Goal: Task Accomplishment & Management: Complete application form

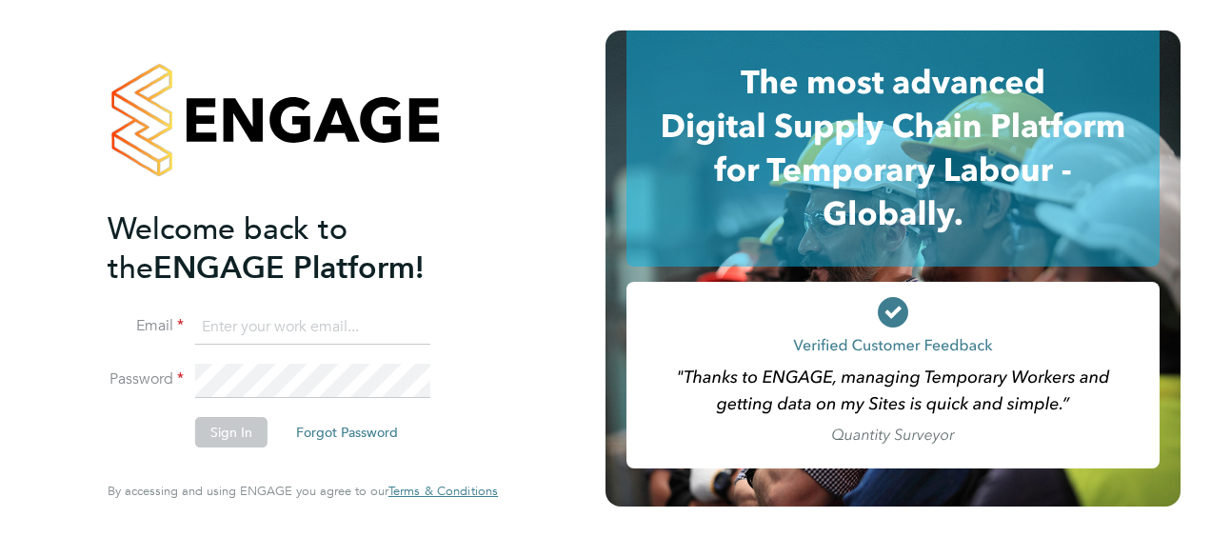
click at [335, 329] on input at bounding box center [312, 327] width 235 height 34
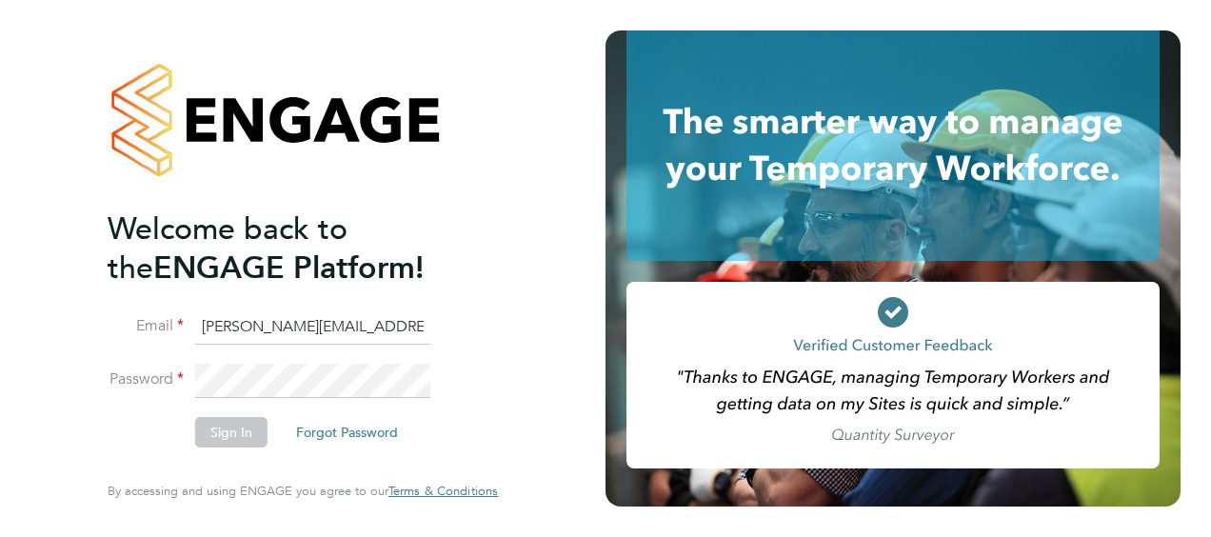
type input "Richard.Spear@hays.com"
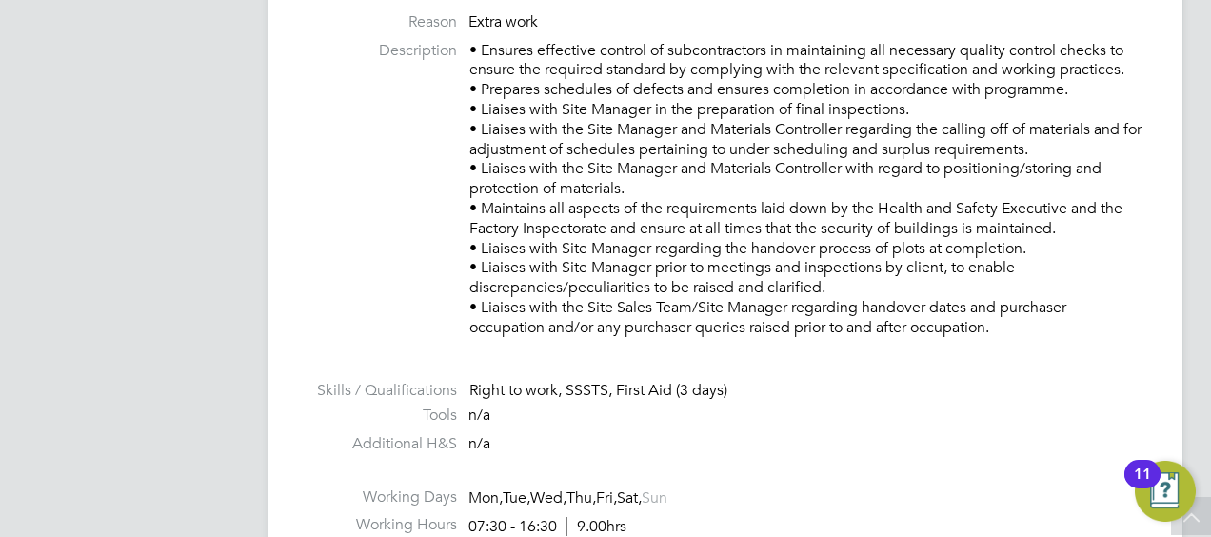
scroll to position [762, 0]
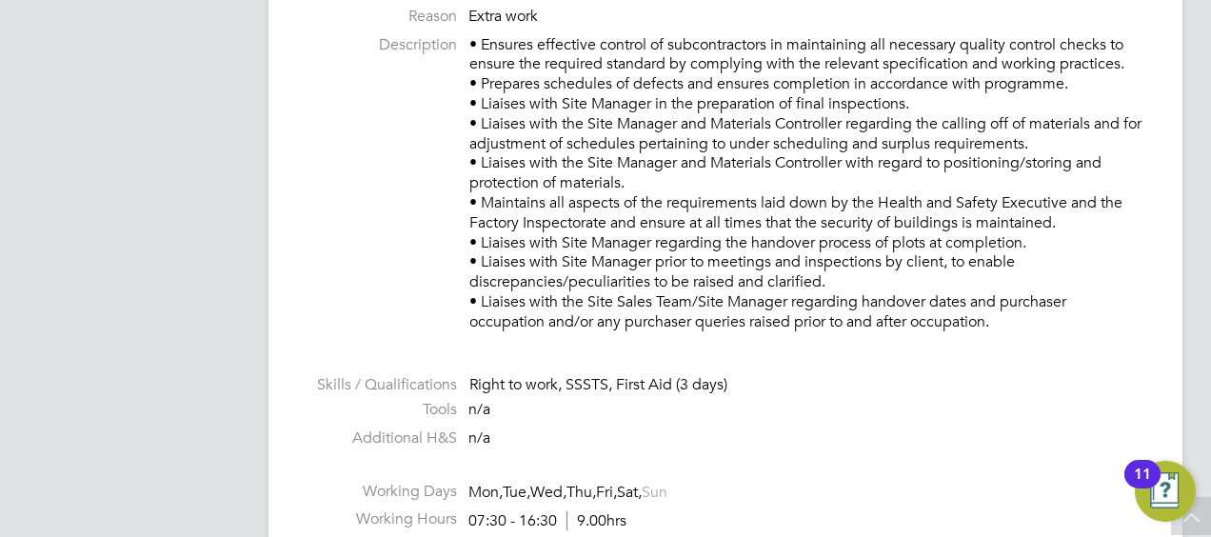
drag, startPoint x: 1010, startPoint y: 322, endPoint x: 457, endPoint y: 42, distance: 620.0
click at [457, 42] on li "Description • Ensures effective control of subcontractors in maintaining all ne…" at bounding box center [726, 193] width 838 height 316
drag, startPoint x: 457, startPoint y: 42, endPoint x: 547, endPoint y: 63, distance: 92.8
copy p "• Ensures effective control of subcontractors in maintaining all necessary qual…"
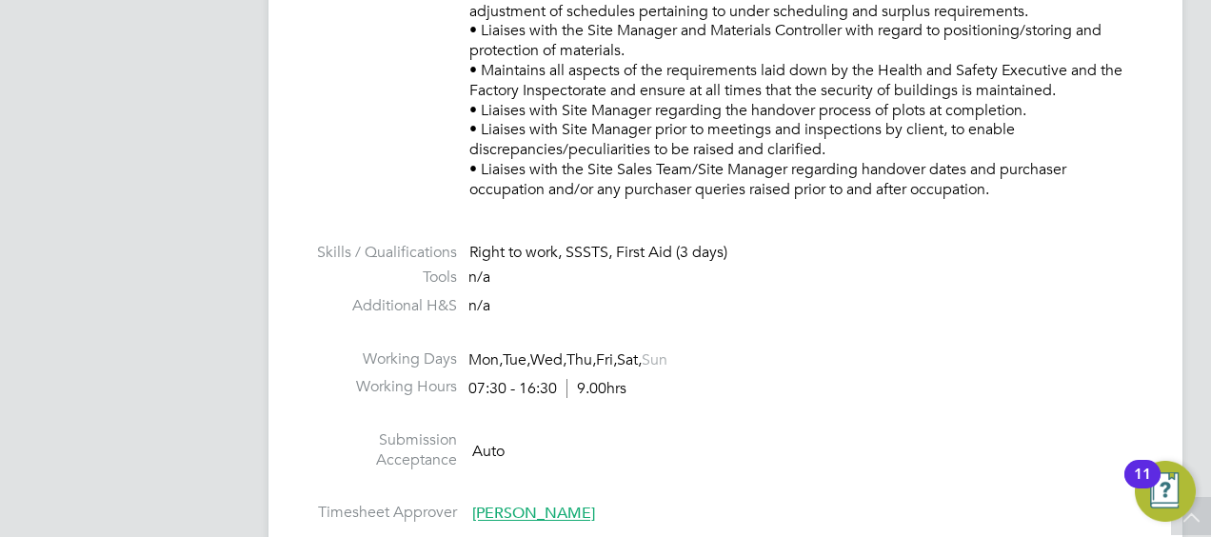
scroll to position [1047, 0]
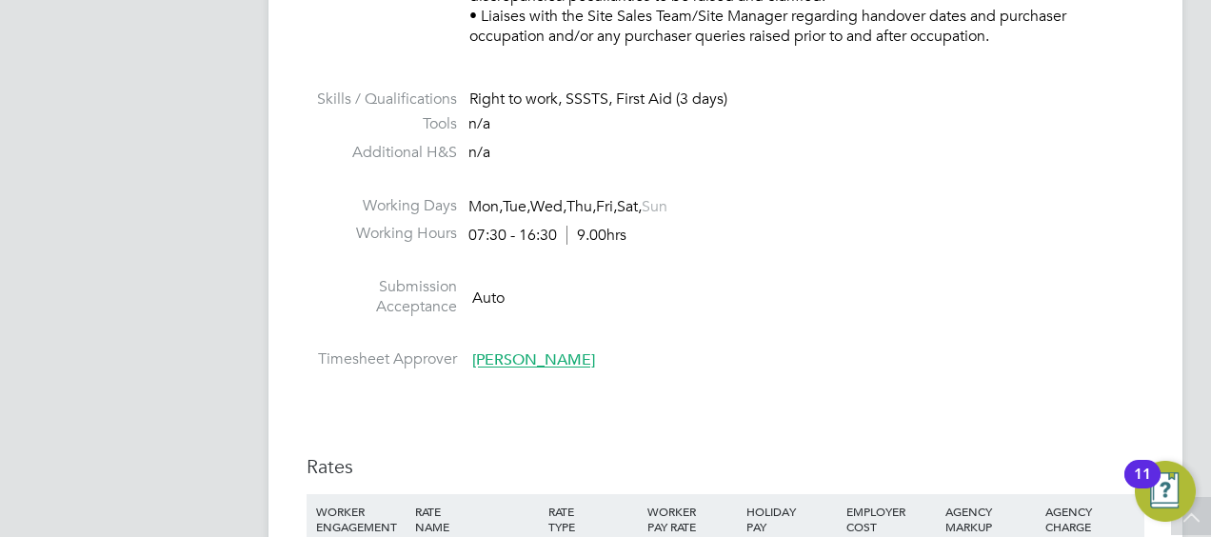
click at [905, 286] on li "Submission Acceptance Auto" at bounding box center [726, 301] width 838 height 49
drag, startPoint x: 669, startPoint y: 318, endPoint x: 587, endPoint y: 261, distance: 100.6
drag, startPoint x: 587, startPoint y: 261, endPoint x: 685, endPoint y: 301, distance: 105.9
click at [685, 301] on li "Submission Acceptance Auto" at bounding box center [726, 301] width 838 height 49
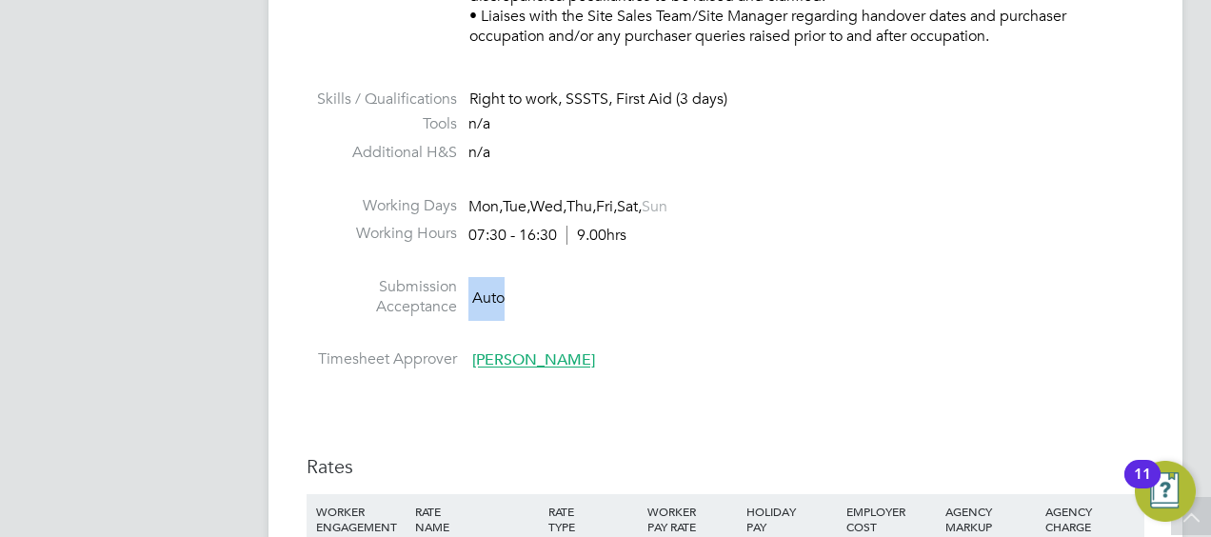
click at [615, 319] on li "Submission Acceptance Auto" at bounding box center [726, 301] width 838 height 49
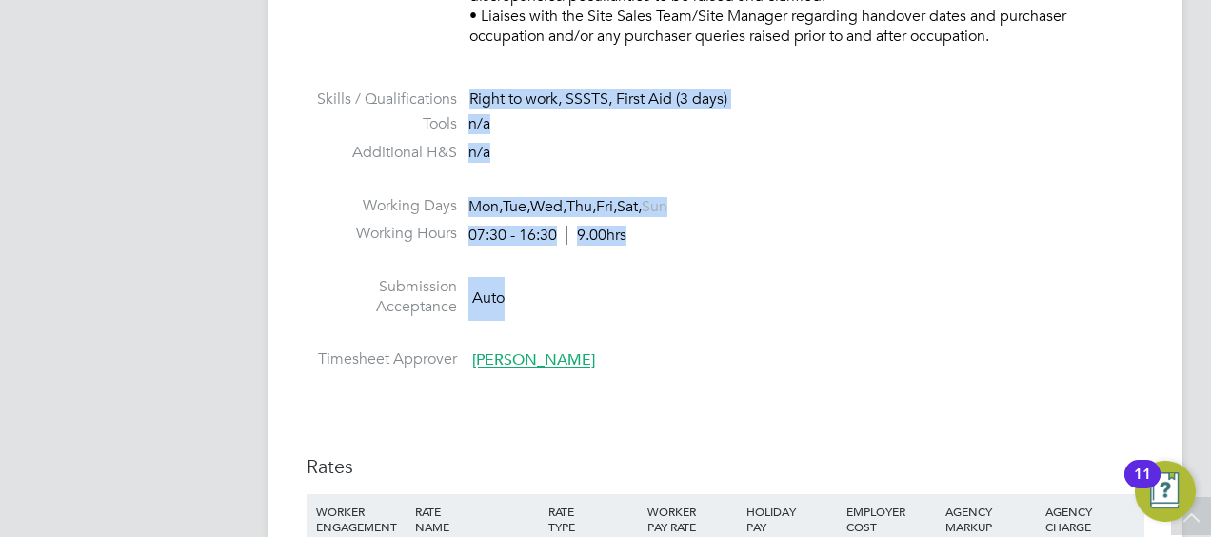
drag, startPoint x: 536, startPoint y: 308, endPoint x: 433, endPoint y: 74, distance: 255.8
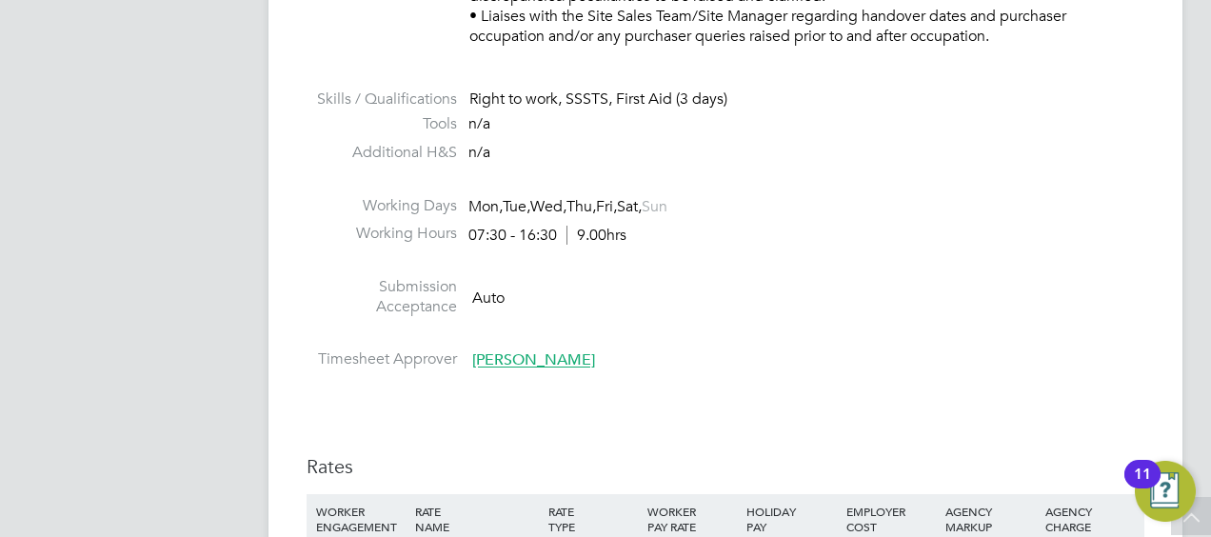
click at [597, 337] on li at bounding box center [726, 338] width 838 height 25
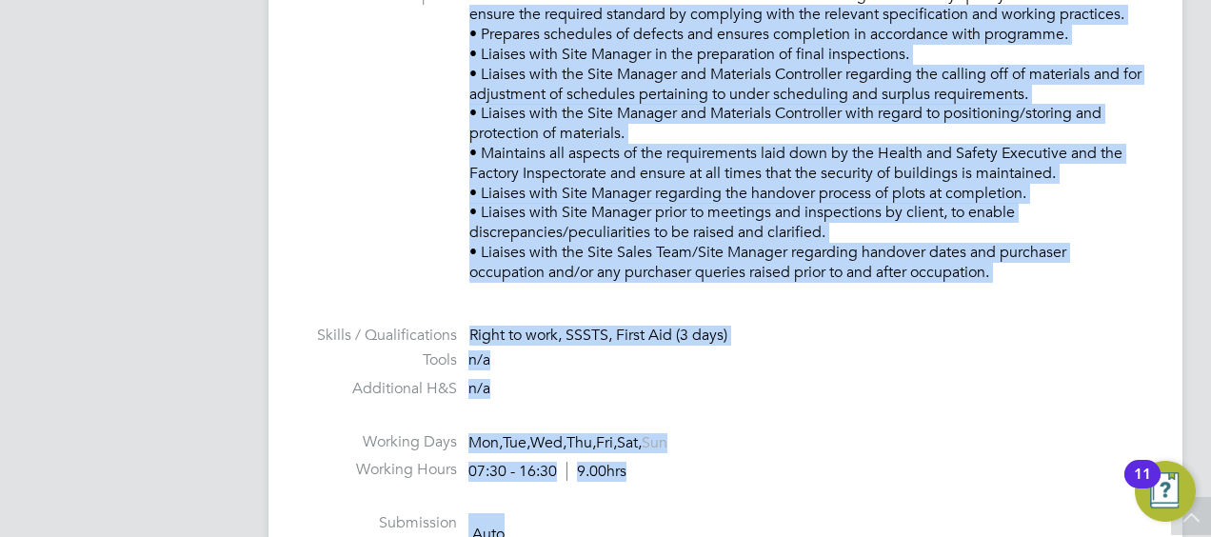
scroll to position [721, 0]
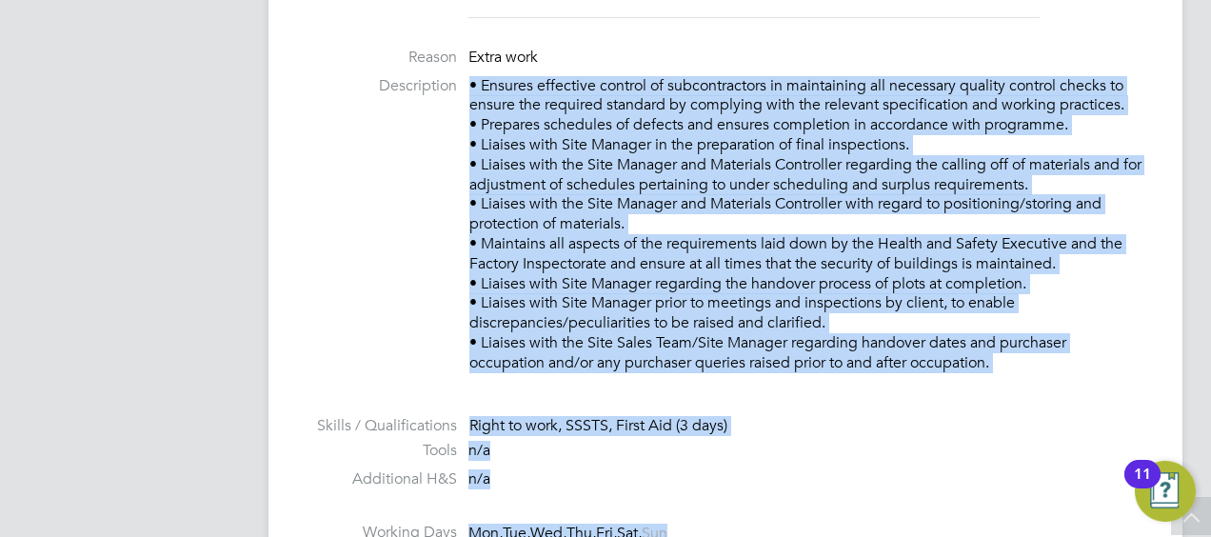
drag, startPoint x: 653, startPoint y: 308, endPoint x: 457, endPoint y: 80, distance: 301.1
click at [457, 80] on ul "PO No PO Number Valid From Valid To Expiry HQUE2 02 Sep 2024 30 Oct 2025 29 Day…" at bounding box center [726, 313] width 838 height 784
copy ul "• Ensures effective control of subcontractors in maintaining all necessary qual…"
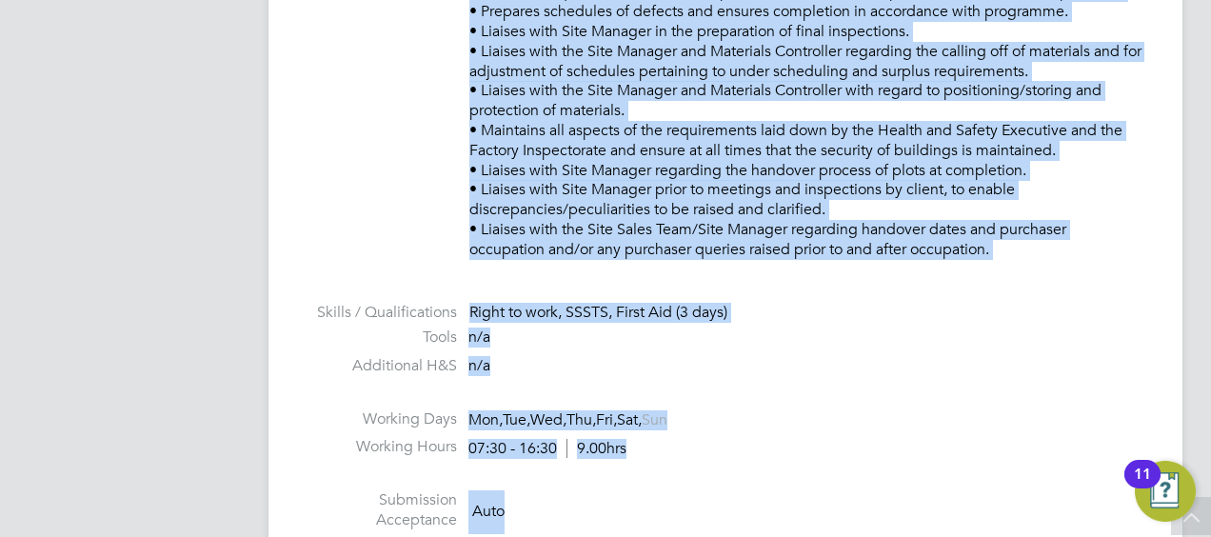
scroll to position [911, 0]
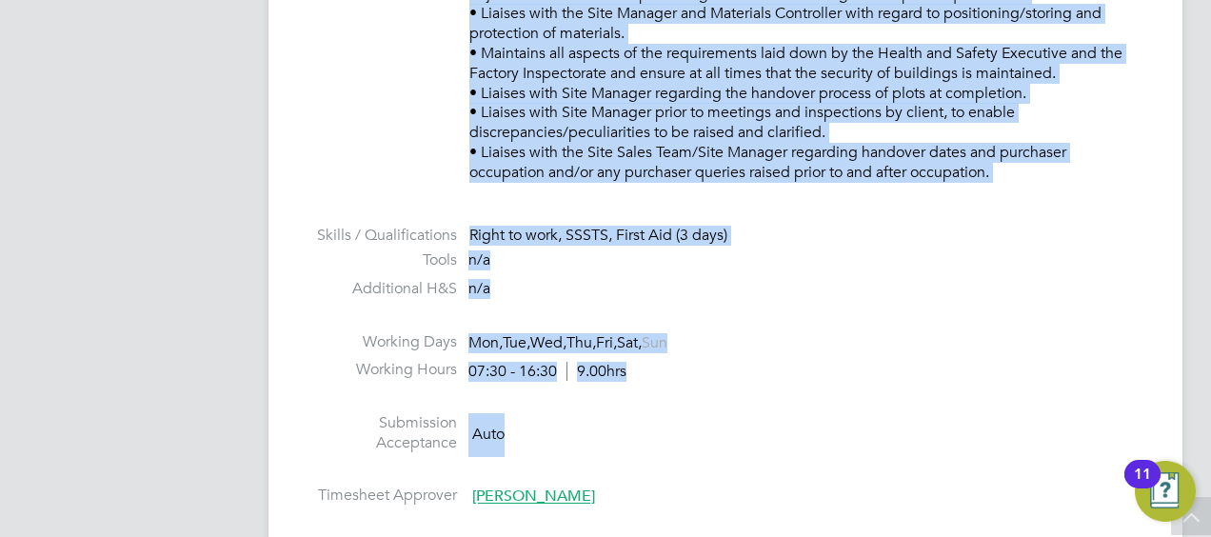
click at [827, 374] on li "Working Hours 07:30 - 16:30 9.00hrs" at bounding box center [726, 374] width 838 height 29
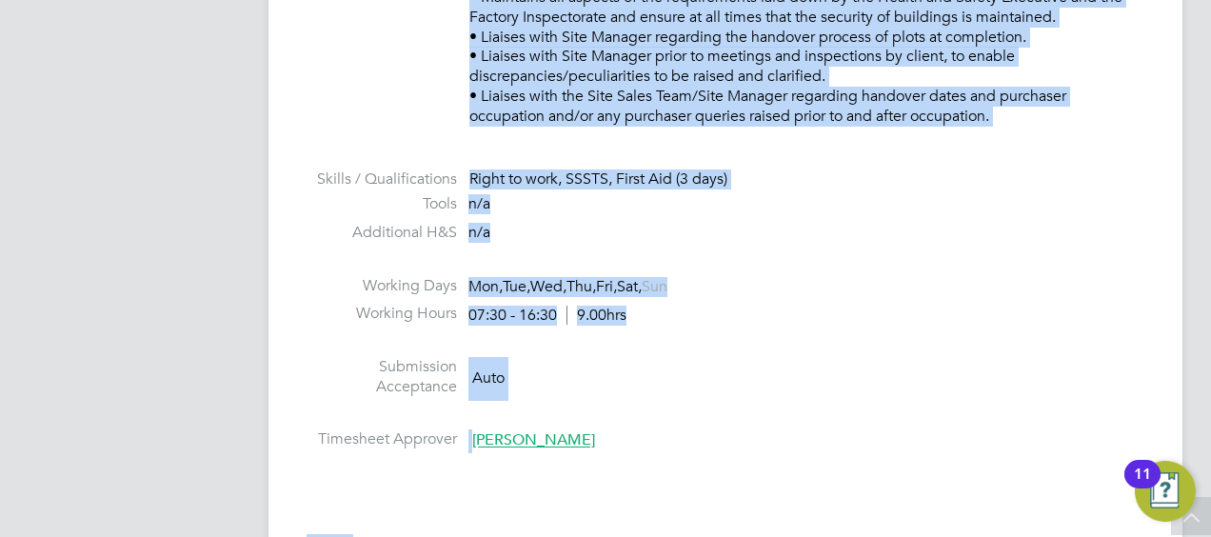
scroll to position [1078, 0]
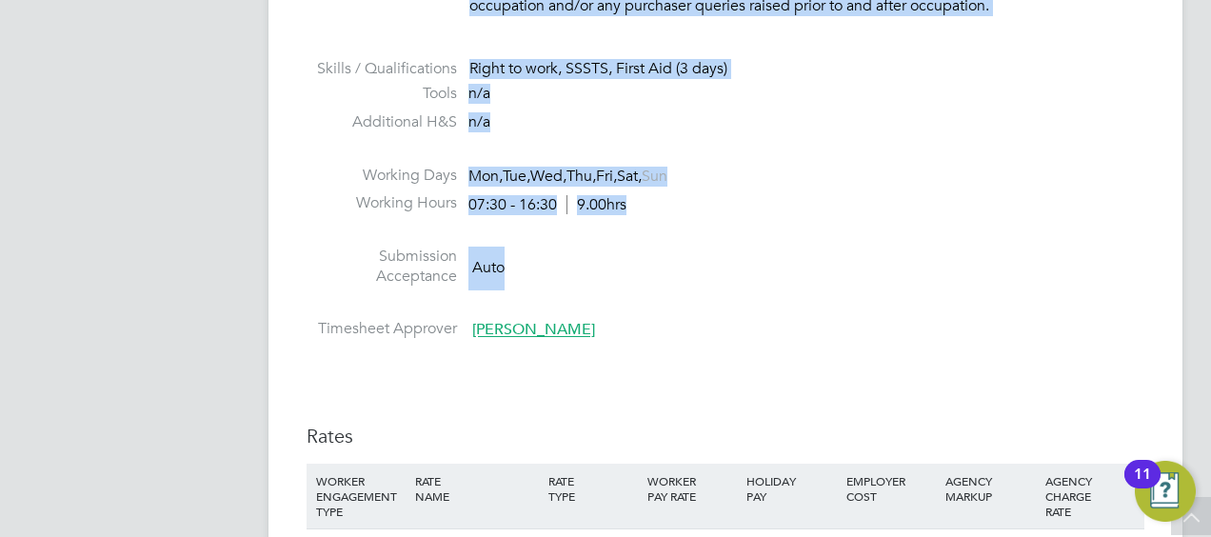
drag, startPoint x: 509, startPoint y: 261, endPoint x: 664, endPoint y: 248, distance: 154.8
copy ul "Ensures effective control of subcontractors in maintaining all necessary qualit…"
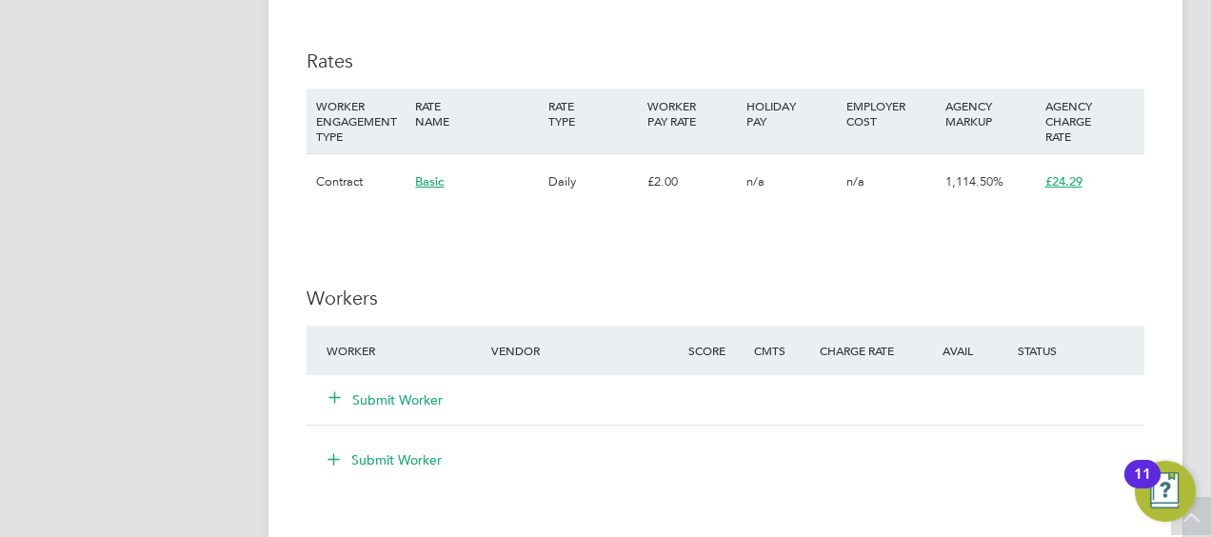
scroll to position [1601, 0]
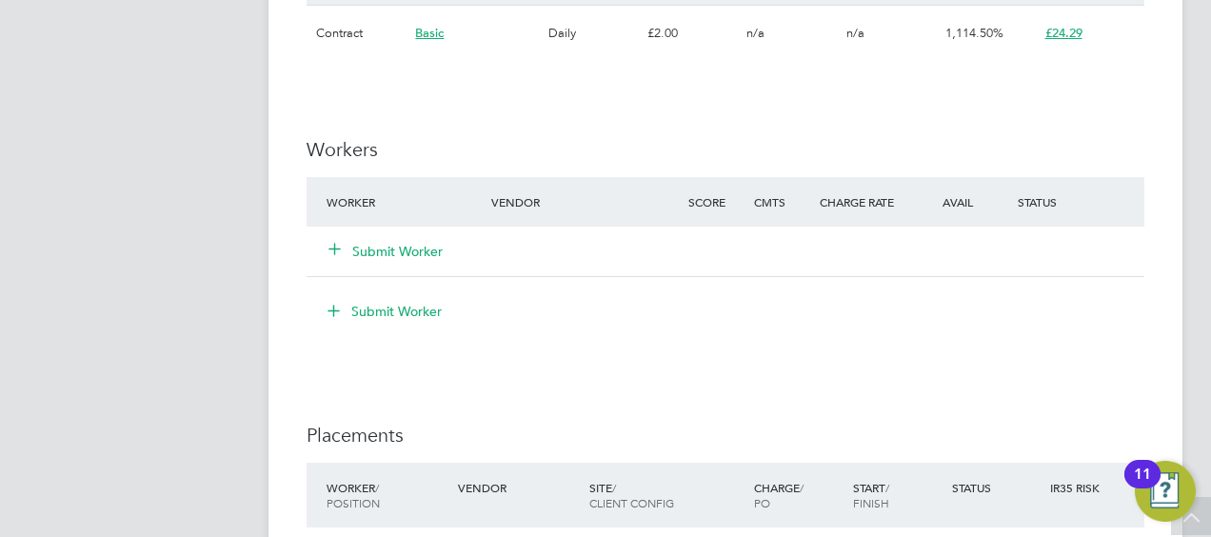
click at [386, 251] on button "Submit Worker" at bounding box center [386, 251] width 114 height 19
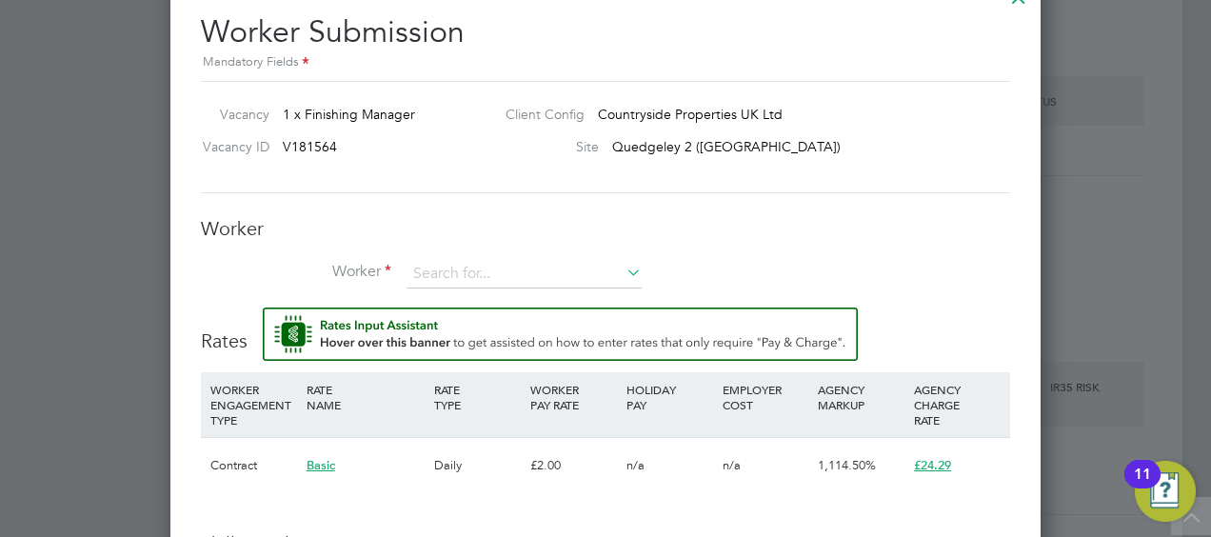
scroll to position [1792, 0]
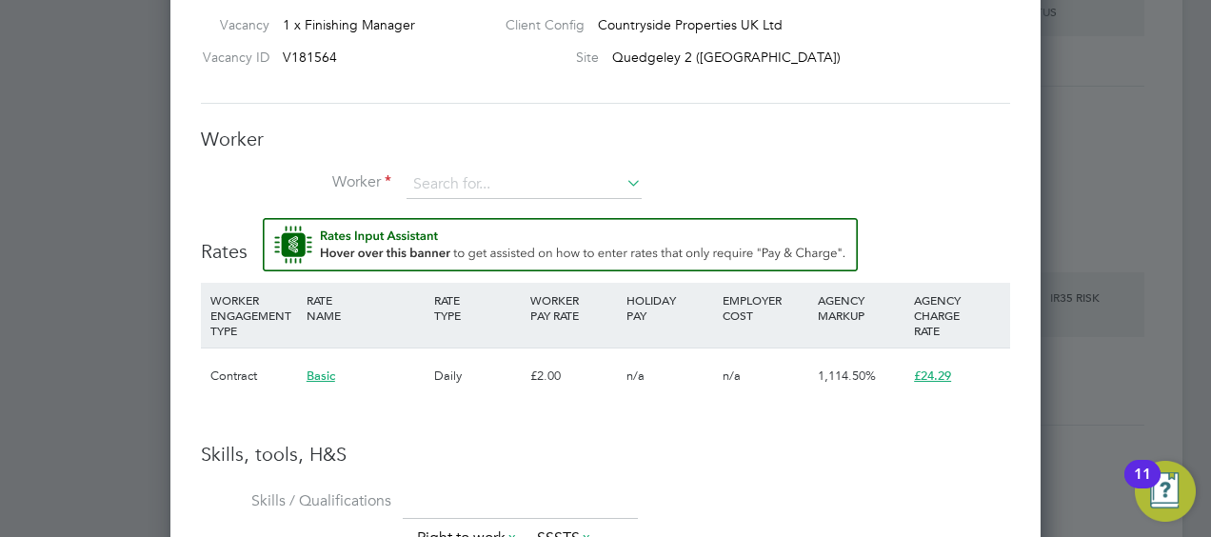
click at [476, 169] on div "Worker Worker Worker Engagement Type" at bounding box center [605, 172] width 809 height 91
click at [477, 171] on input at bounding box center [524, 184] width 235 height 29
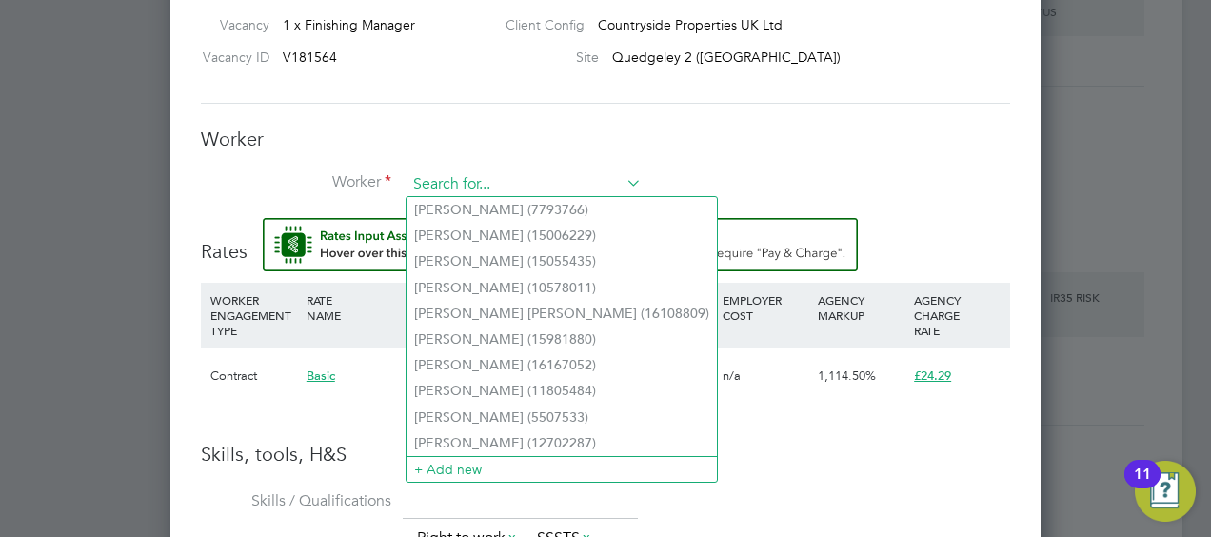
click at [545, 189] on input at bounding box center [524, 184] width 235 height 29
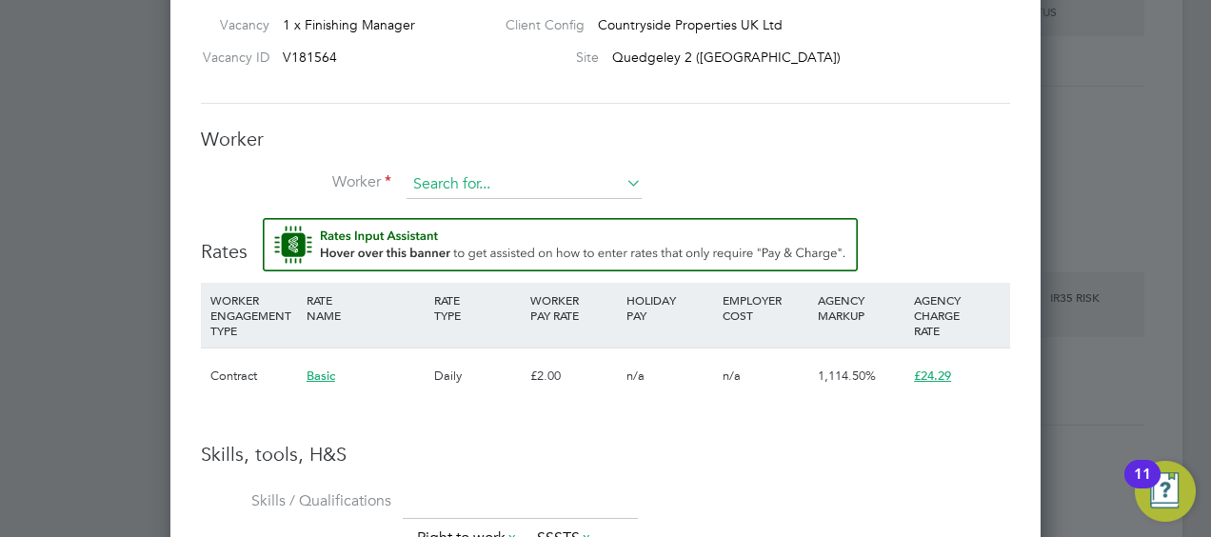
click at [539, 184] on input at bounding box center [524, 184] width 235 height 29
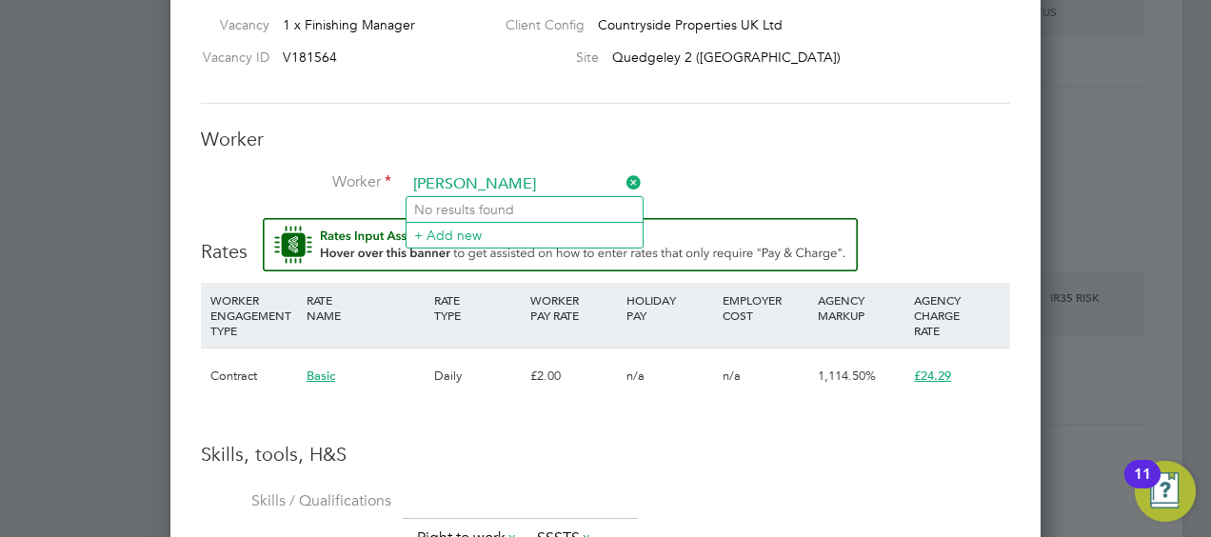
type input "neil zwa"
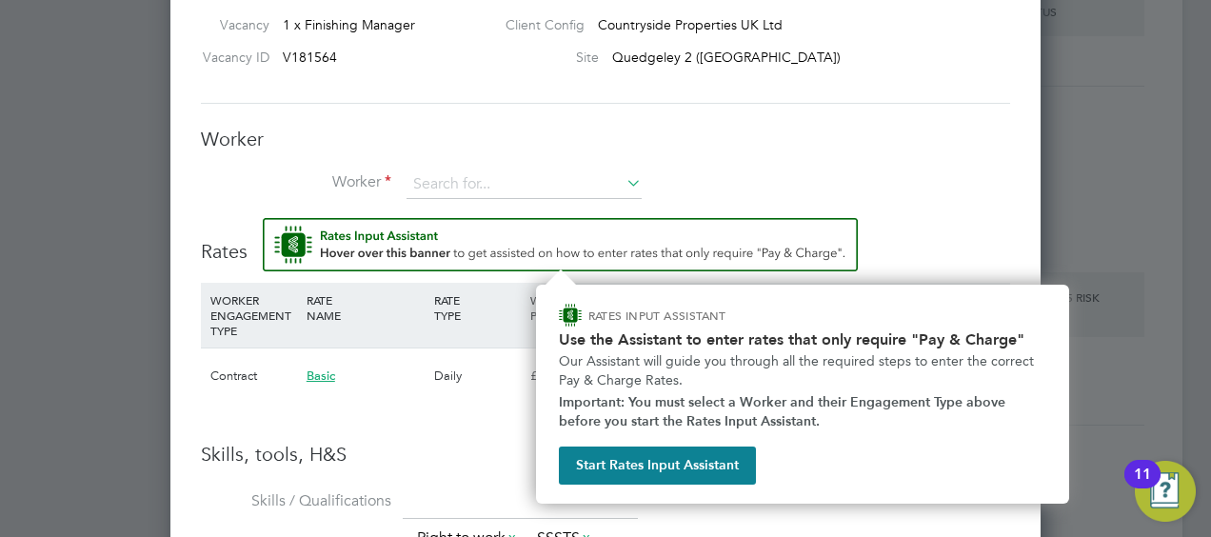
click at [481, 229] on img "Rate Assistant" at bounding box center [560, 244] width 595 height 53
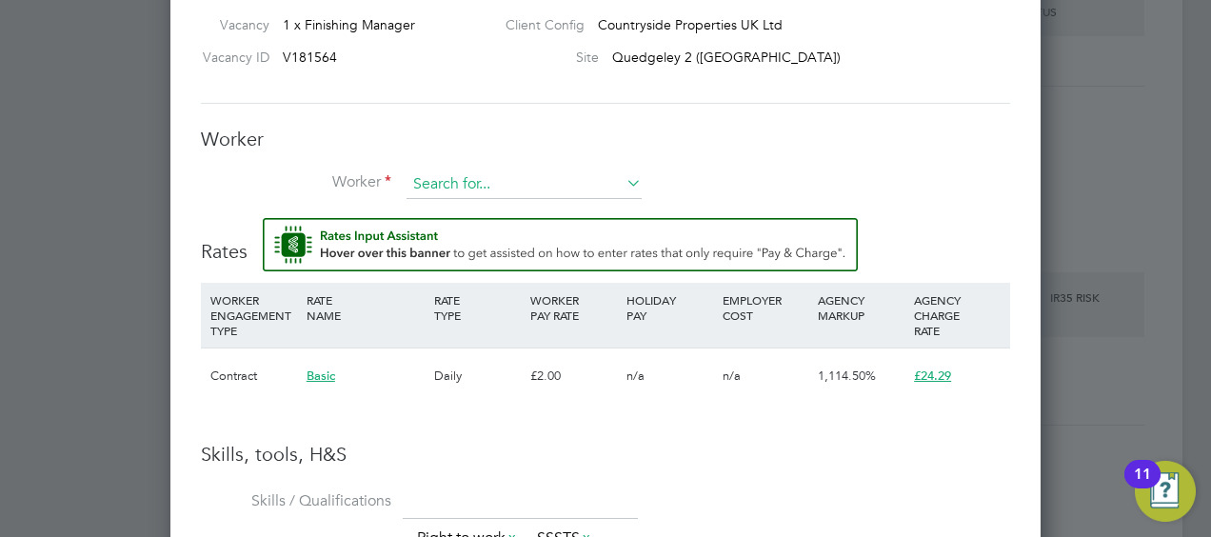
click at [499, 175] on input at bounding box center [524, 184] width 235 height 29
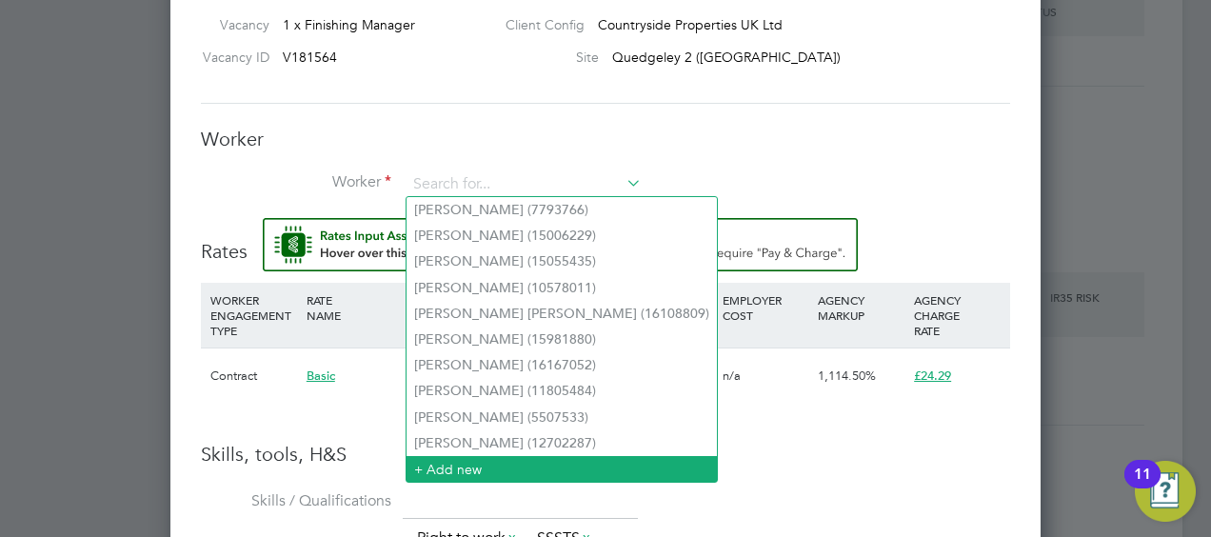
click at [476, 470] on li "+ Add new" at bounding box center [562, 469] width 310 height 26
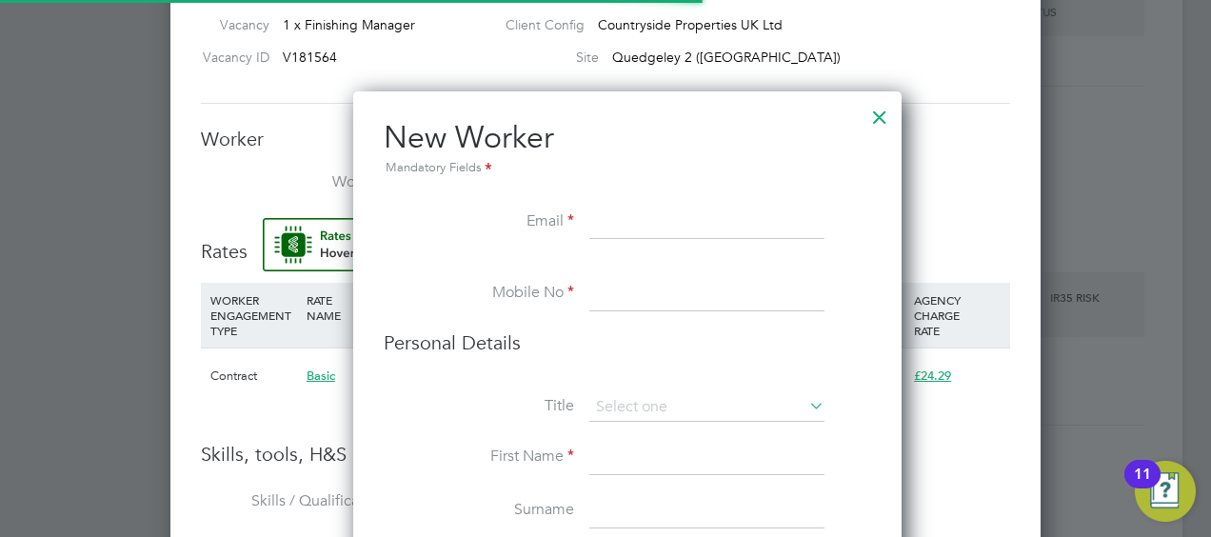
scroll to position [1689, 548]
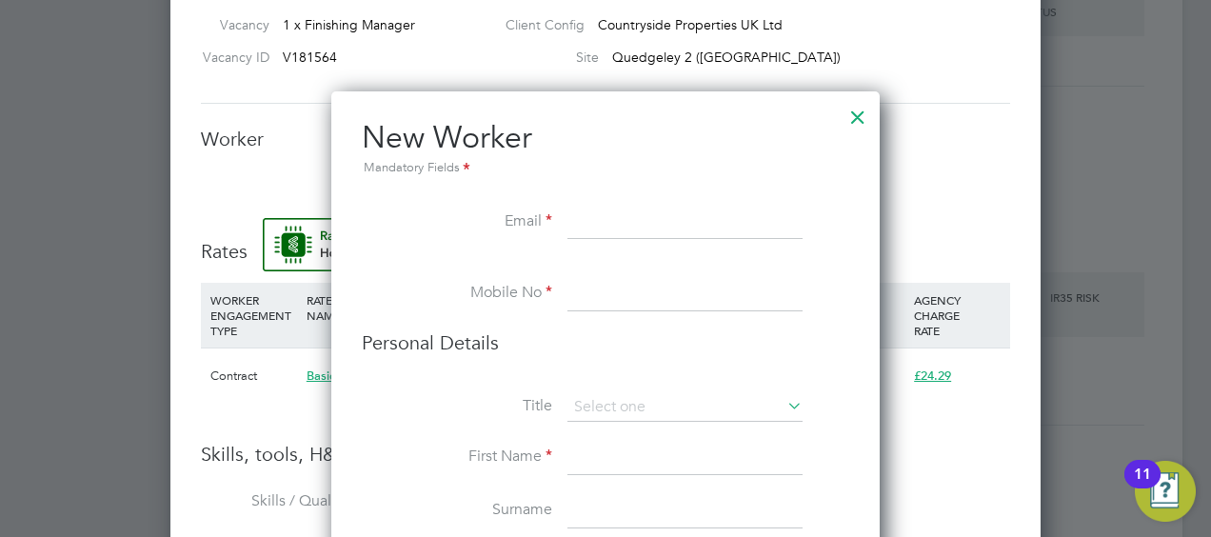
click at [640, 215] on input at bounding box center [684, 223] width 235 height 34
paste input "njzwartouw@gmail.com"
type input "njzwartouw@gmail.com"
click at [669, 294] on input at bounding box center [684, 294] width 235 height 34
type input "07359746560"
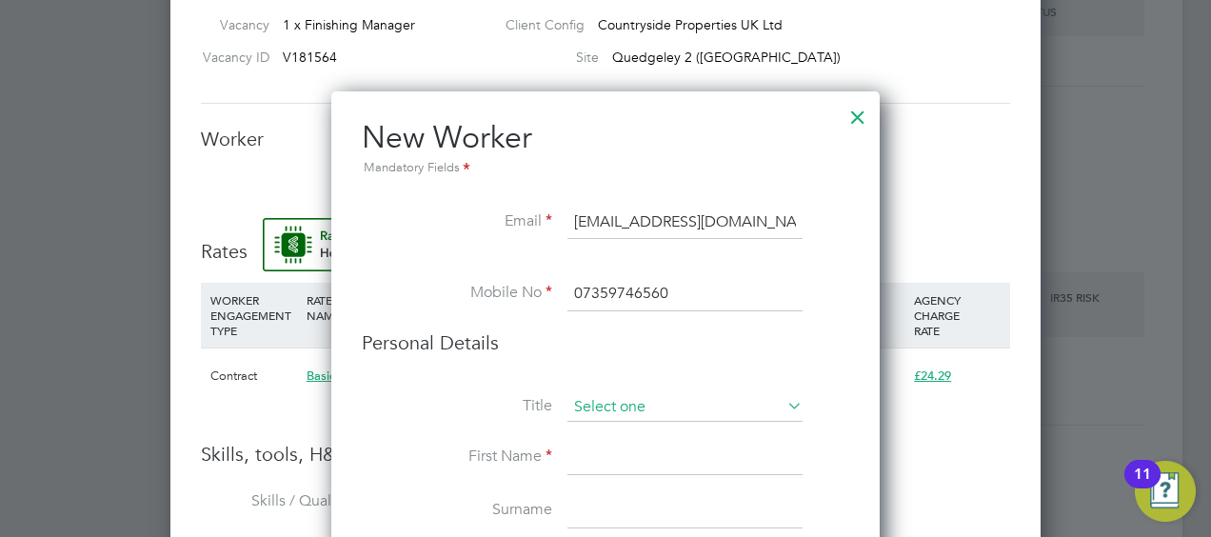
click at [662, 402] on input at bounding box center [684, 407] width 235 height 29
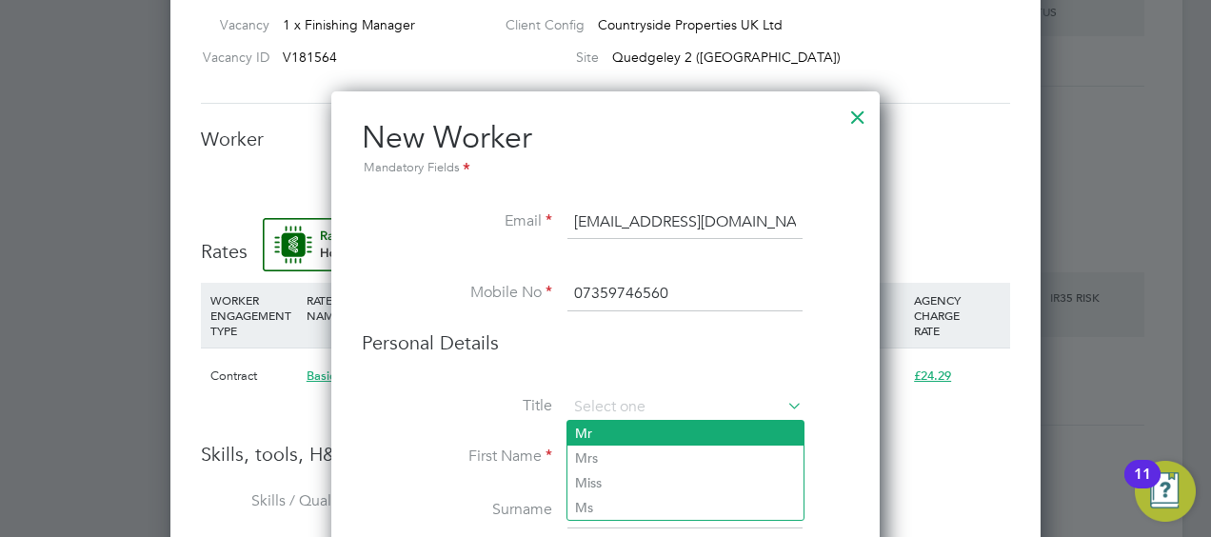
click at [621, 436] on li "Mr" at bounding box center [685, 433] width 236 height 25
type input "Mr"
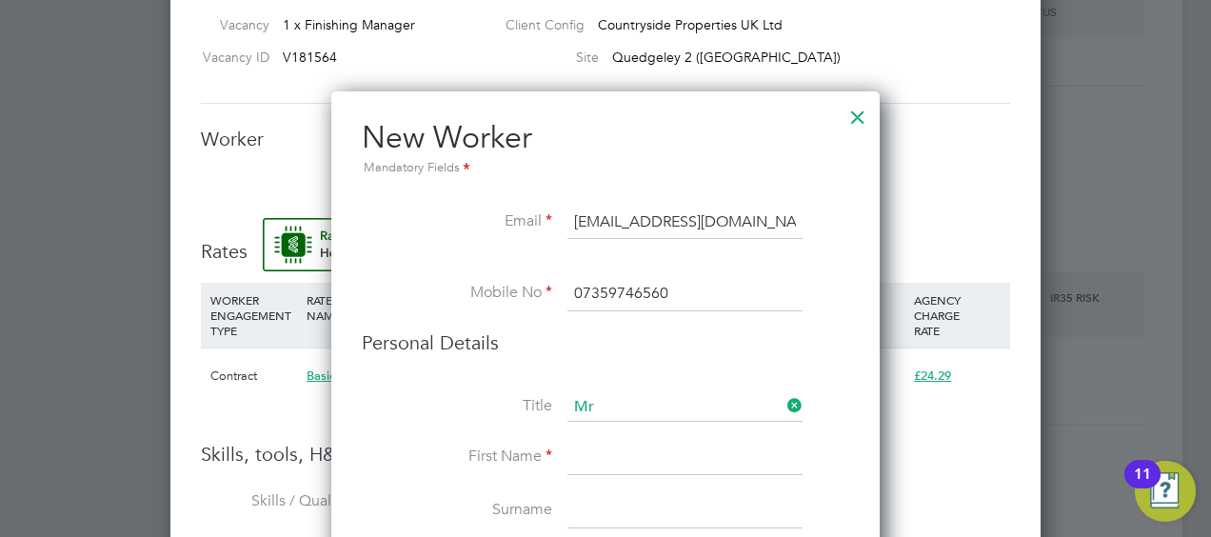
click at [611, 451] on input at bounding box center [684, 458] width 235 height 34
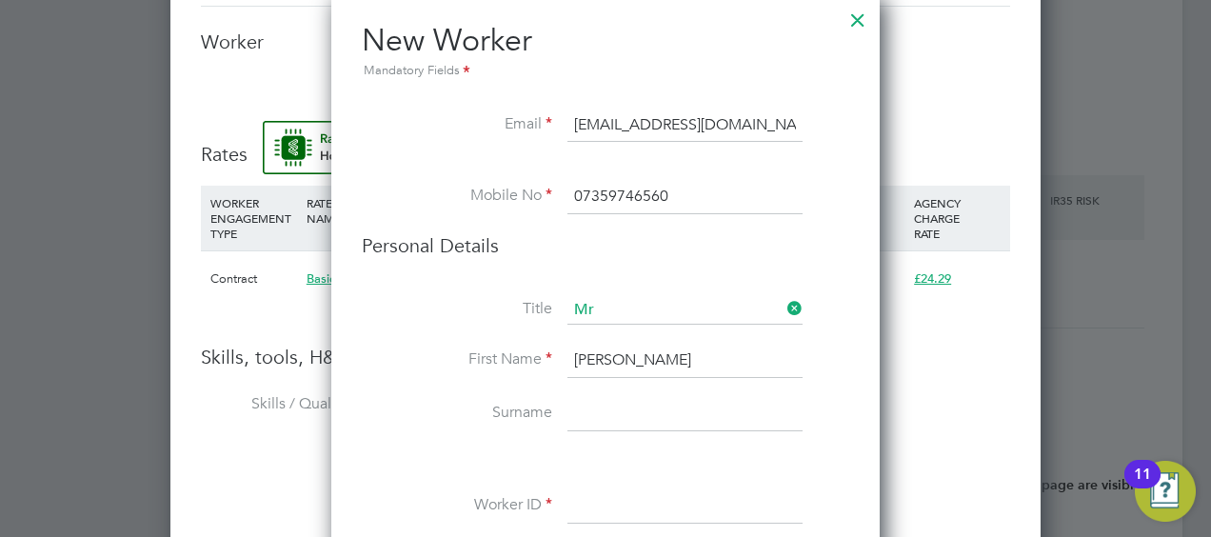
scroll to position [1982, 0]
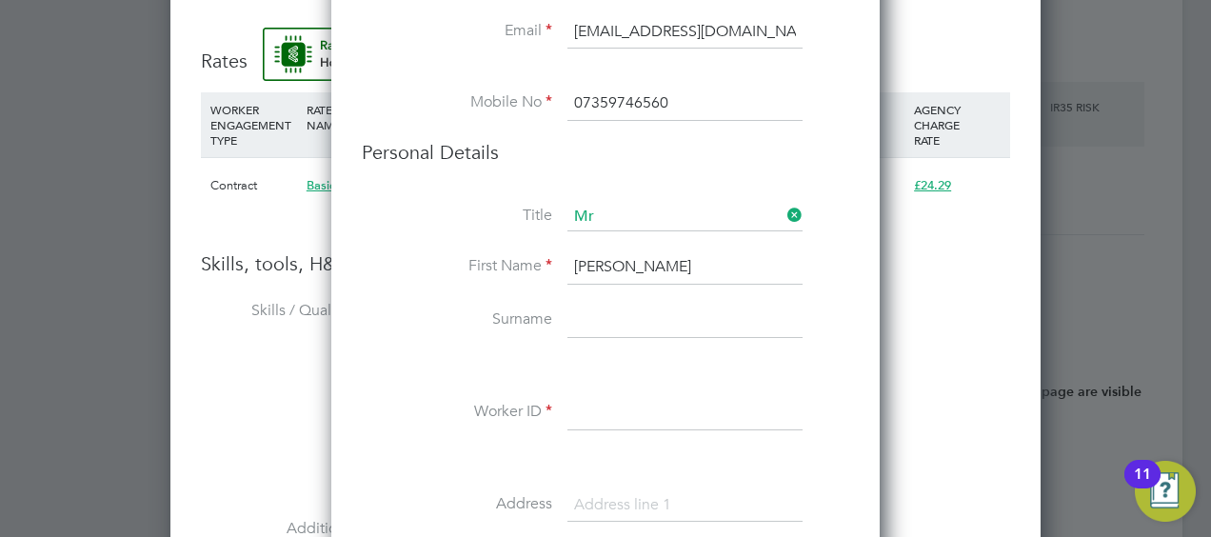
type input "Neil"
click at [643, 315] on input at bounding box center [684, 321] width 235 height 34
type input "Zwartouw"
click at [597, 400] on input at bounding box center [684, 413] width 235 height 34
click at [592, 408] on input at bounding box center [684, 413] width 235 height 34
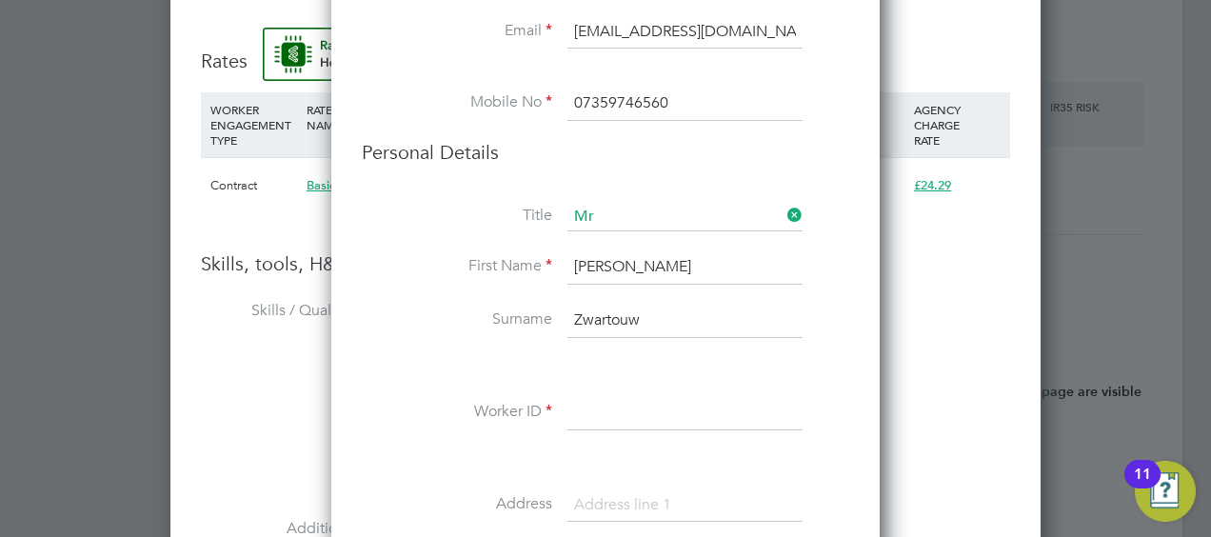
paste input "3377978"
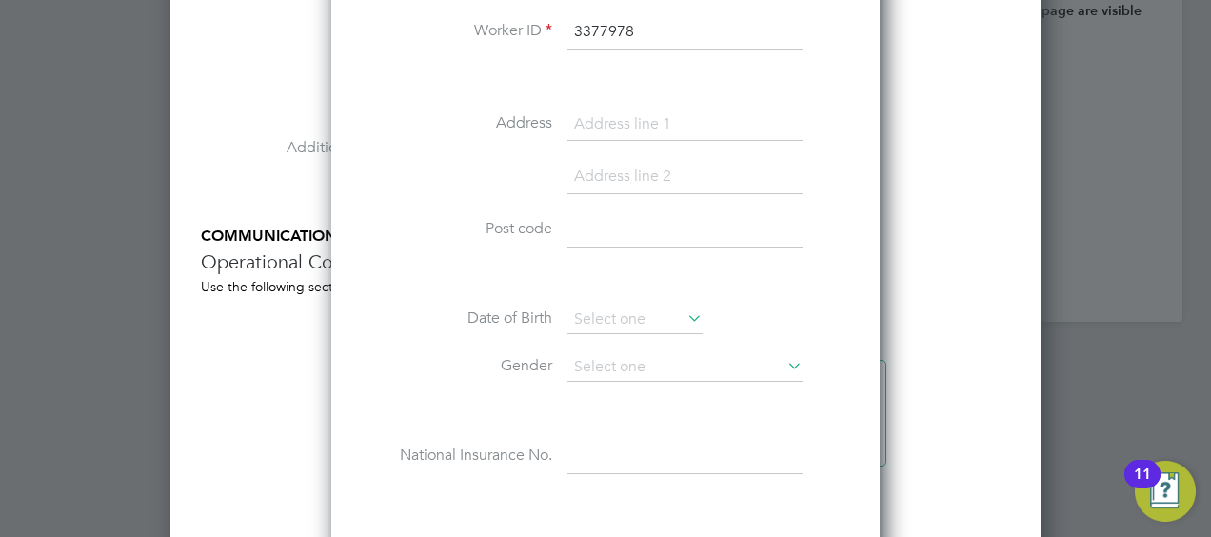
type input "3377978"
click at [672, 122] on input at bounding box center [684, 125] width 235 height 34
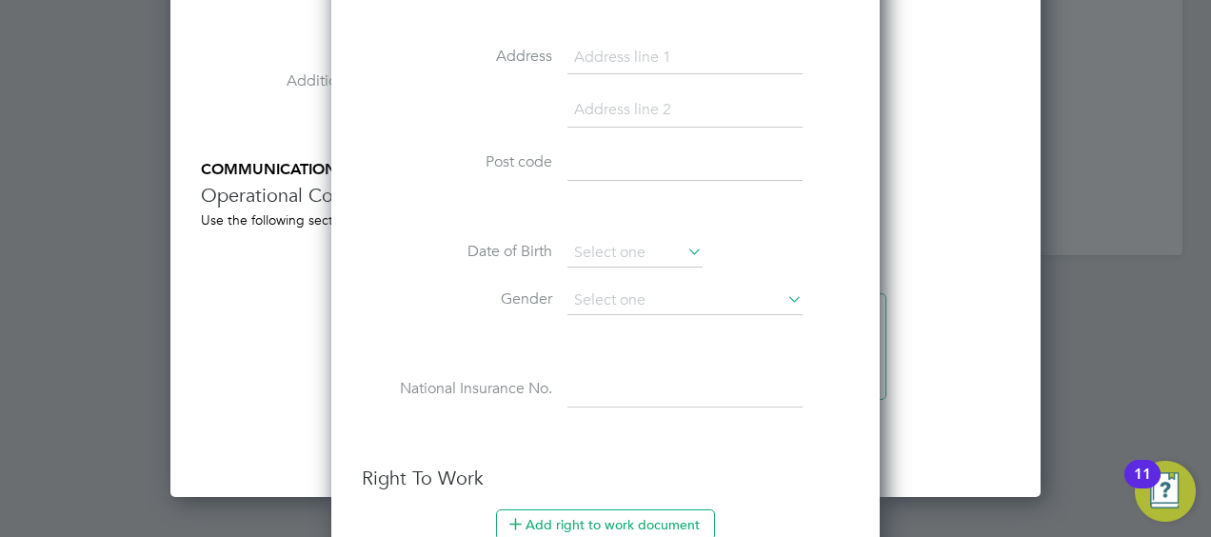
scroll to position [2458, 0]
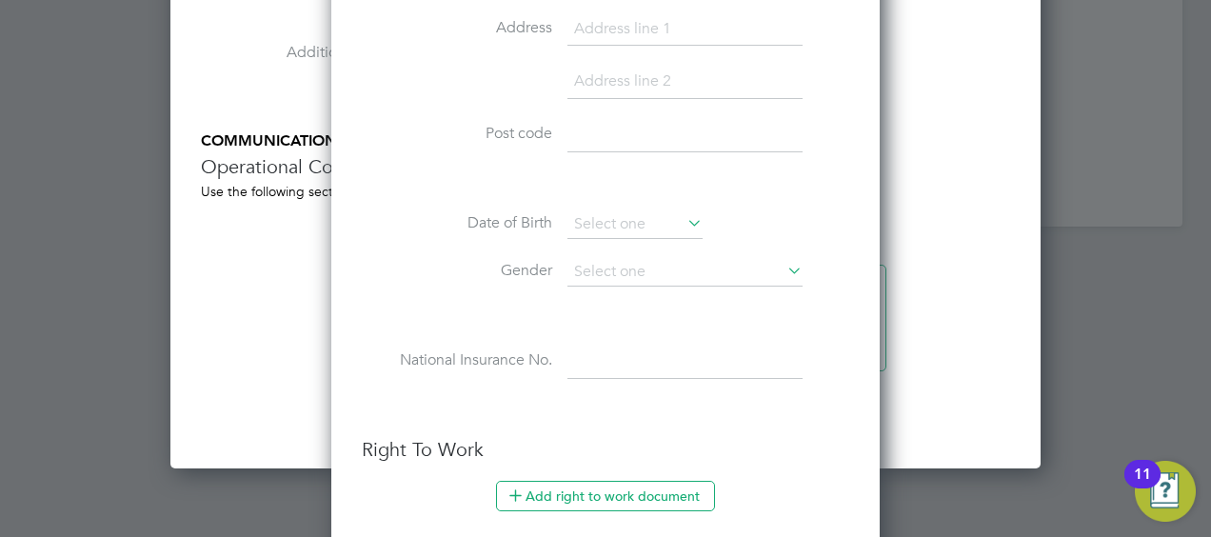
click at [643, 133] on input at bounding box center [684, 135] width 235 height 34
type input "BA2 2PP"
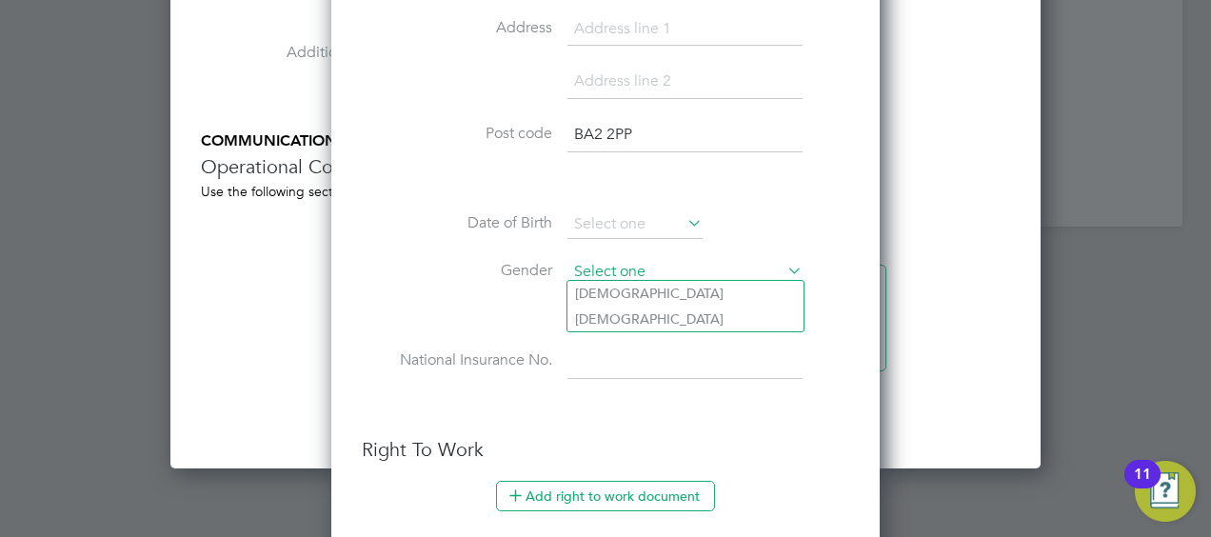
click at [651, 273] on input at bounding box center [684, 272] width 235 height 29
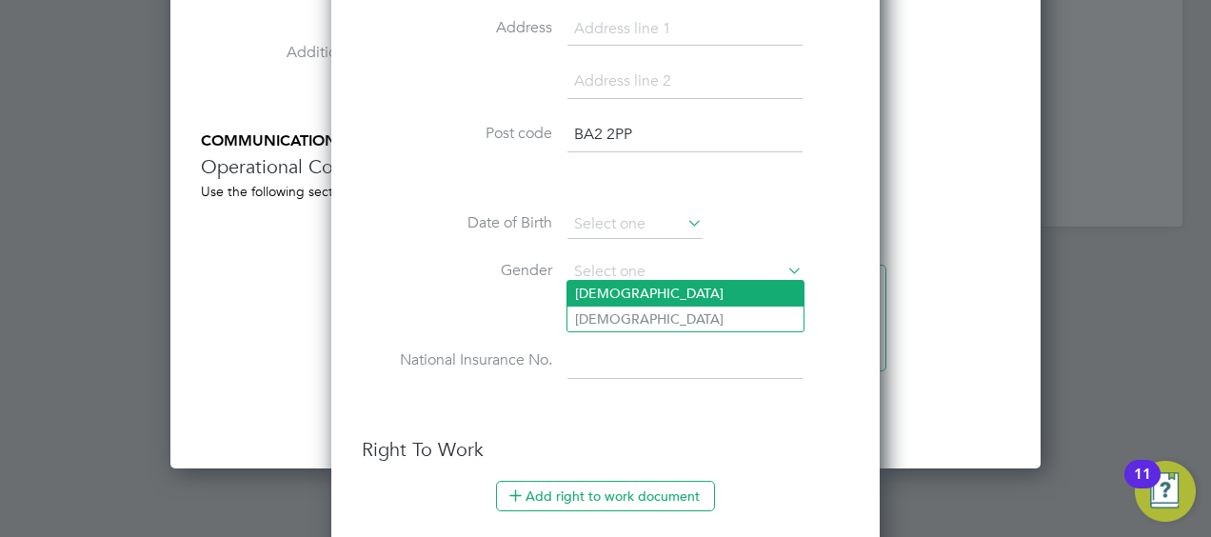
click at [606, 297] on li "Male" at bounding box center [685, 293] width 236 height 25
type input "Male"
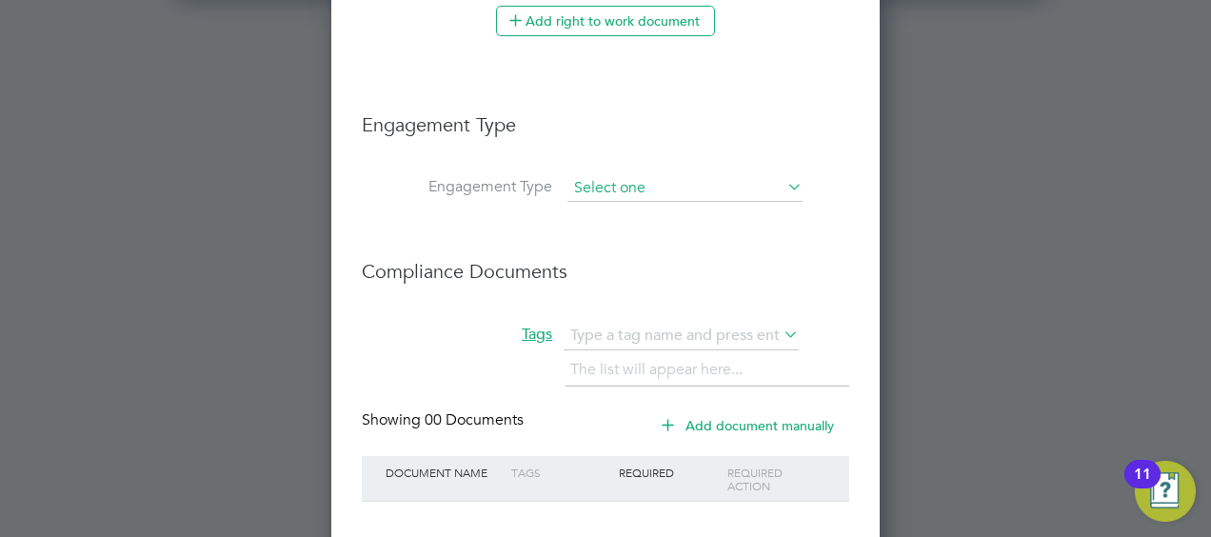
scroll to position [2839, 0]
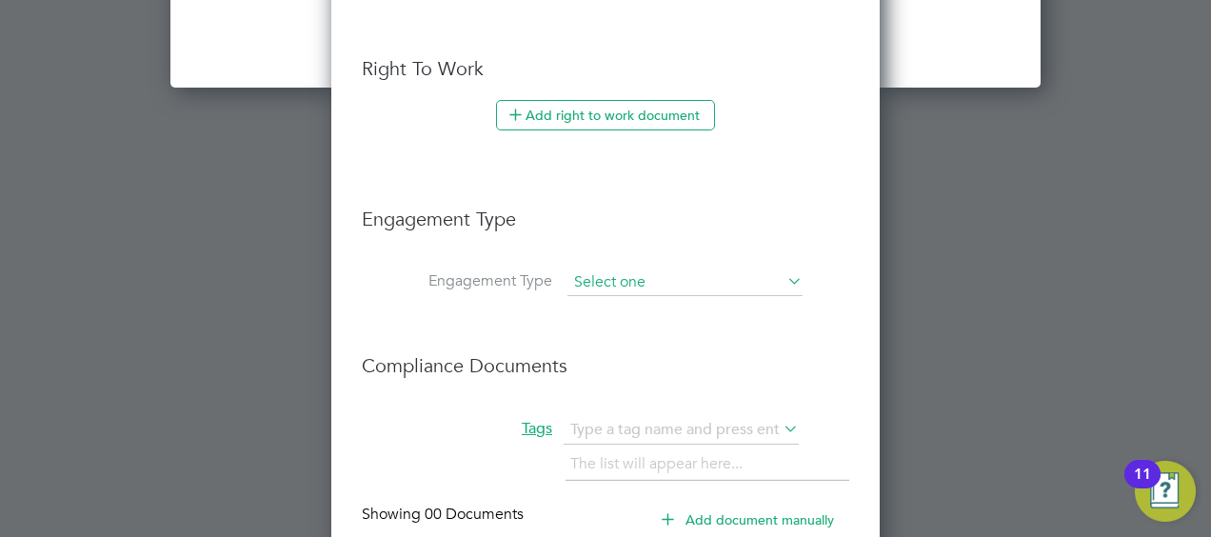
click at [695, 270] on input at bounding box center [684, 282] width 235 height 27
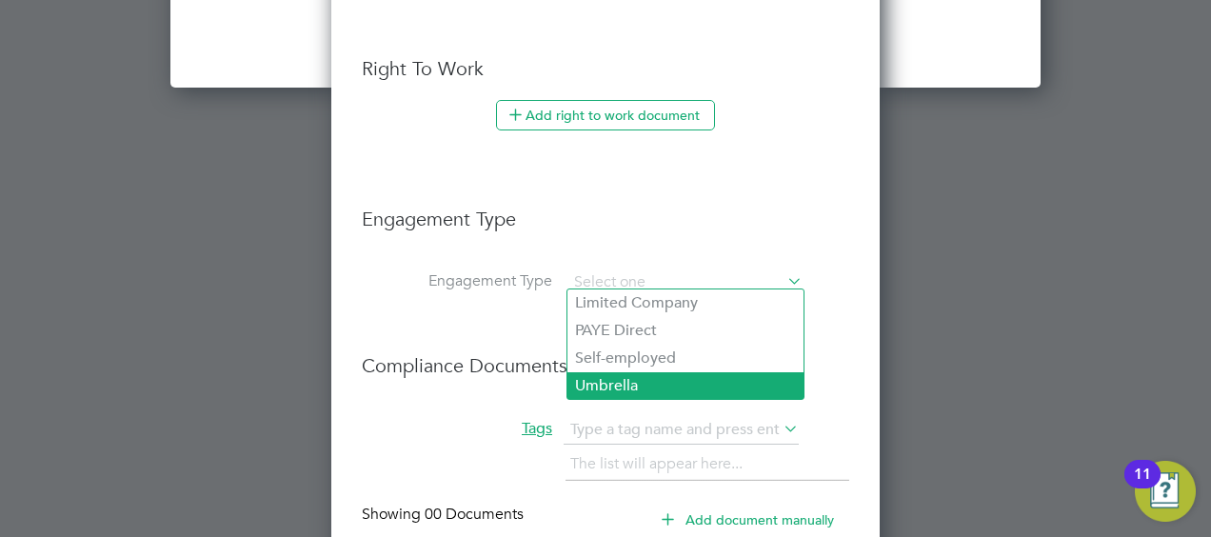
click at [627, 378] on li "Umbrella" at bounding box center [685, 386] width 236 height 28
type input "Umbrella"
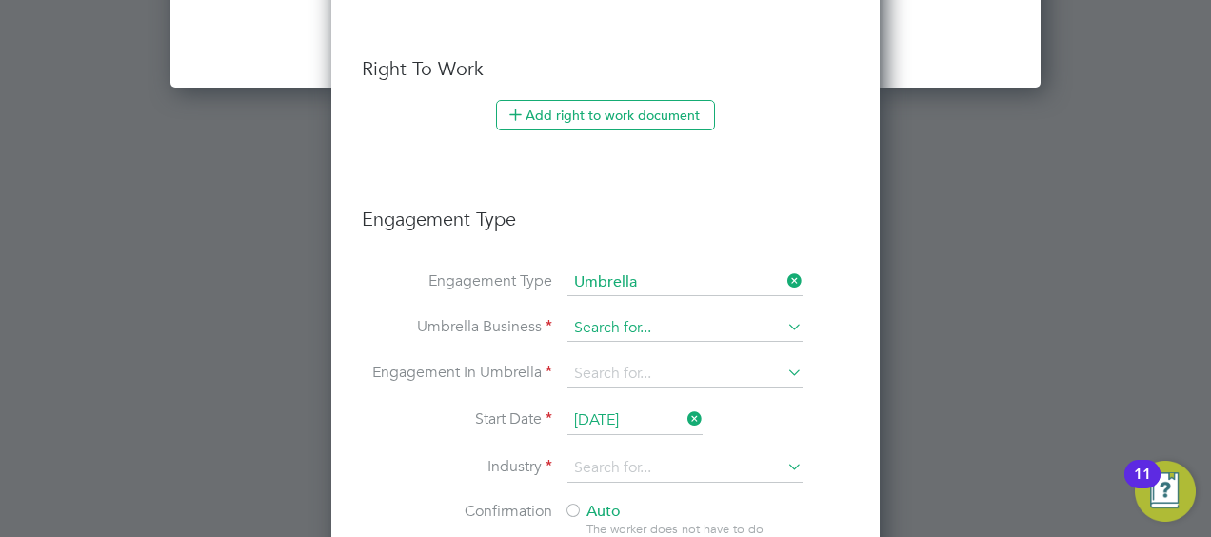
click at [657, 328] on input at bounding box center [684, 328] width 235 height 27
click at [750, 291] on li "Engagement Type Umbrella" at bounding box center [605, 292] width 487 height 46
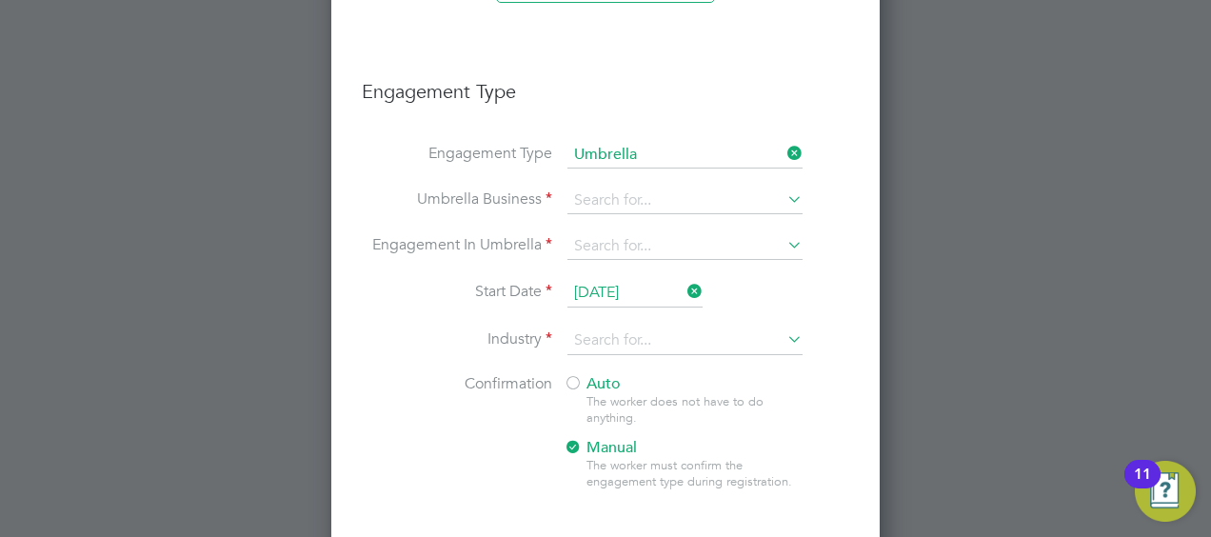
scroll to position [3005, 0]
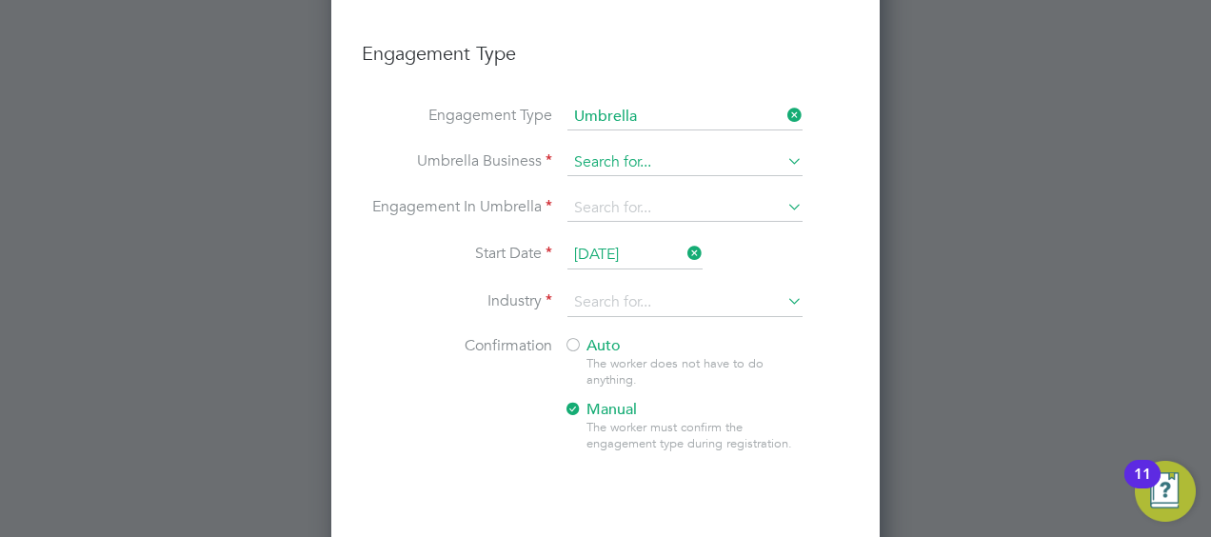
click at [716, 149] on input at bounding box center [684, 162] width 235 height 27
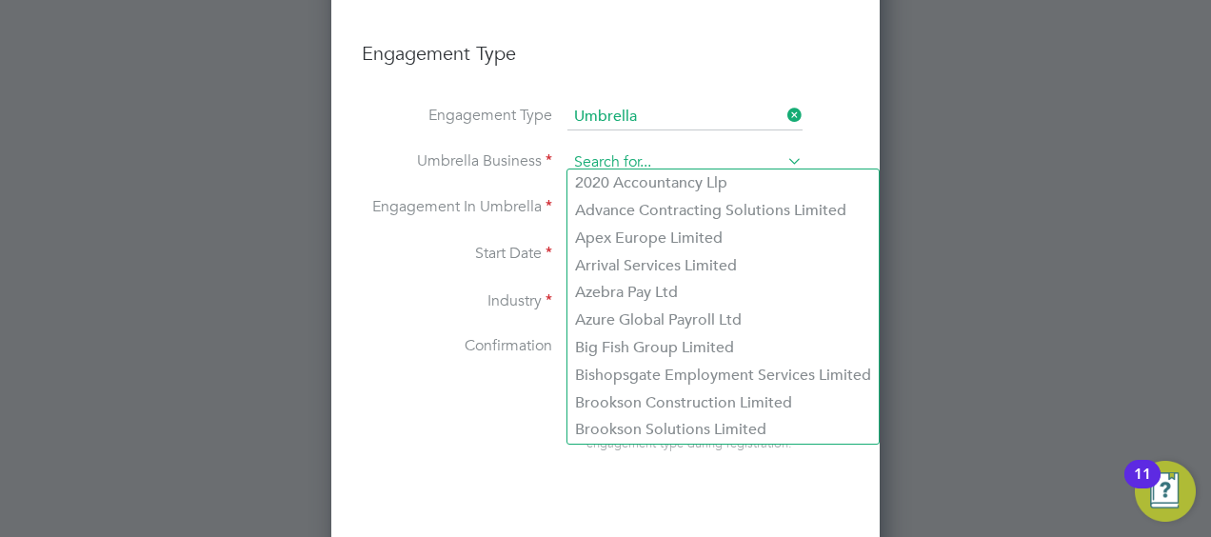
click at [716, 149] on input at bounding box center [684, 162] width 235 height 27
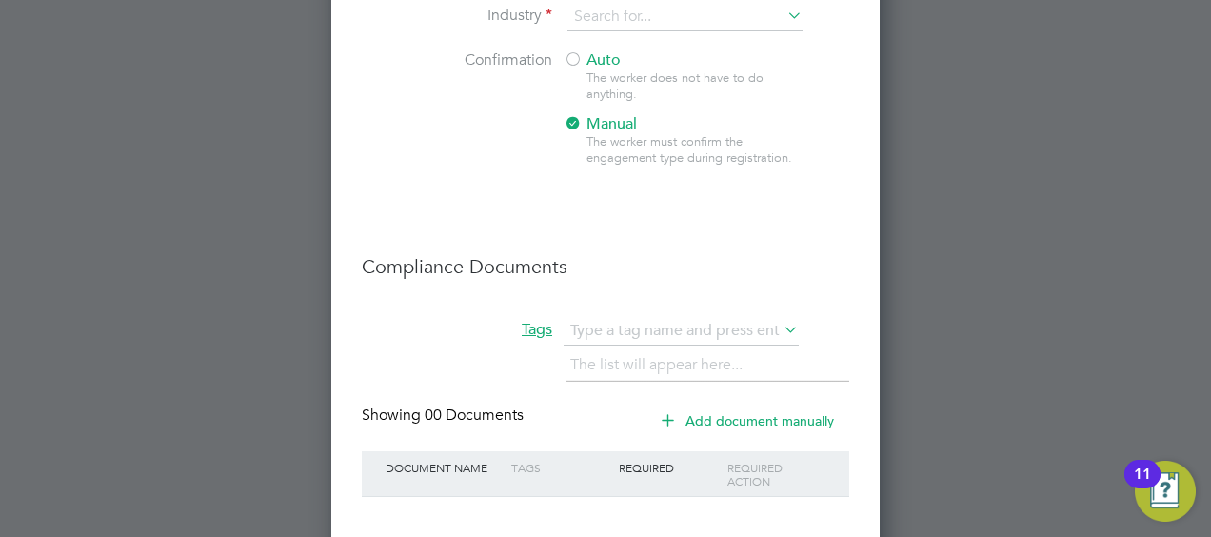
scroll to position [3195, 0]
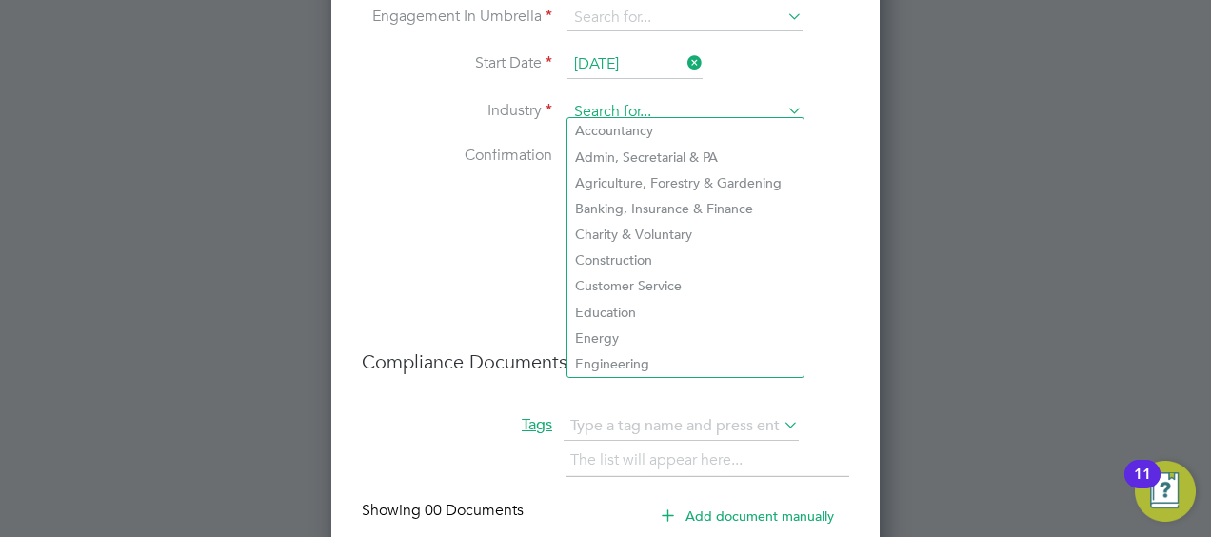
click at [665, 103] on input at bounding box center [684, 112] width 235 height 29
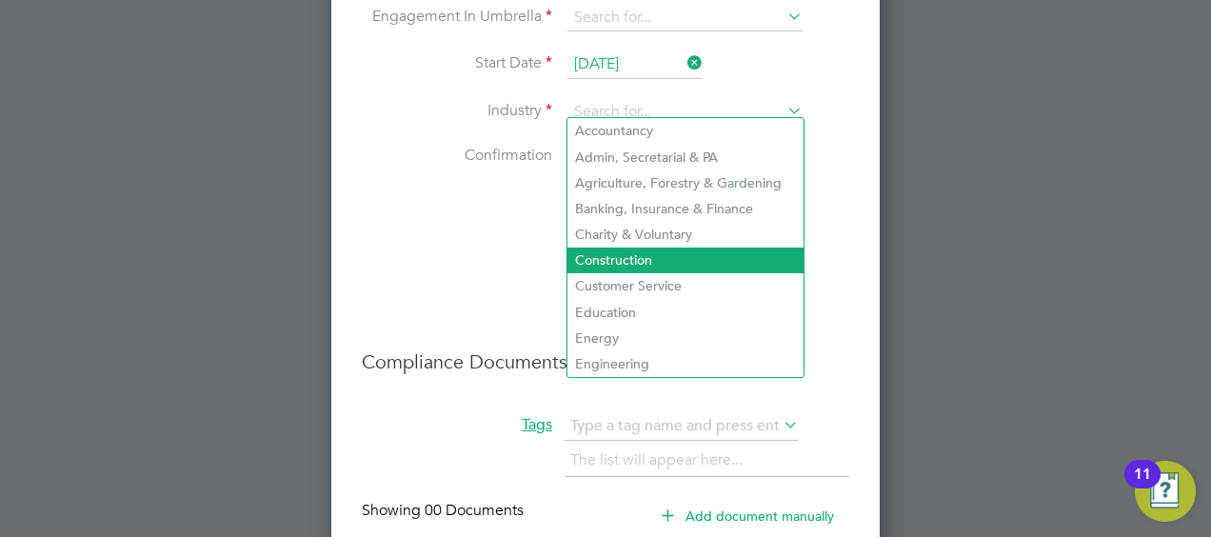
click at [661, 266] on li "Construction" at bounding box center [685, 261] width 236 height 26
type input "Construction"
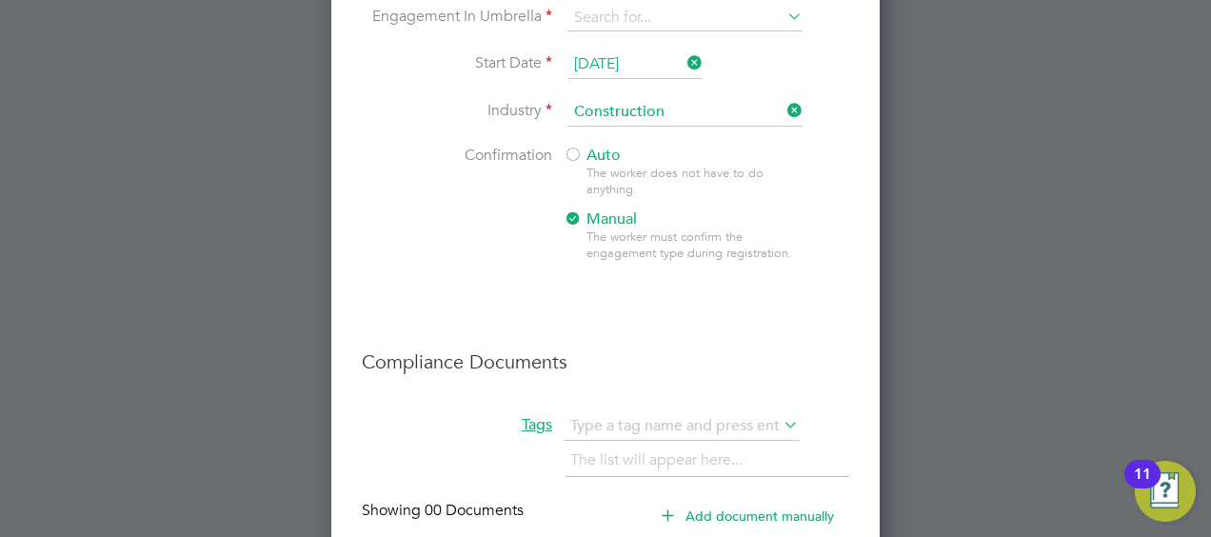
click at [840, 223] on li "Confirmation Auto The worker does not have to do anything. Manual The worker mu…" at bounding box center [605, 219] width 487 height 147
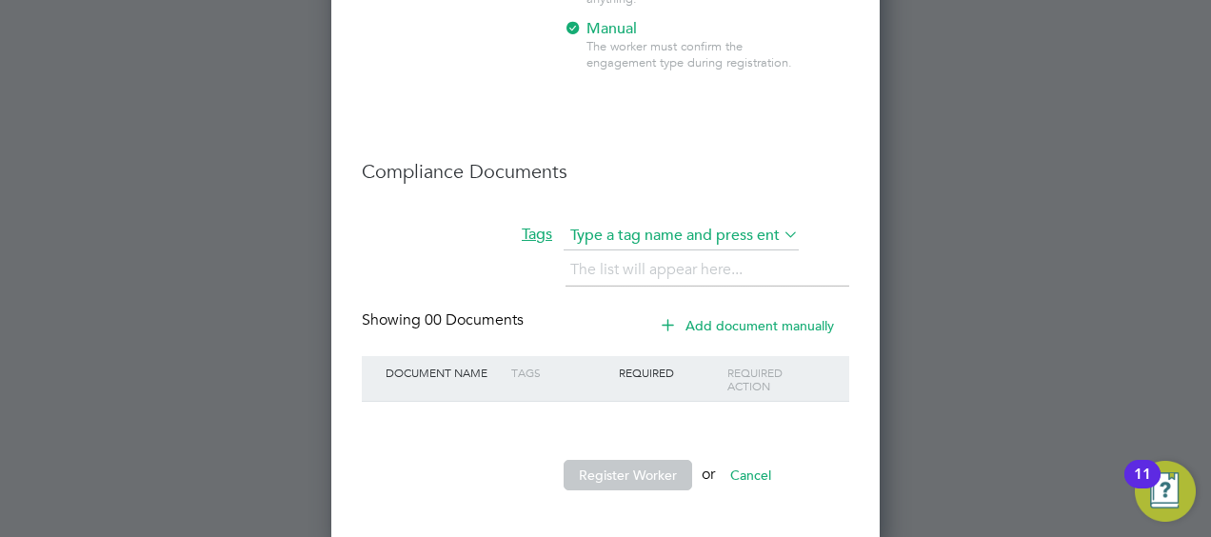
scroll to position [3291, 0]
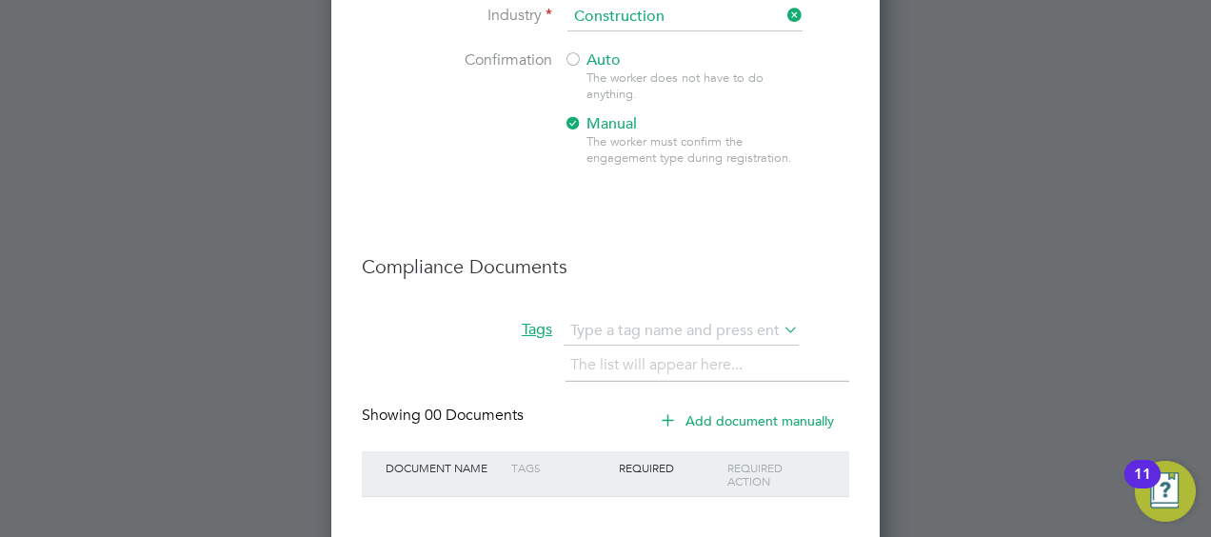
click at [574, 51] on div at bounding box center [573, 60] width 19 height 19
click at [574, 115] on div at bounding box center [573, 124] width 19 height 19
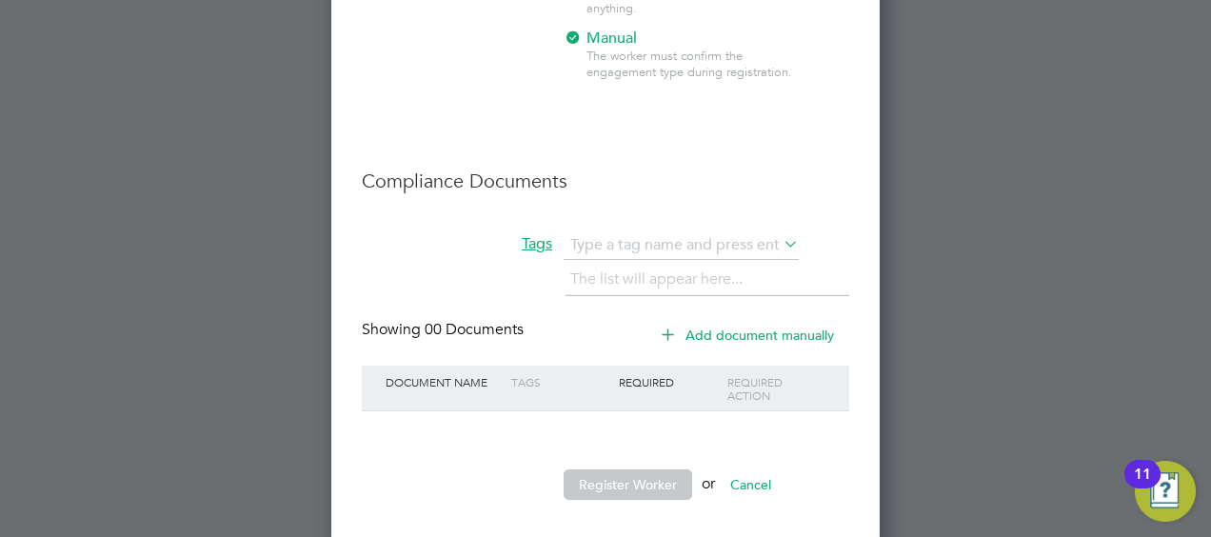
scroll to position [3386, 0]
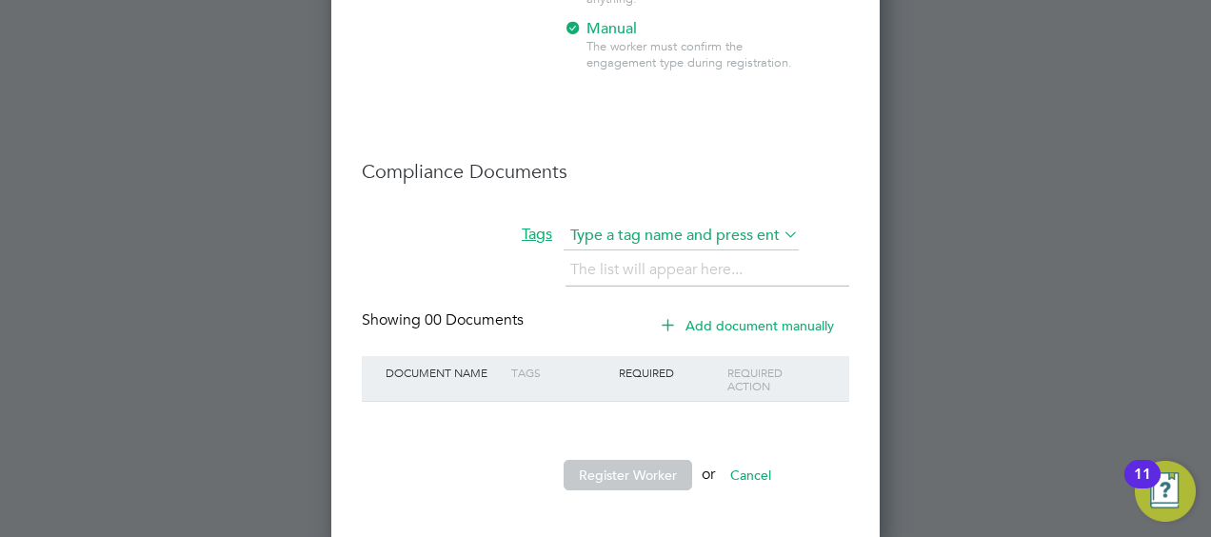
click at [714, 225] on input "text" at bounding box center [681, 236] width 235 height 29
click at [794, 140] on h3 "Compliance Documents" at bounding box center [605, 162] width 487 height 44
click at [729, 229] on input "text" at bounding box center [681, 236] width 235 height 29
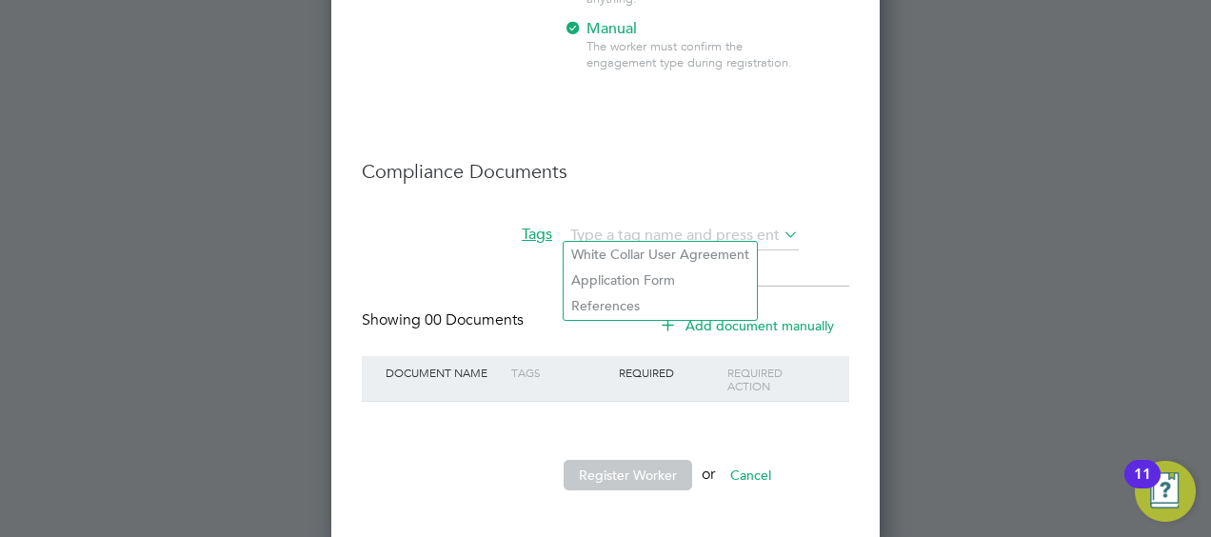
click at [788, 190] on li "Compliance Documents" at bounding box center [605, 181] width 487 height 82
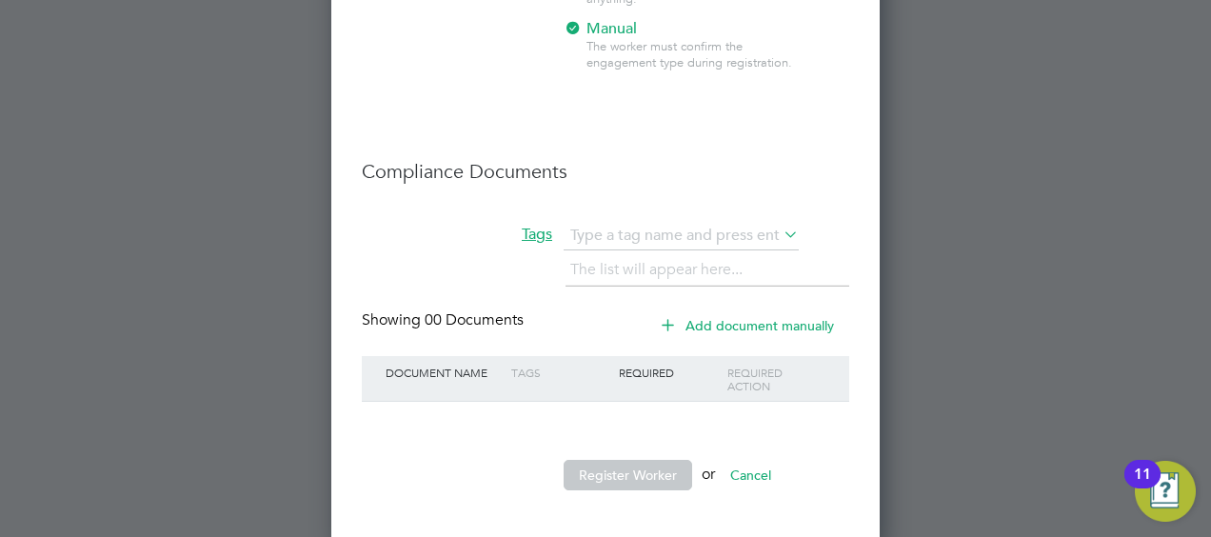
click at [722, 316] on button "Add document manually" at bounding box center [748, 325] width 201 height 30
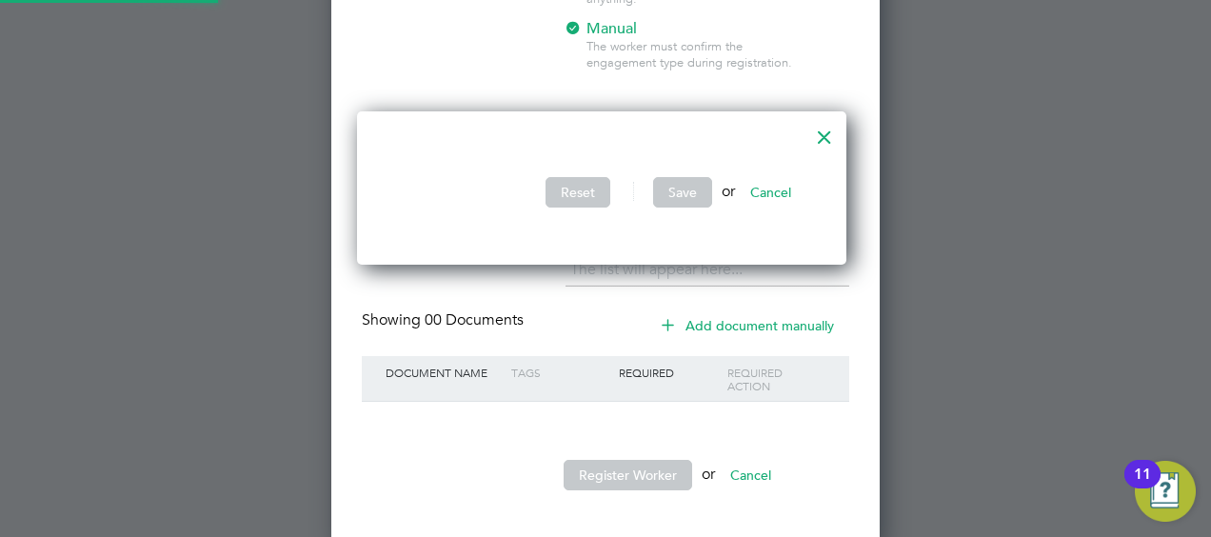
scroll to position [154, 497]
click at [825, 135] on div at bounding box center [824, 132] width 34 height 34
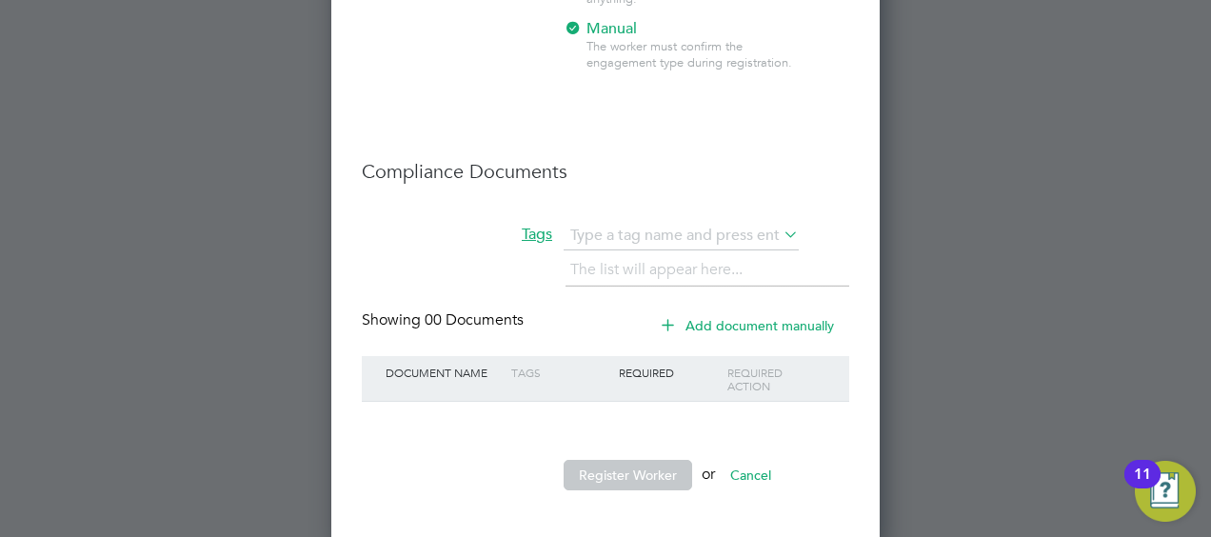
click at [775, 371] on div "Required Action" at bounding box center [777, 379] width 108 height 46
click at [790, 312] on button "Add document manually" at bounding box center [748, 325] width 201 height 30
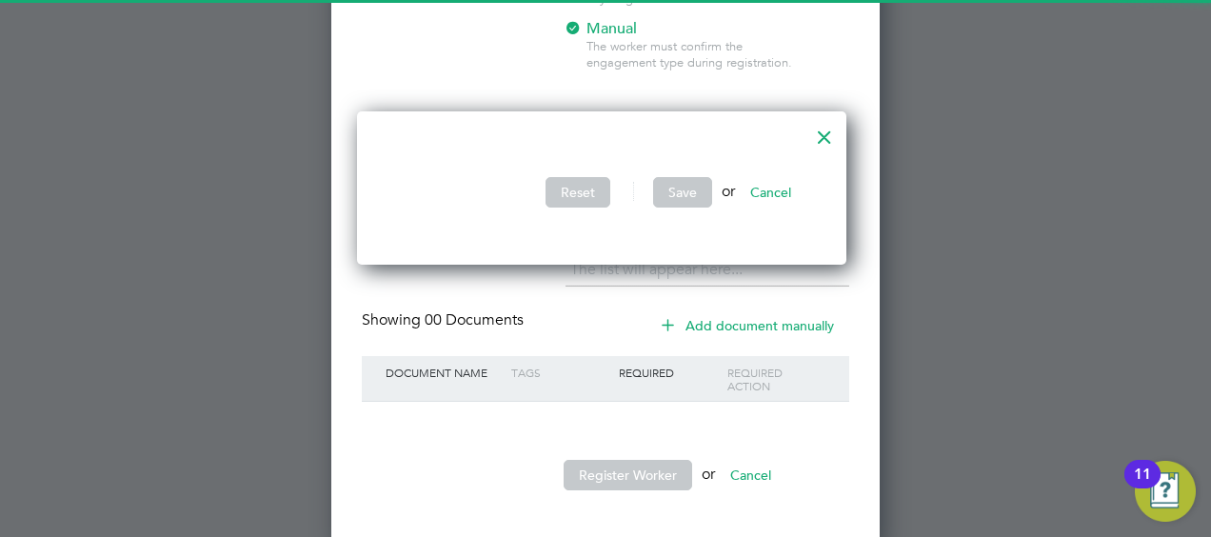
drag, startPoint x: 829, startPoint y: 133, endPoint x: 823, endPoint y: 143, distance: 11.6
click at [826, 137] on div at bounding box center [824, 132] width 34 height 34
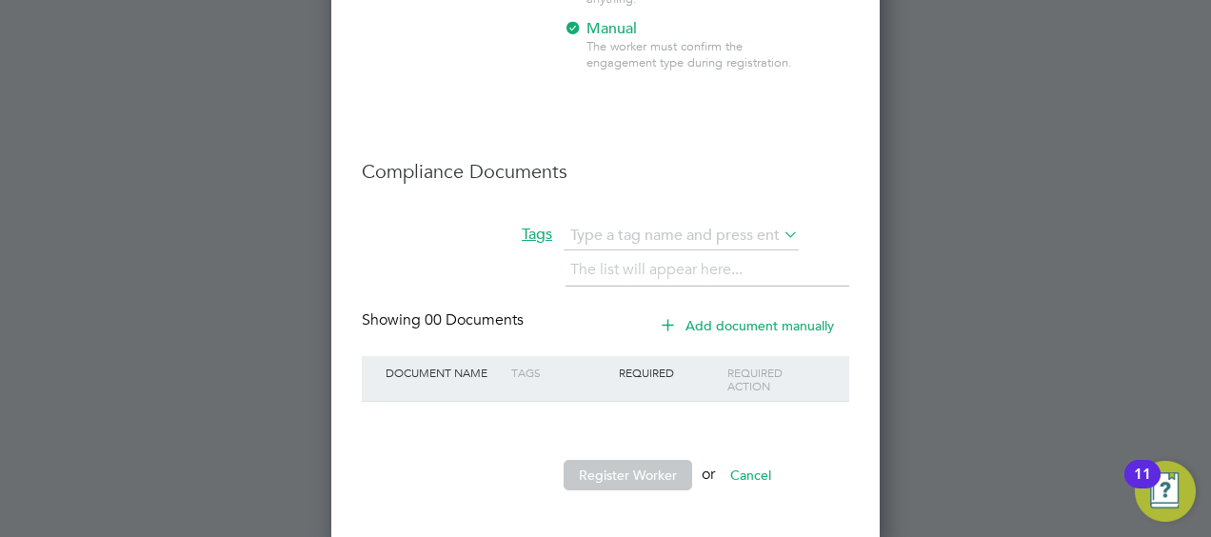
click at [668, 317] on icon at bounding box center [668, 324] width 14 height 14
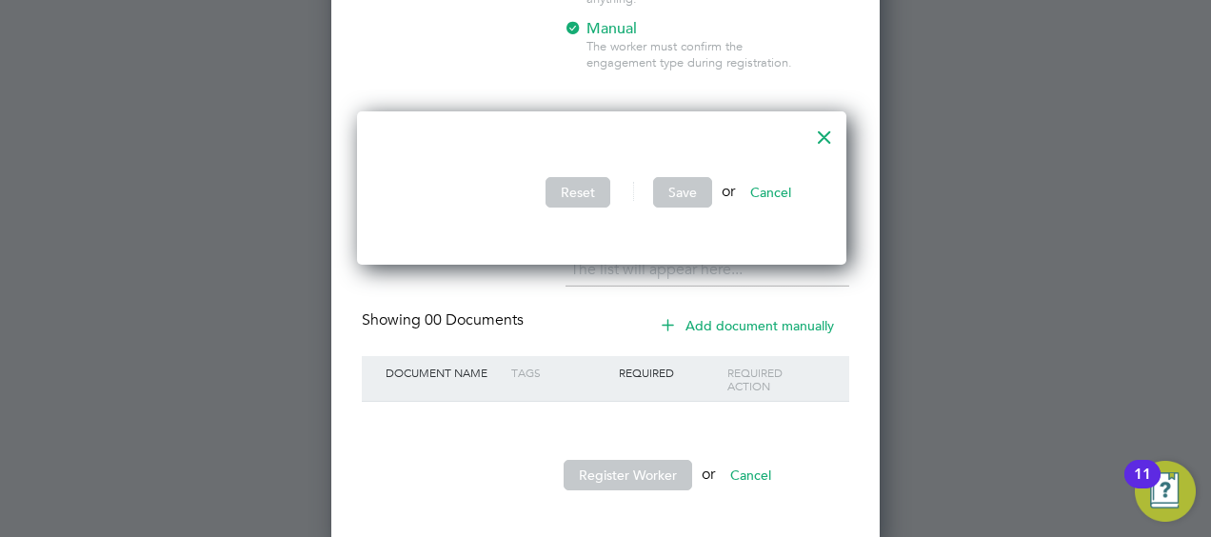
click at [439, 190] on li "Reset Save or Cancel" at bounding box center [602, 202] width 428 height 50
drag, startPoint x: 505, startPoint y: 200, endPoint x: 456, endPoint y: 209, distance: 49.3
click at [505, 200] on li "Reset Save or Cancel" at bounding box center [602, 202] width 428 height 50
click at [447, 169] on ul "Reset Save or Cancel" at bounding box center [602, 182] width 428 height 89
click at [450, 180] on ul "Reset Save or Cancel" at bounding box center [602, 182] width 428 height 89
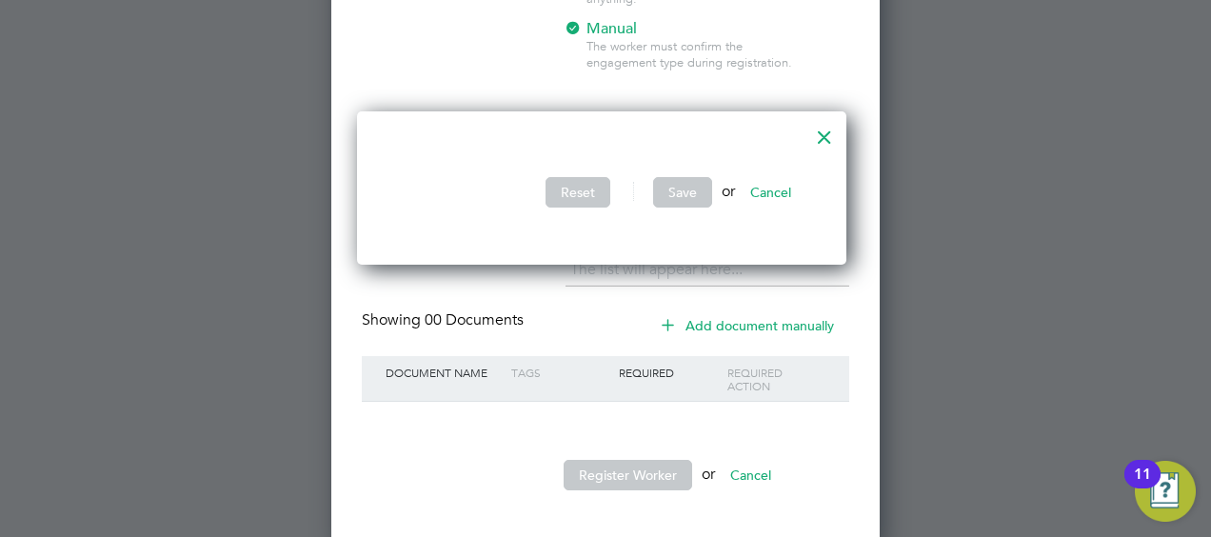
click at [451, 181] on li "Reset Save or Cancel" at bounding box center [602, 202] width 428 height 50
click at [453, 181] on li "Reset Save or Cancel" at bounding box center [602, 202] width 428 height 50
drag, startPoint x: 455, startPoint y: 179, endPoint x: 530, endPoint y: 185, distance: 75.4
click at [457, 179] on li "Reset Save or Cancel" at bounding box center [602, 202] width 428 height 50
click at [831, 135] on div at bounding box center [824, 132] width 34 height 34
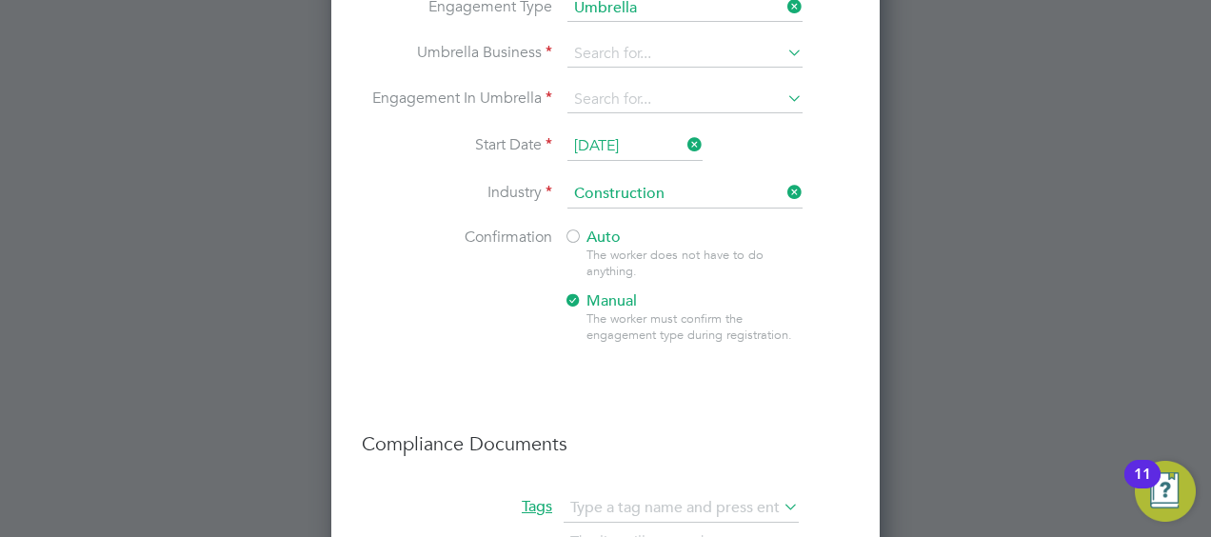
scroll to position [3005, 0]
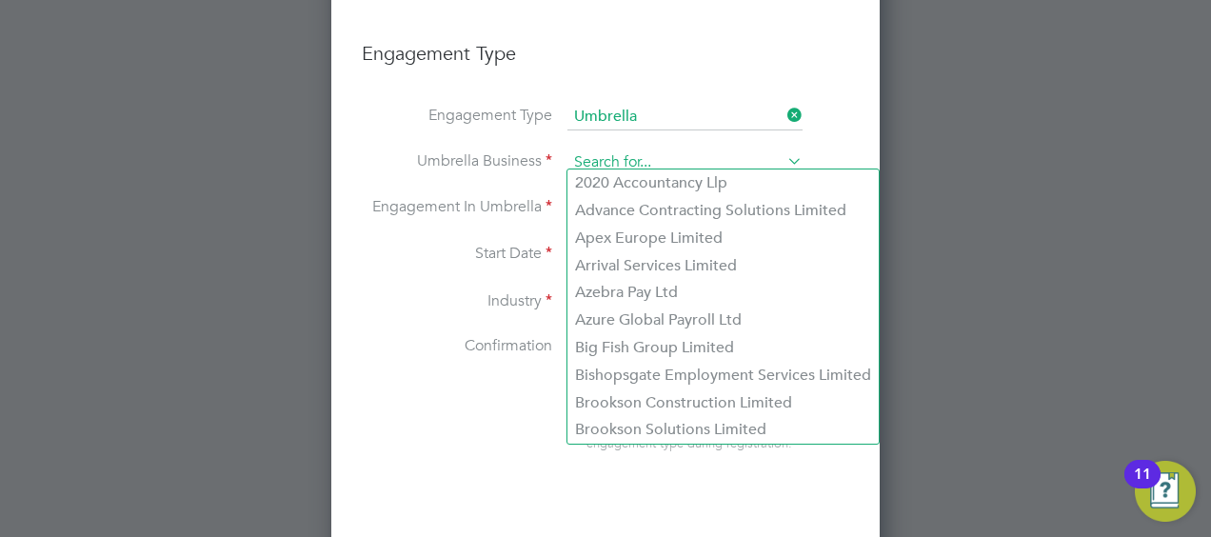
click at [678, 156] on input at bounding box center [684, 162] width 235 height 27
click at [979, 161] on div at bounding box center [605, 268] width 1211 height 537
click at [772, 154] on input at bounding box center [684, 162] width 235 height 27
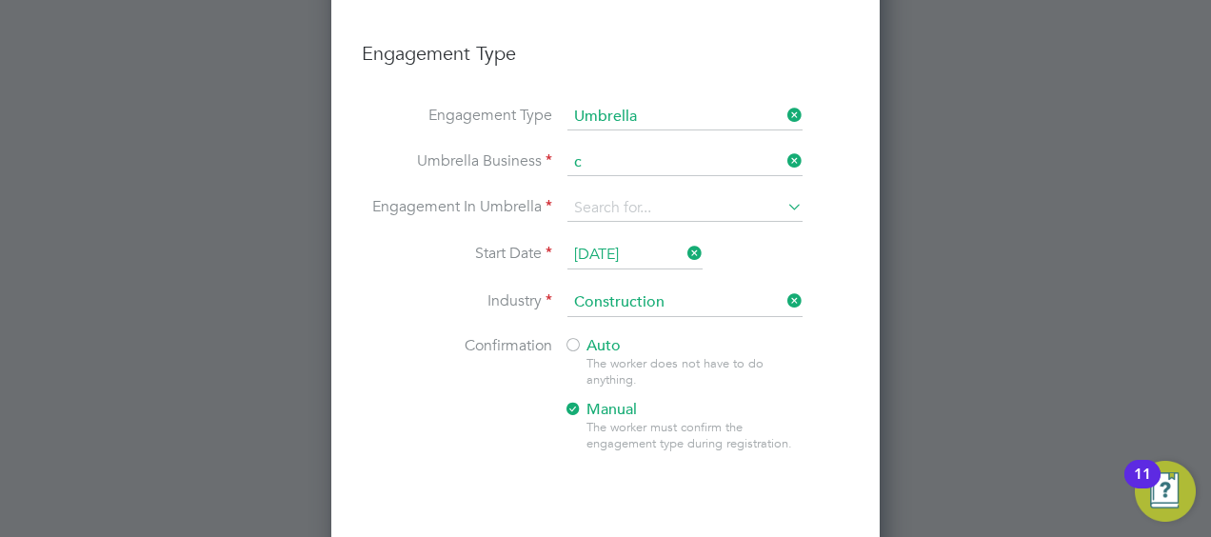
click at [682, 431] on li "C lipper Contracting Group Ltd" at bounding box center [722, 430] width 311 height 28
type input "Clipper Contracting Group Ltd"
click at [663, 201] on input at bounding box center [684, 208] width 235 height 27
click at [666, 334] on li "PAYE Umbrella" at bounding box center [685, 339] width 236 height 28
type input "PAYE Umbrella"
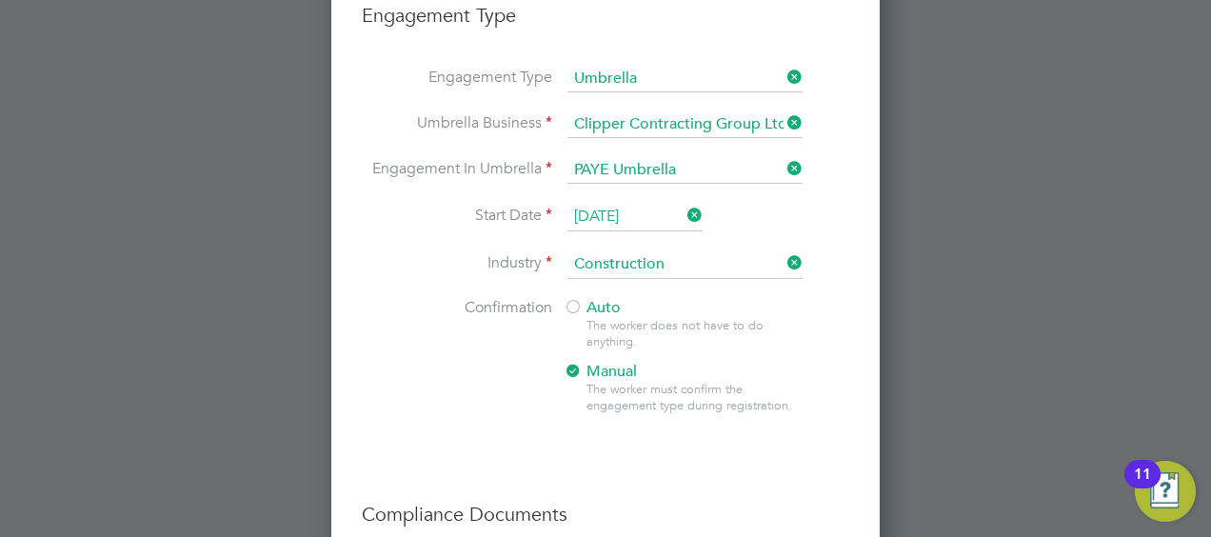
scroll to position [3100, 0]
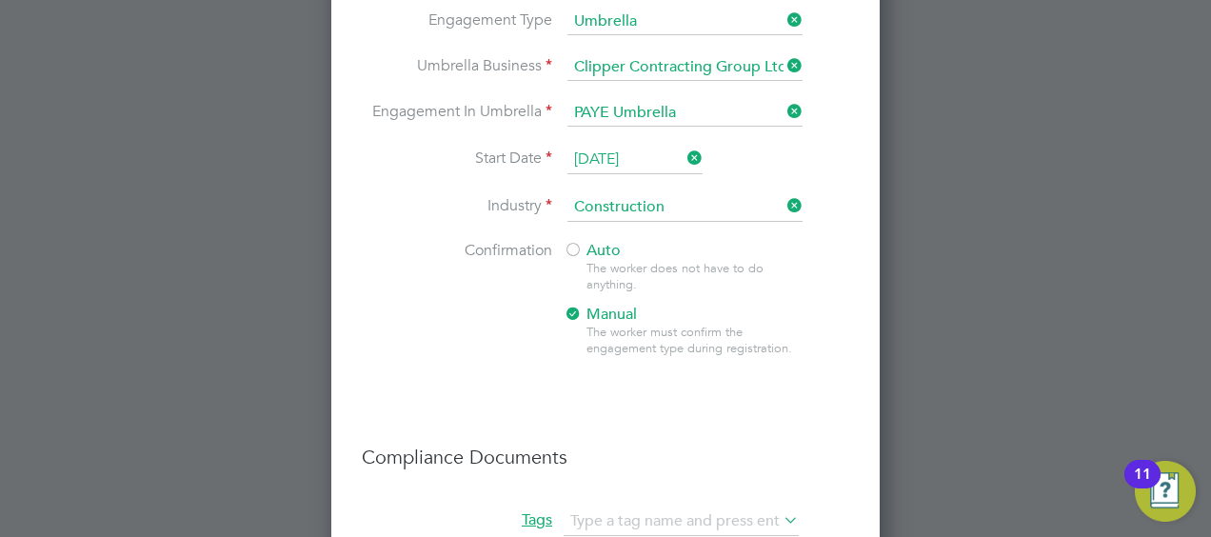
click at [631, 148] on input "01 Oct 2025" at bounding box center [634, 160] width 135 height 29
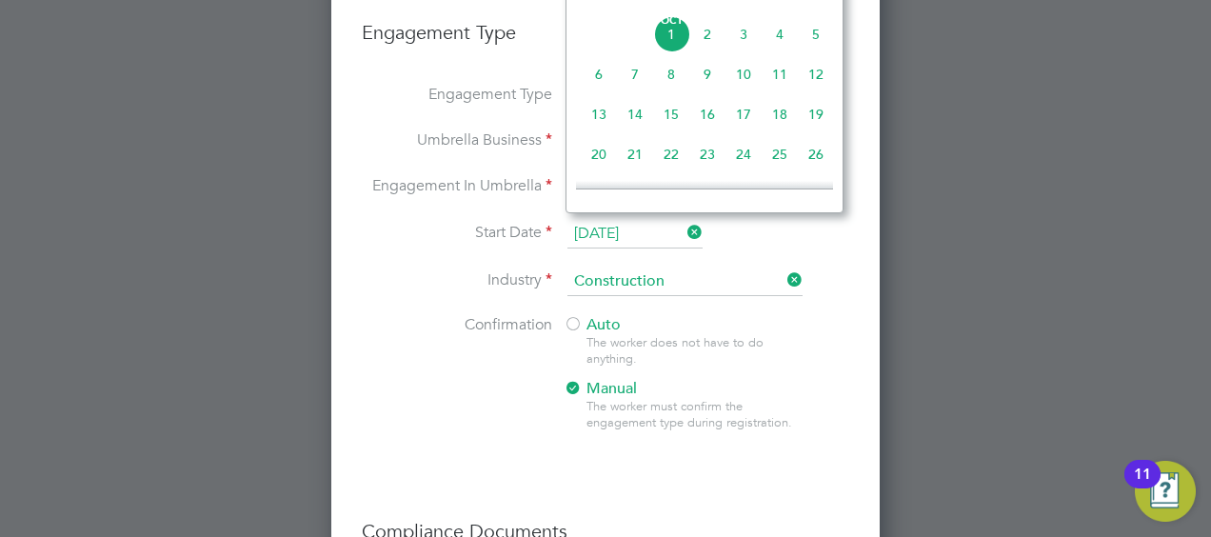
scroll to position [2910, 0]
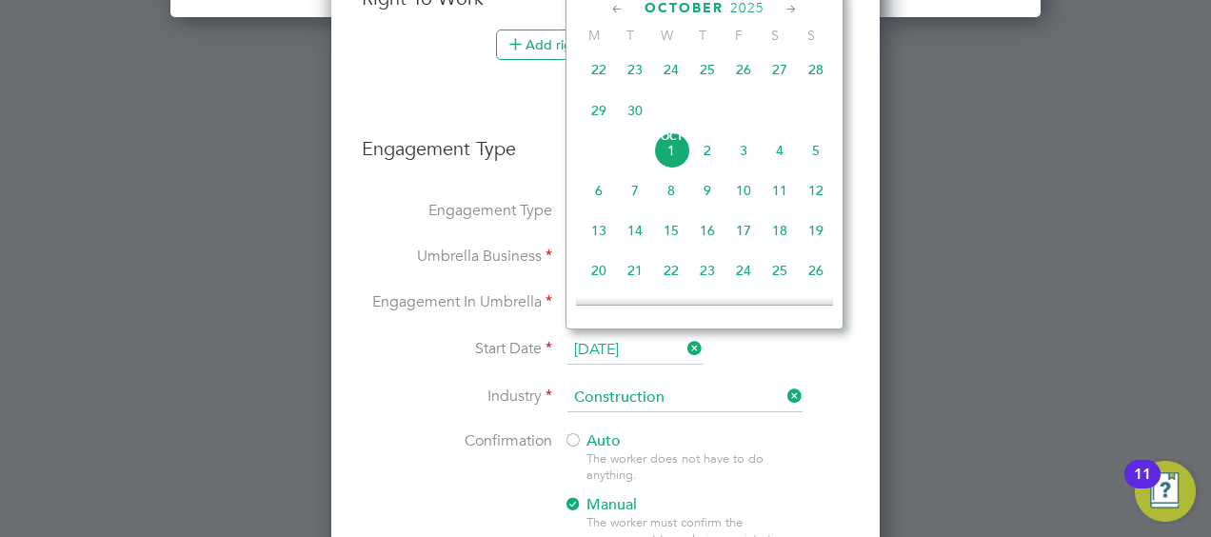
click at [737, 155] on span "3" at bounding box center [744, 150] width 36 height 36
type input "03 Oct 2025"
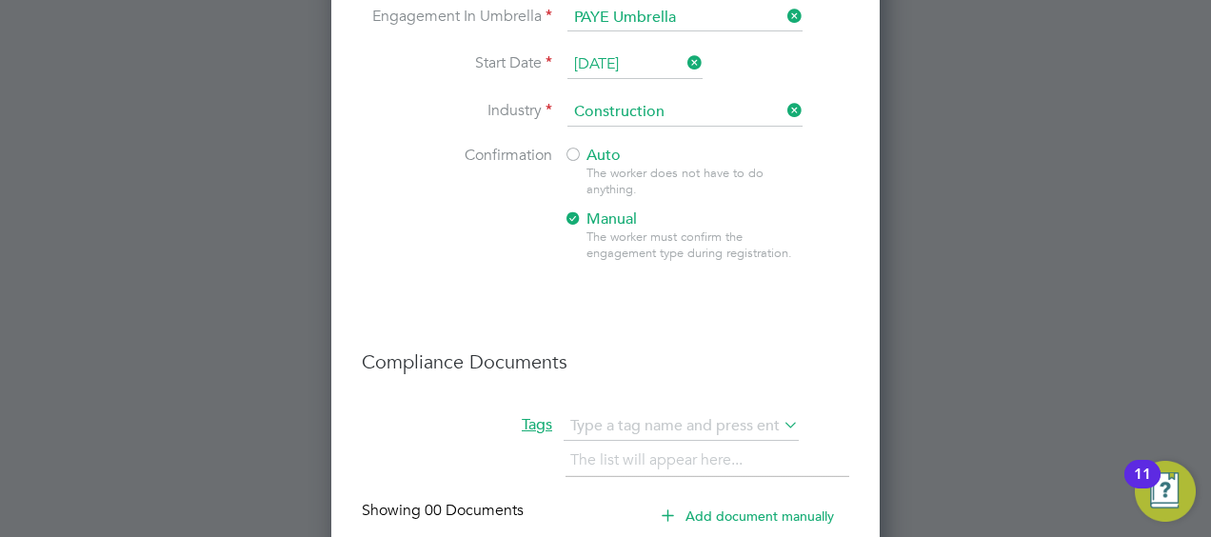
scroll to position [3386, 0]
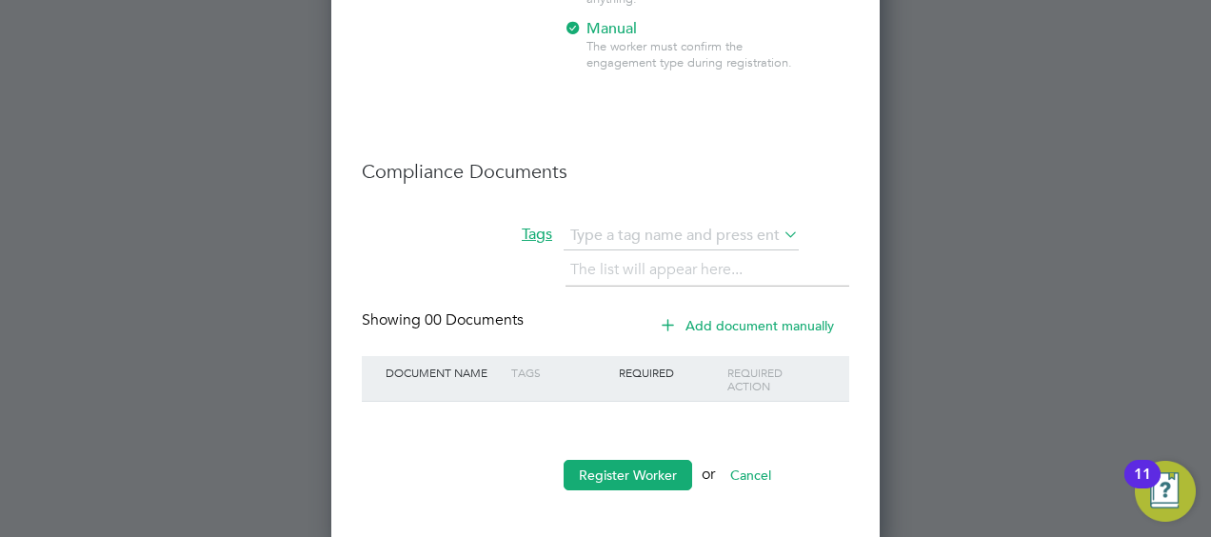
click at [756, 317] on button "Add document manually" at bounding box center [748, 325] width 201 height 30
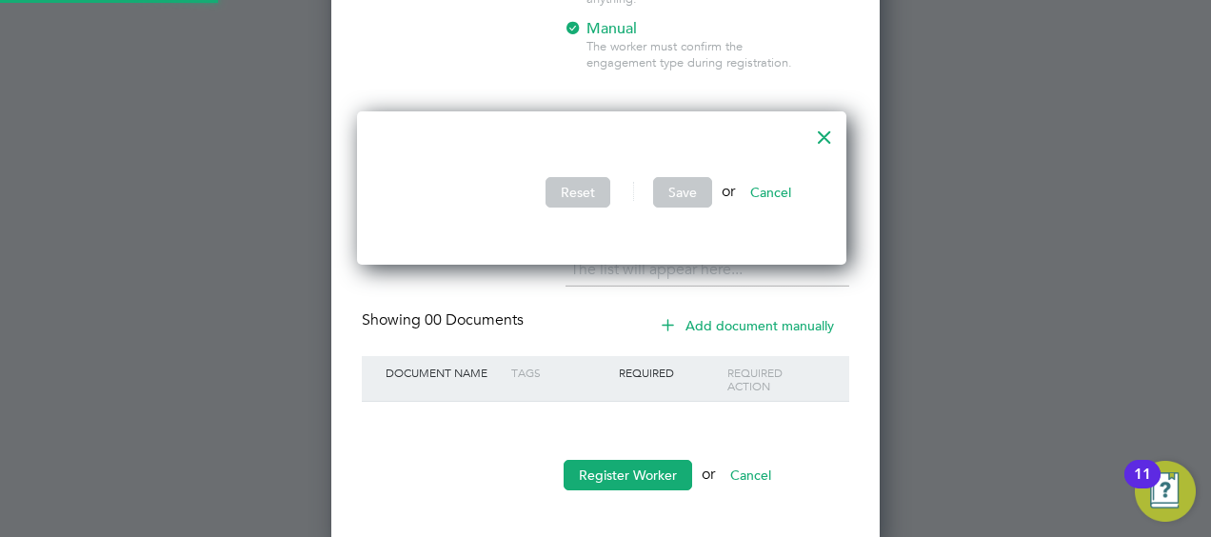
scroll to position [154, 497]
click at [686, 150] on li at bounding box center [602, 148] width 428 height 20
click at [824, 136] on div at bounding box center [824, 132] width 34 height 34
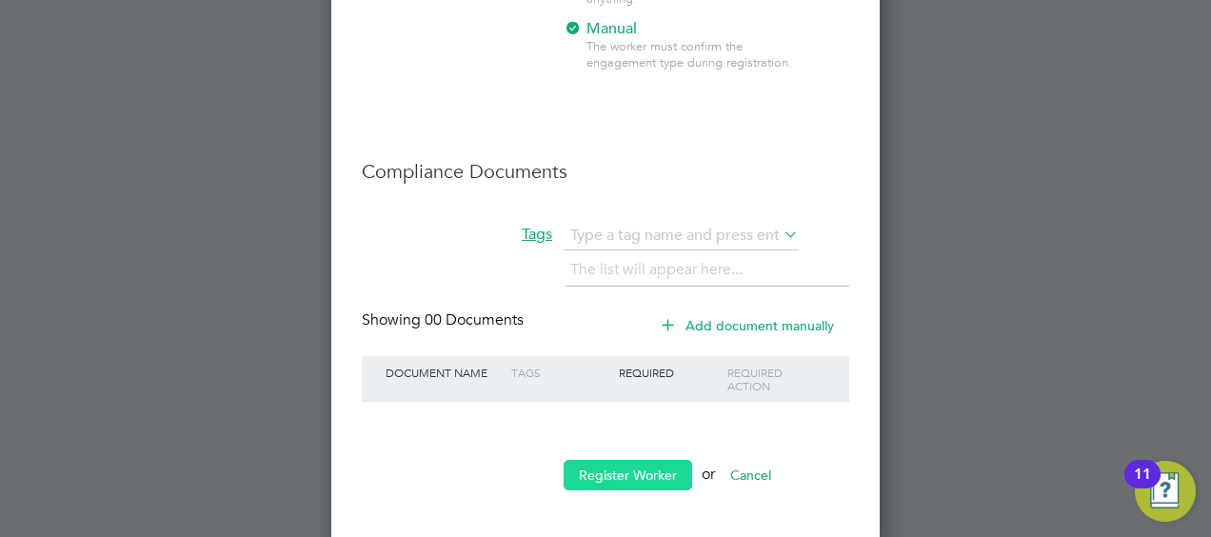
click at [666, 464] on button "Register Worker" at bounding box center [628, 475] width 129 height 30
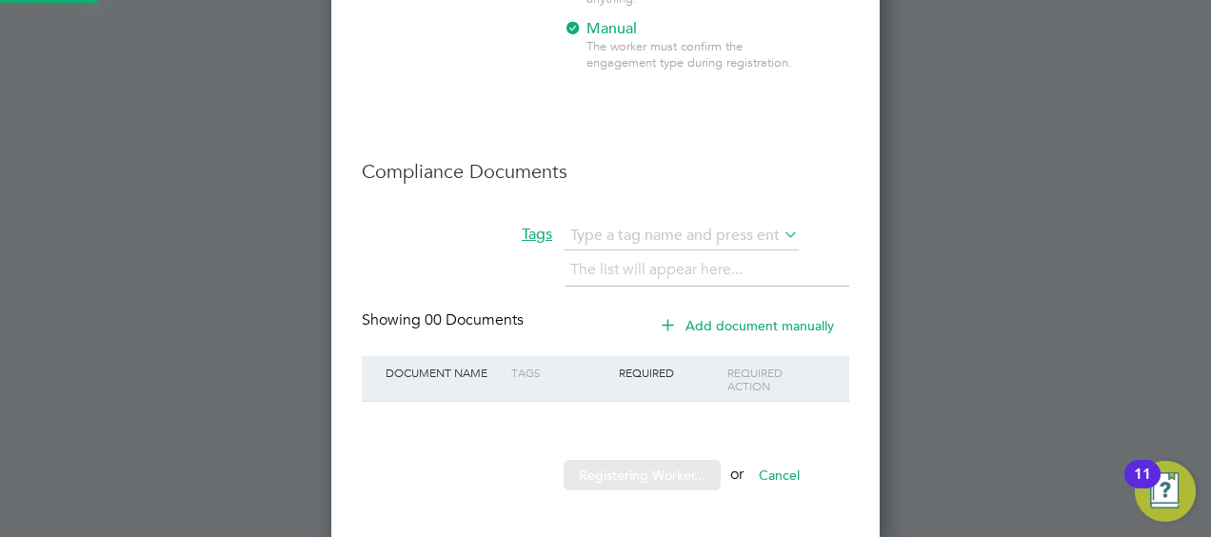
scroll to position [0, 0]
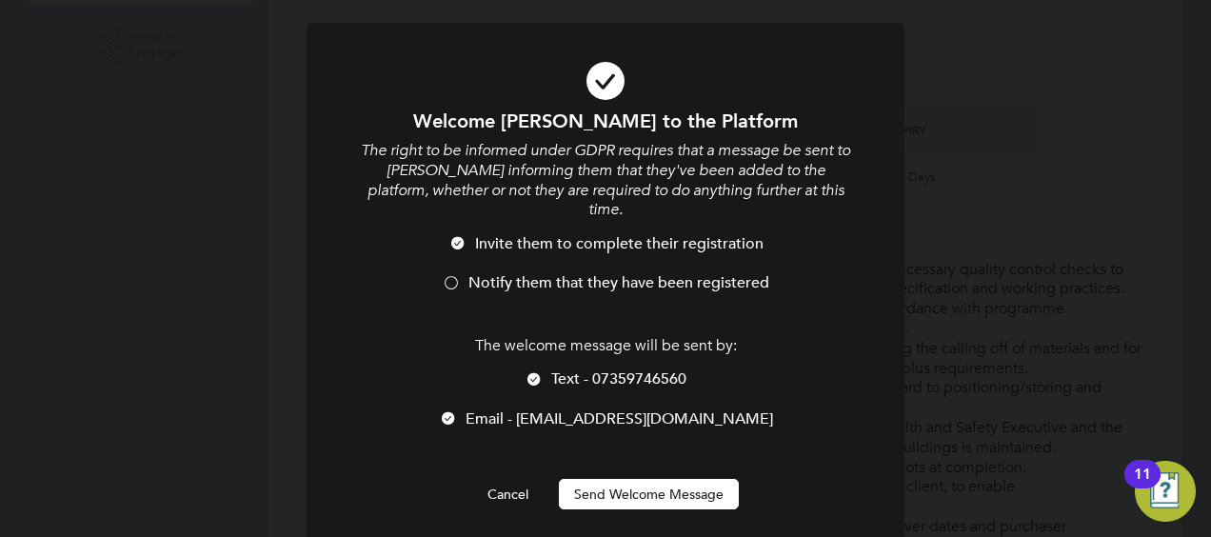
click at [701, 479] on button "Send Welcome Message" at bounding box center [649, 494] width 180 height 30
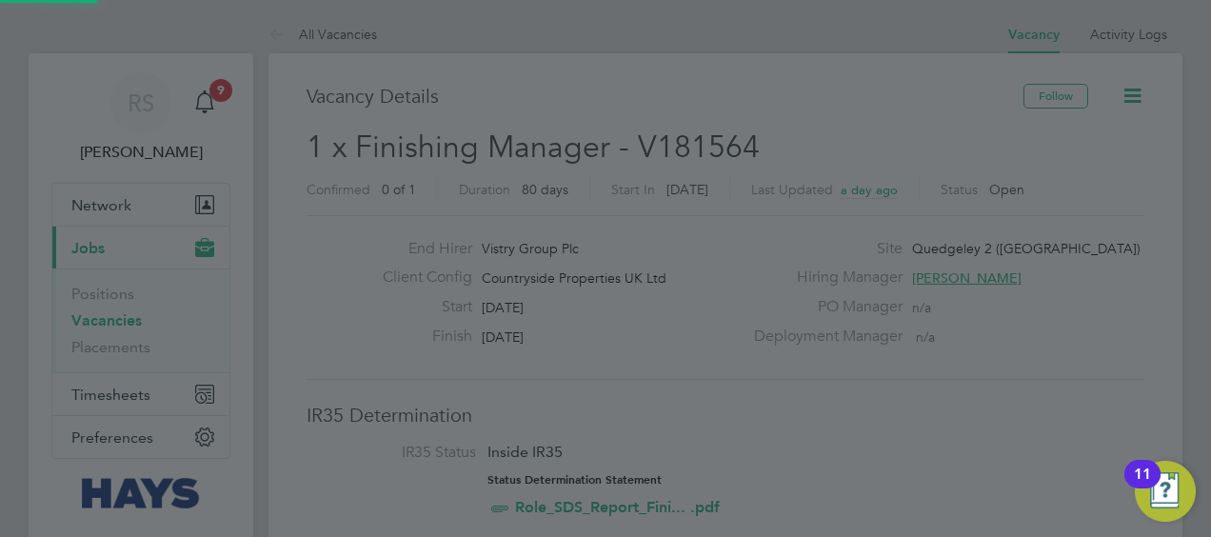
scroll to position [537, 0]
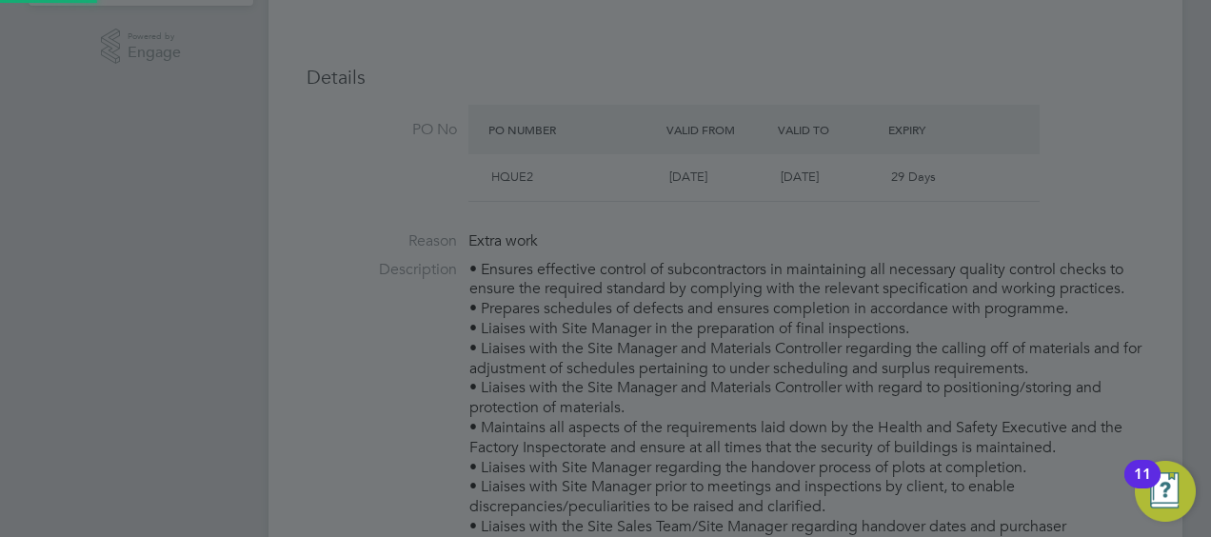
type input "Neil Zwartouw (3377978)"
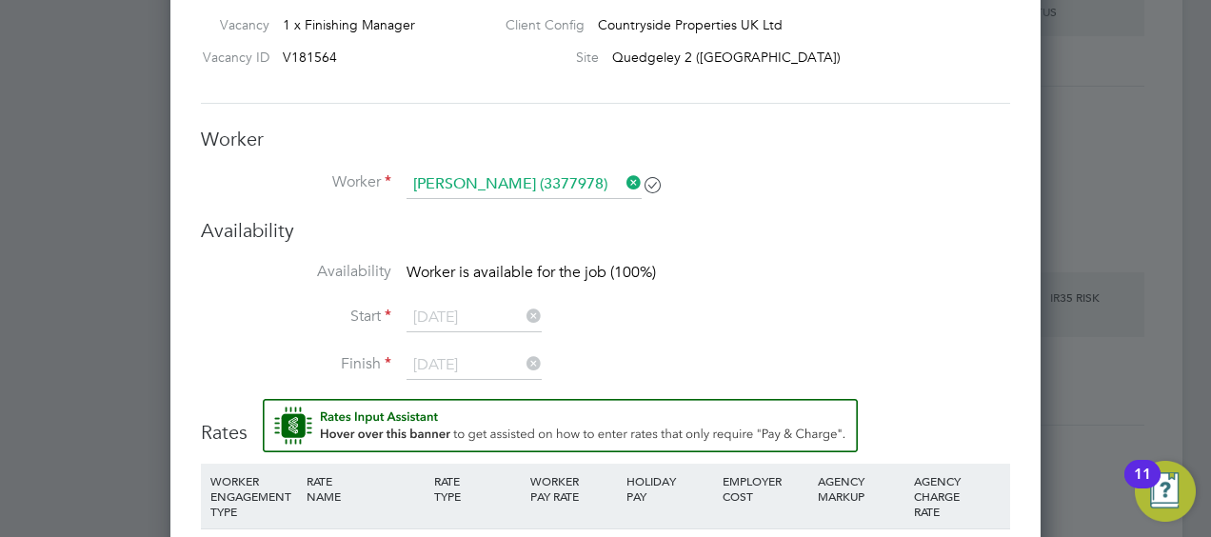
scroll to position [1938, 0]
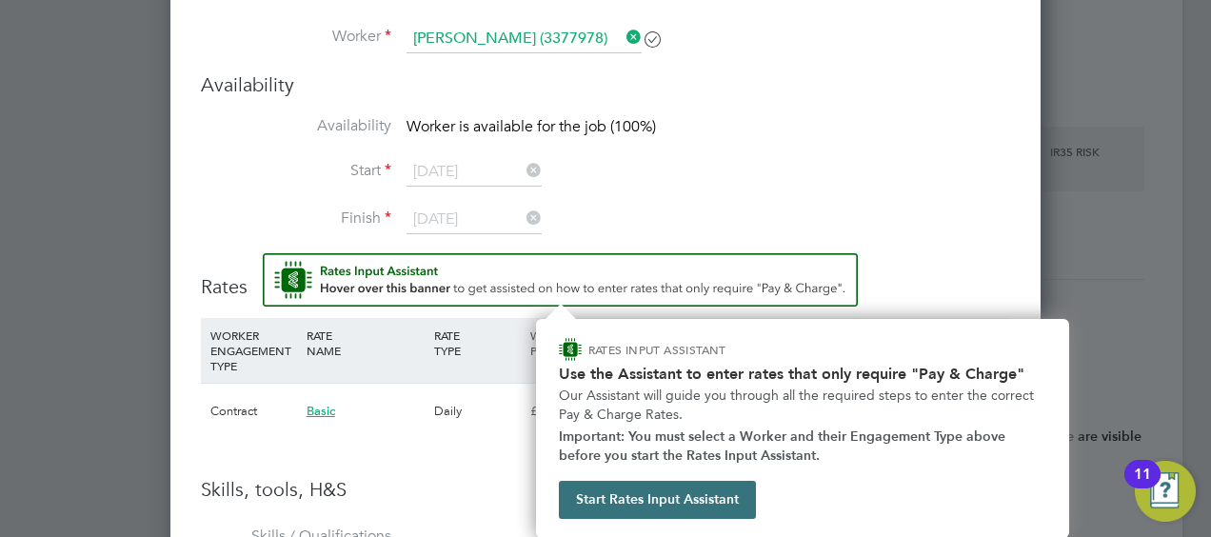
click at [638, 500] on button "Start Rates Input Assistant" at bounding box center [657, 500] width 197 height 38
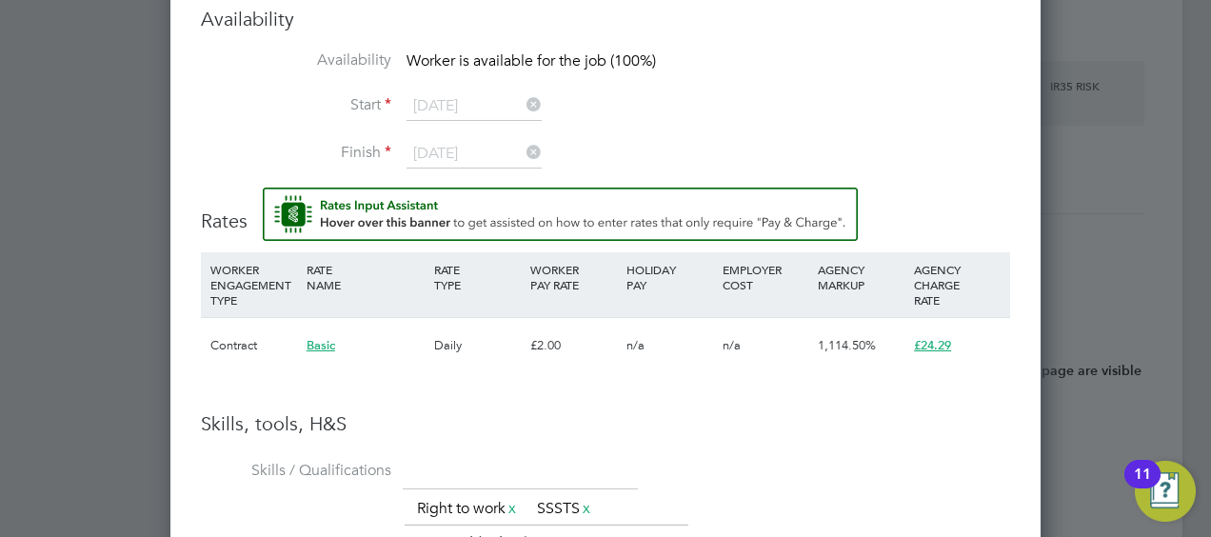
scroll to position [2033, 0]
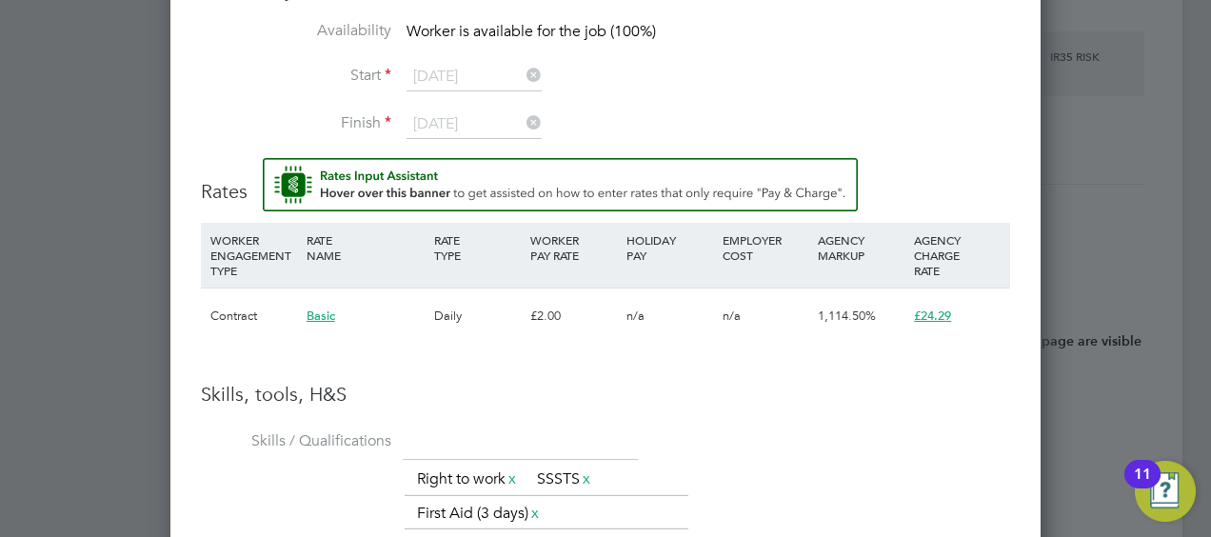
click at [552, 309] on div "£2.00" at bounding box center [574, 315] width 96 height 55
click at [575, 305] on div "£2.00" at bounding box center [574, 315] width 96 height 55
click at [551, 309] on div "£2.00" at bounding box center [574, 315] width 96 height 55
drag, startPoint x: 551, startPoint y: 309, endPoint x: 581, endPoint y: 345, distance: 46.0
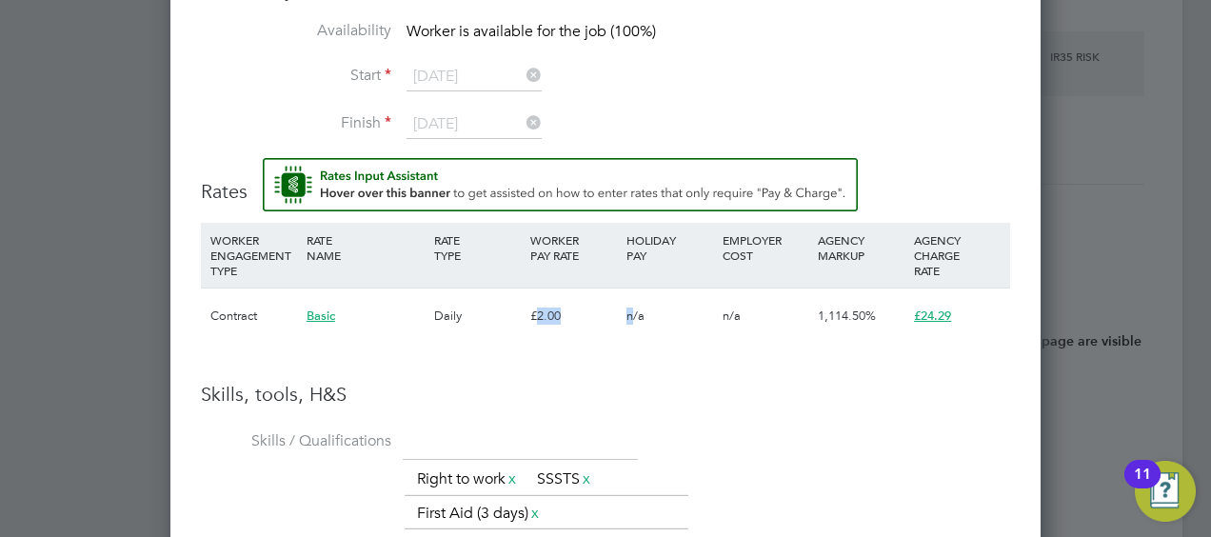
click at [581, 345] on li "WORKER ENGAGEMENT TYPE RATE NAME RATE TYPE WORKER PAY RATE HOLIDAY PAY EMPLOYER…" at bounding box center [605, 293] width 809 height 140
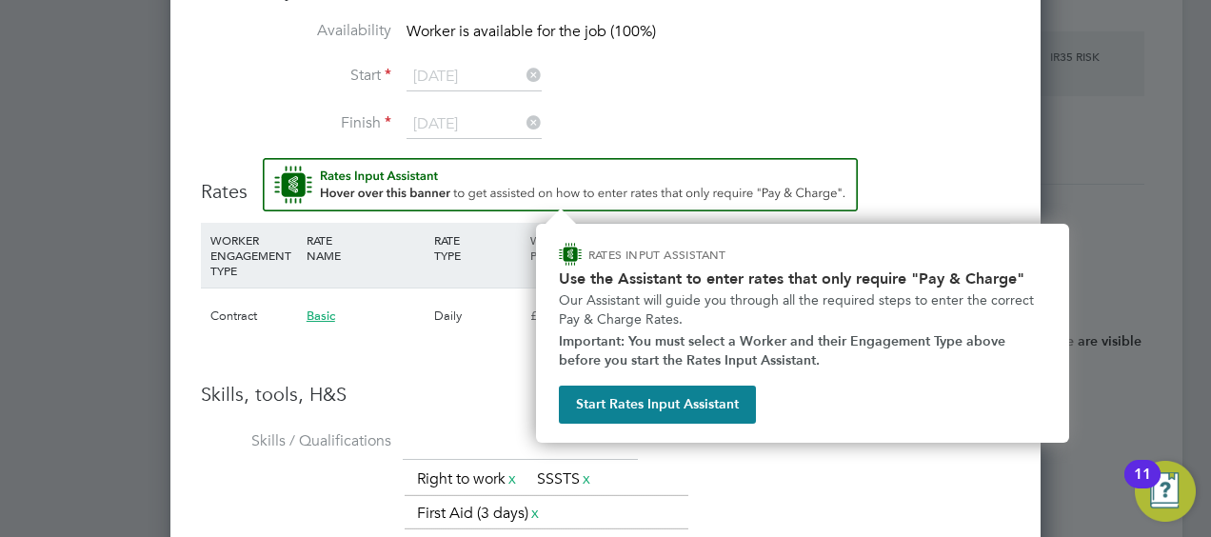
click at [654, 184] on img "Rate Assistant" at bounding box center [560, 184] width 595 height 53
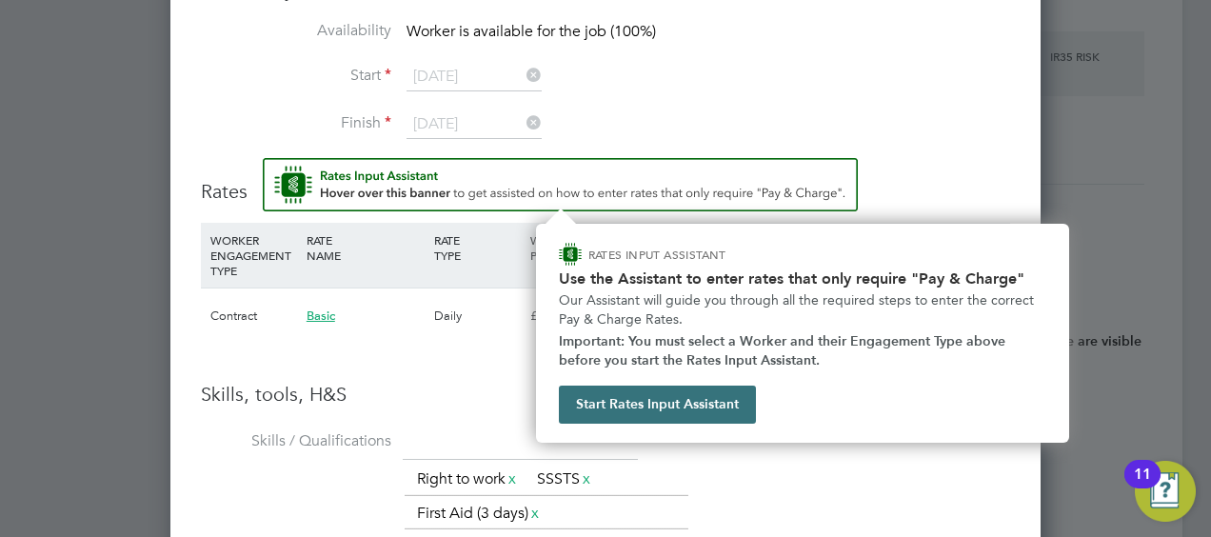
click at [621, 393] on button "Start Rates Input Assistant" at bounding box center [657, 405] width 197 height 38
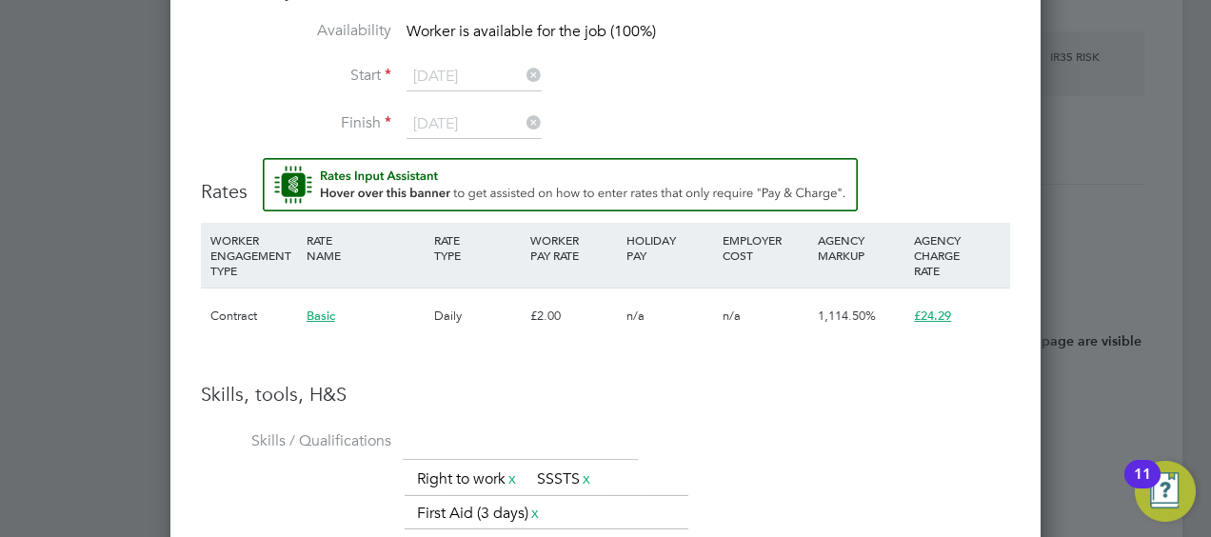
click at [323, 313] on span "Basic" at bounding box center [321, 316] width 29 height 16
click at [738, 383] on h3 "Skills, tools, H&S" at bounding box center [605, 394] width 809 height 25
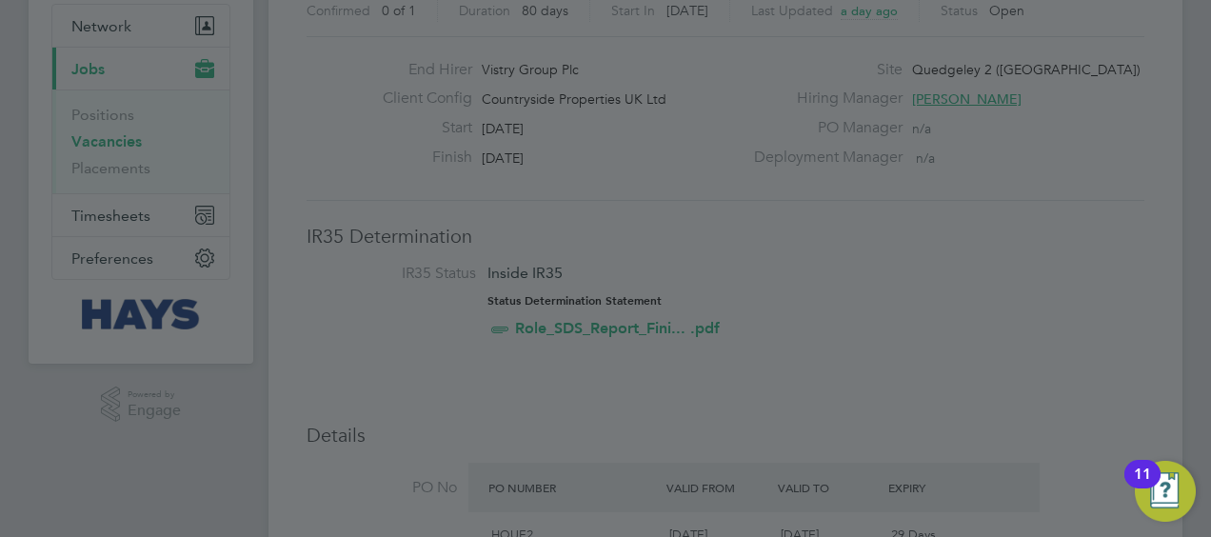
scroll to position [0, 0]
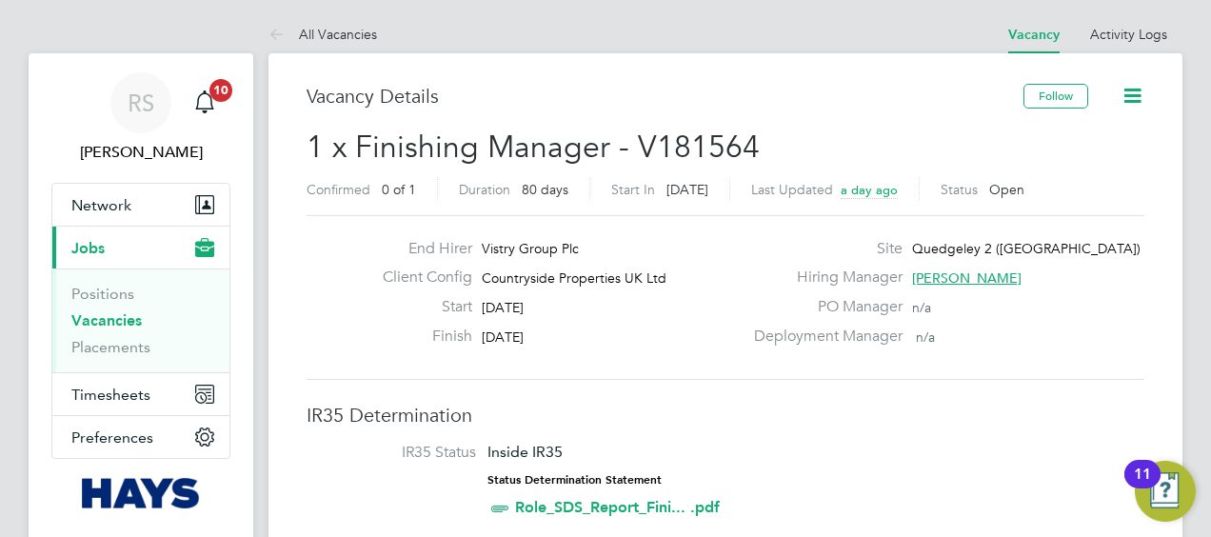
click at [1143, 91] on icon at bounding box center [1133, 96] width 24 height 24
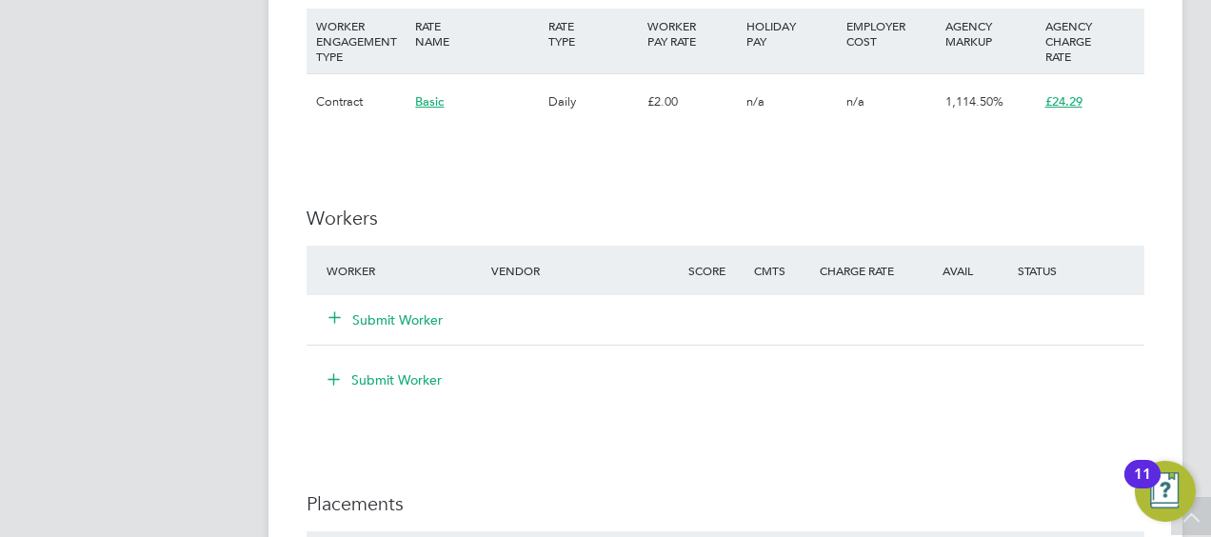
scroll to position [1619, 0]
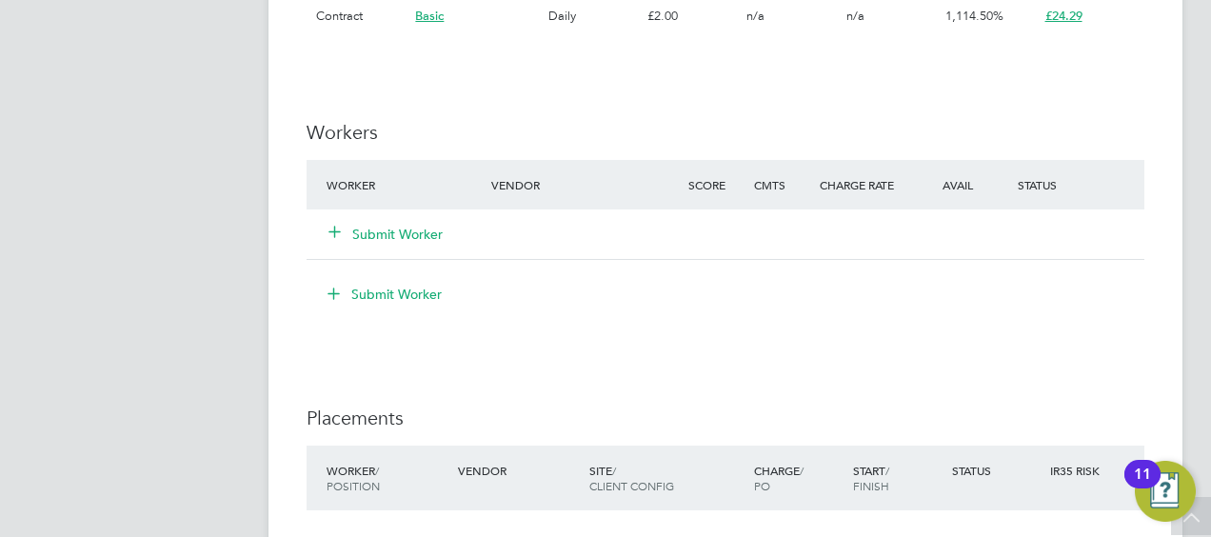
click at [405, 234] on button "Submit Worker" at bounding box center [386, 234] width 114 height 19
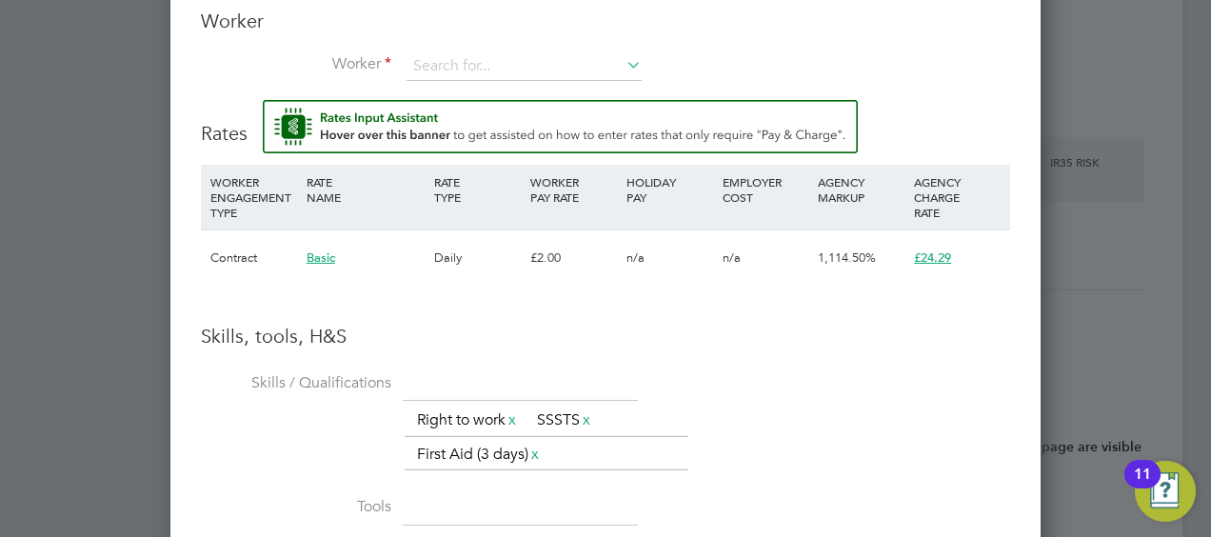
scroll to position [1641, 0]
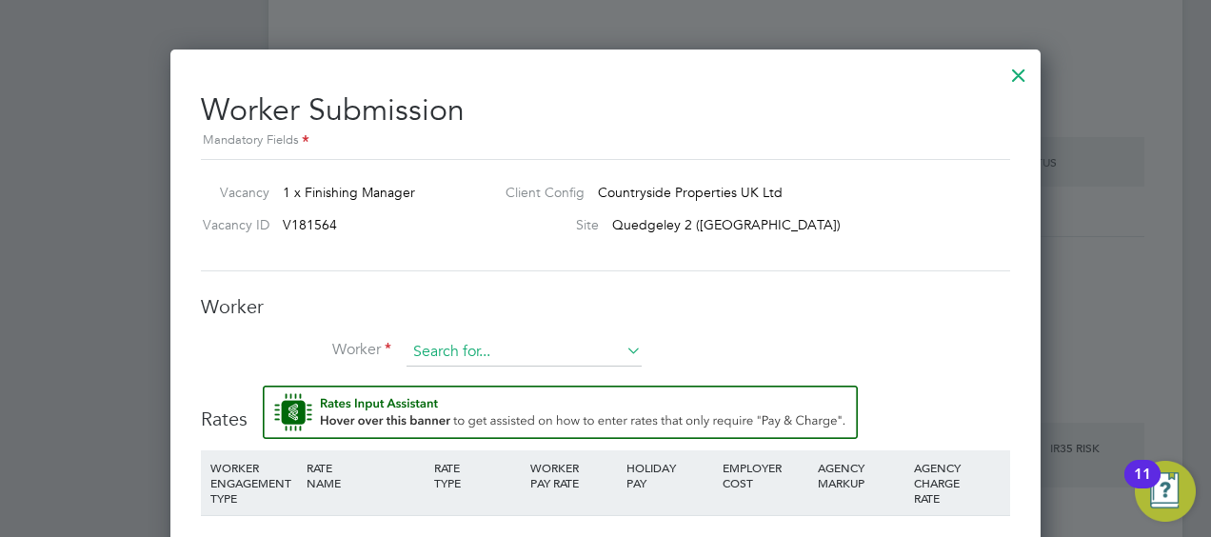
click at [473, 344] on input at bounding box center [524, 352] width 235 height 29
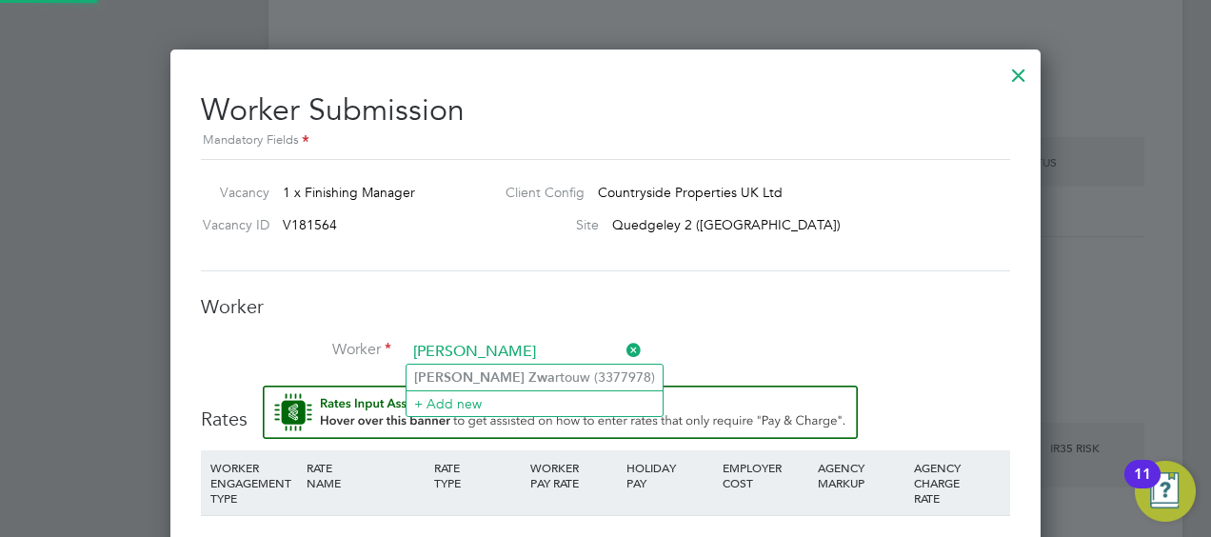
type input "neil zwa"
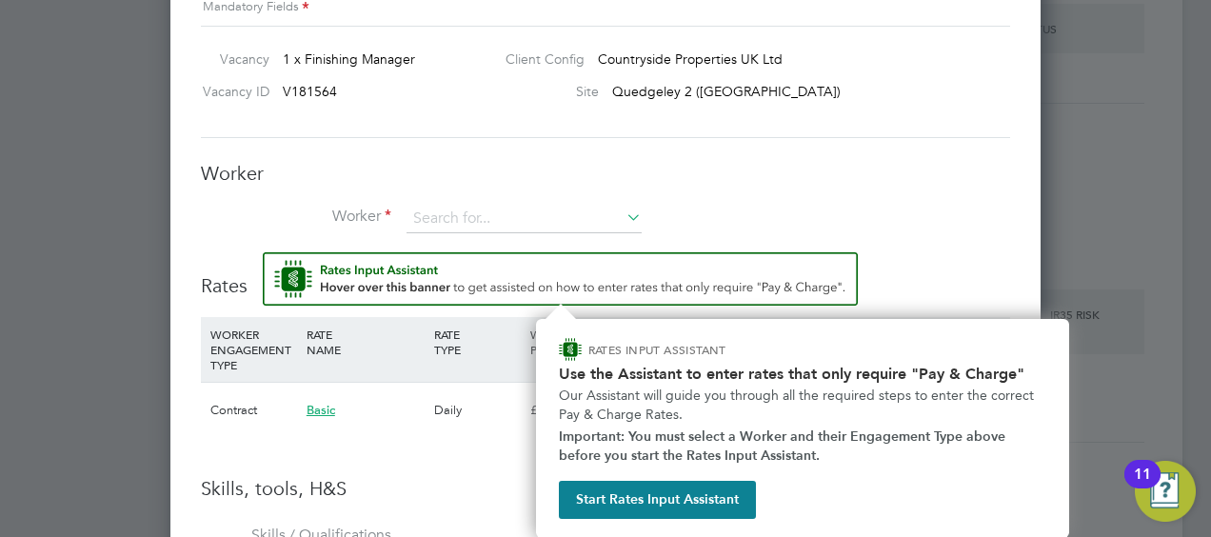
scroll to position [1775, 0]
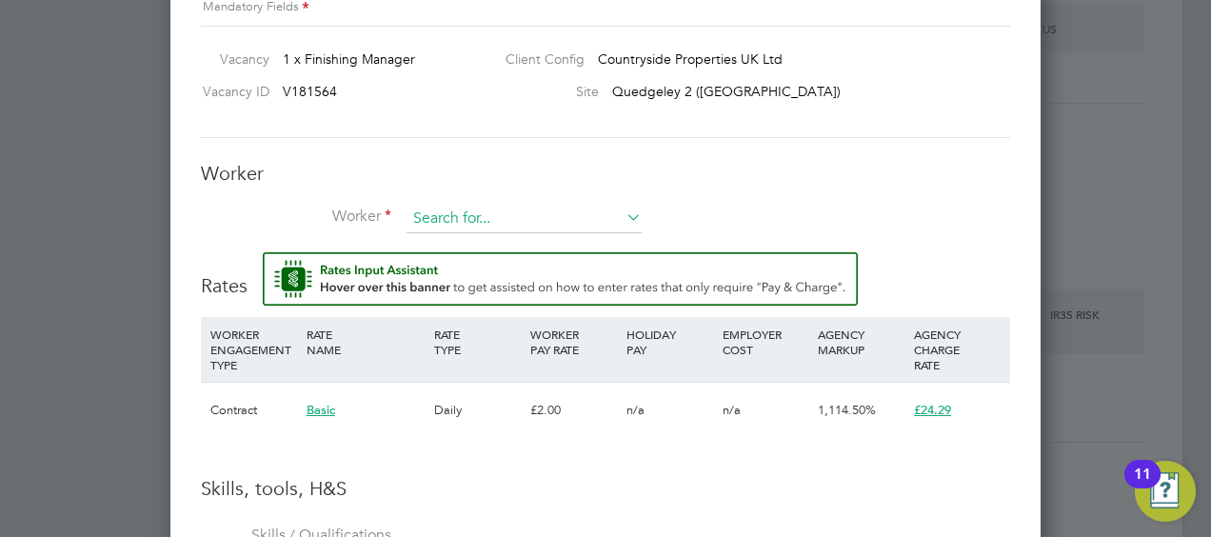
click at [537, 219] on input at bounding box center [524, 219] width 235 height 29
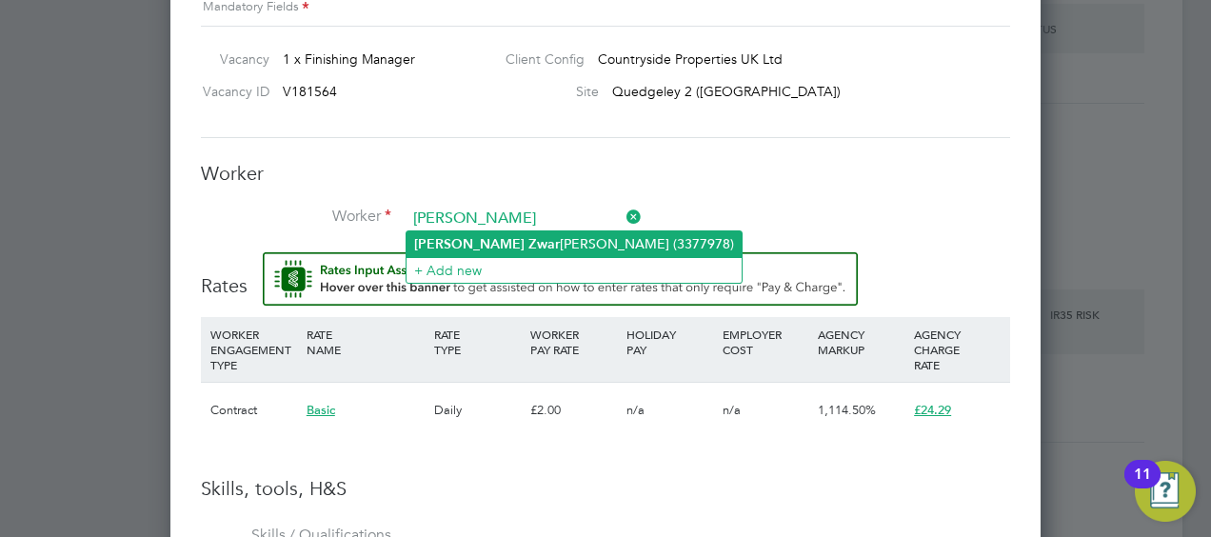
click at [568, 238] on li "Neil Zwar touw (3377978)" at bounding box center [574, 244] width 335 height 26
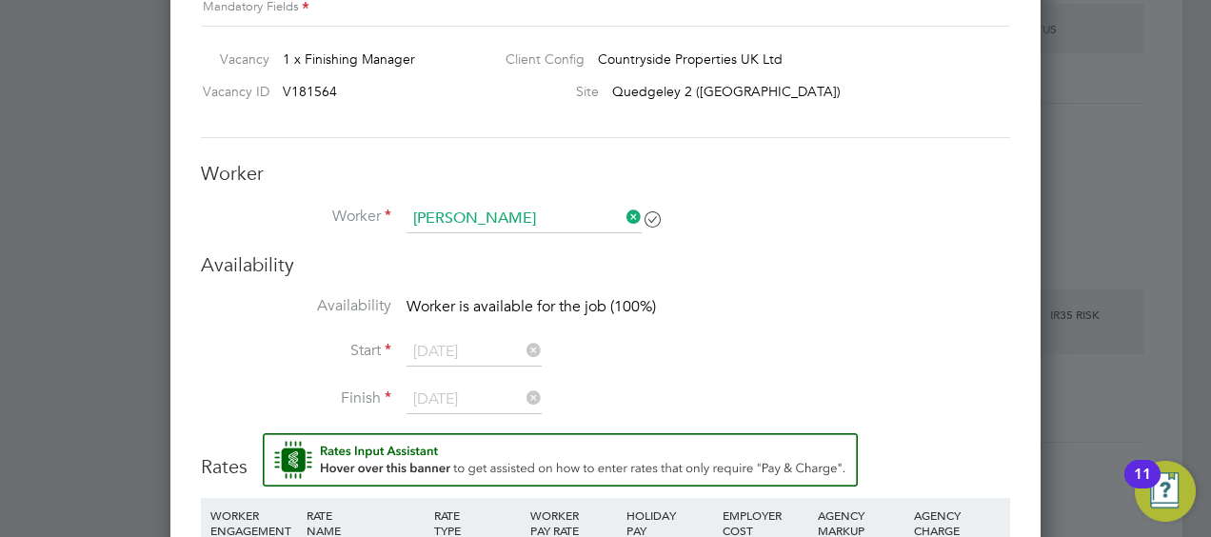
type input "Neil Zwartouw (3377978)"
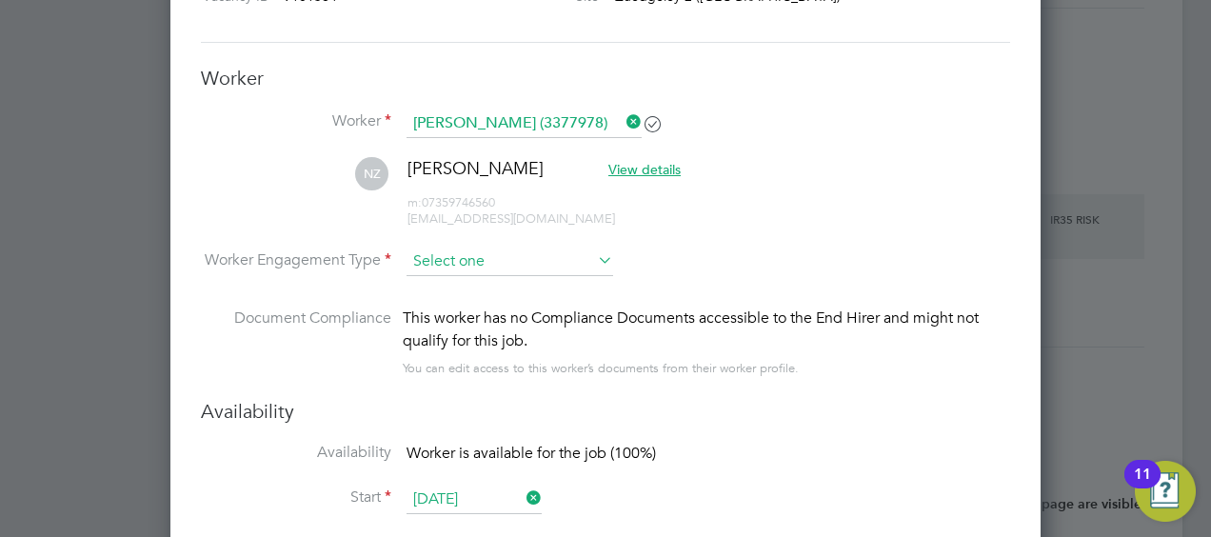
click at [565, 261] on input at bounding box center [510, 262] width 207 height 29
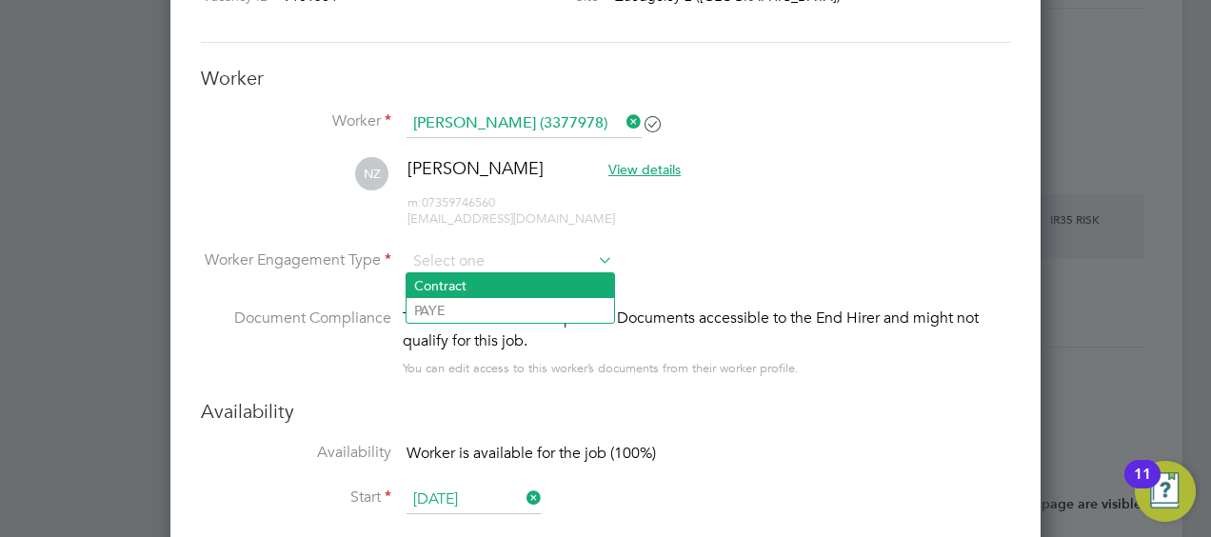
click at [447, 284] on li "Contract" at bounding box center [511, 285] width 208 height 25
type input "Contract"
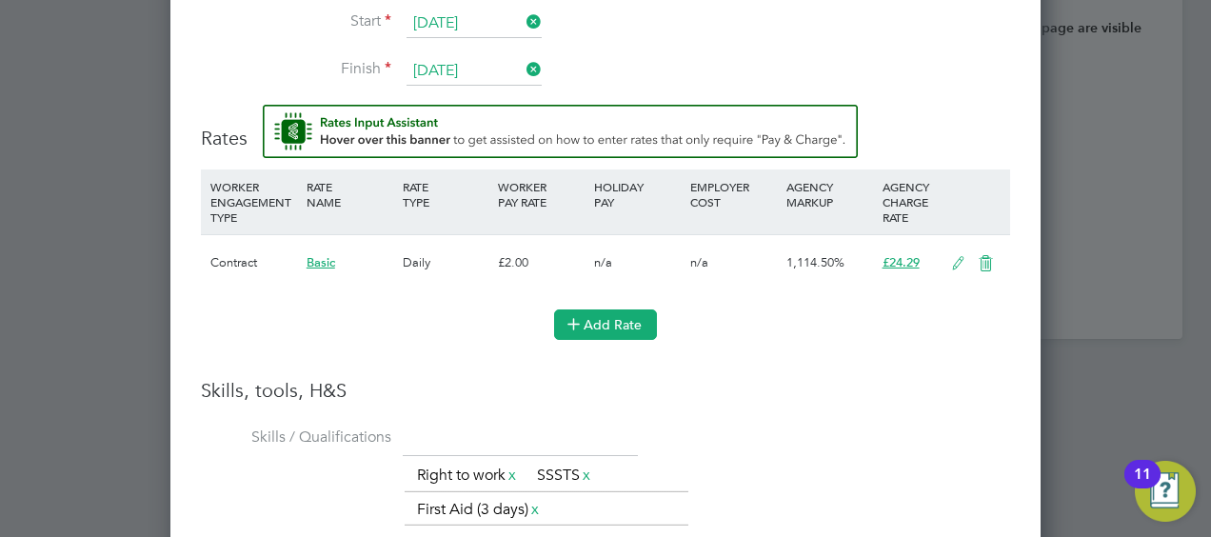
click at [629, 316] on button "Add Rate" at bounding box center [605, 324] width 103 height 30
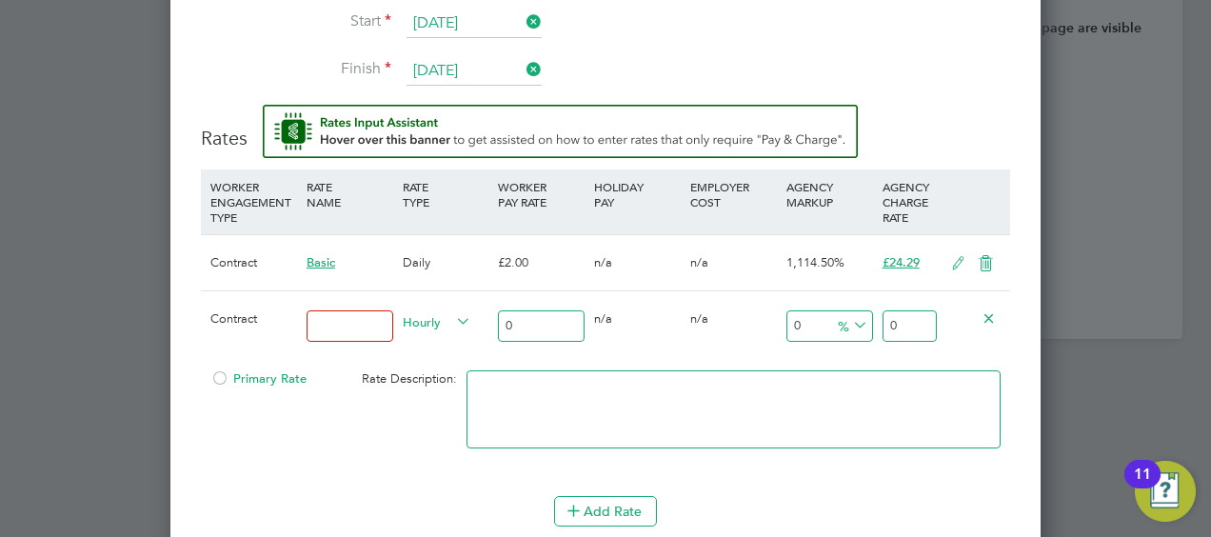
click at [344, 318] on input at bounding box center [350, 325] width 87 height 31
click at [442, 310] on span "Hourly" at bounding box center [437, 320] width 69 height 21
click at [436, 358] on li "DAILY" at bounding box center [437, 362] width 83 height 24
click at [358, 320] on input at bounding box center [350, 325] width 87 height 31
type input "Neil Zwartouw"
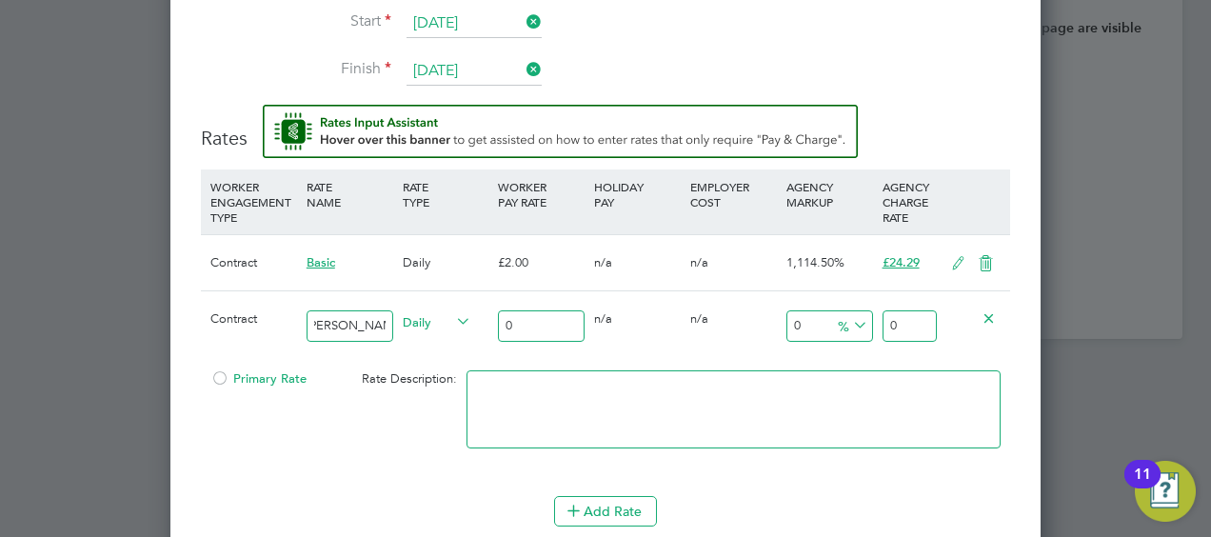
click at [537, 324] on input "0" at bounding box center [541, 325] width 87 height 31
type input "02"
type input "2"
type input "026"
type input "26"
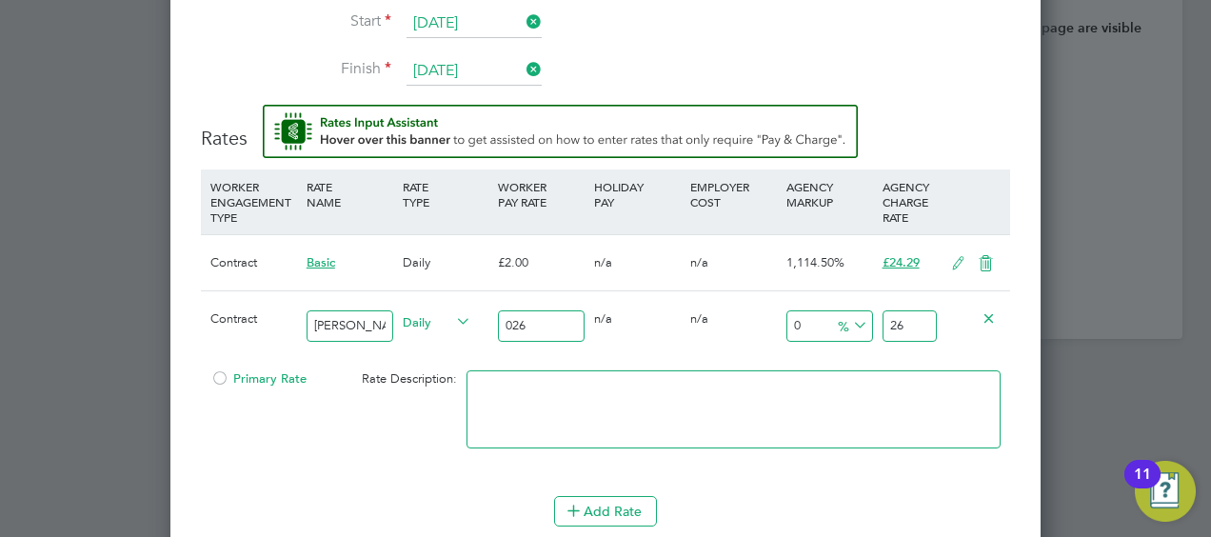
type input "0265"
type input "265"
type input "0265"
click at [834, 321] on span "%" at bounding box center [850, 324] width 39 height 21
click at [845, 336] on li "%" at bounding box center [854, 342] width 46 height 25
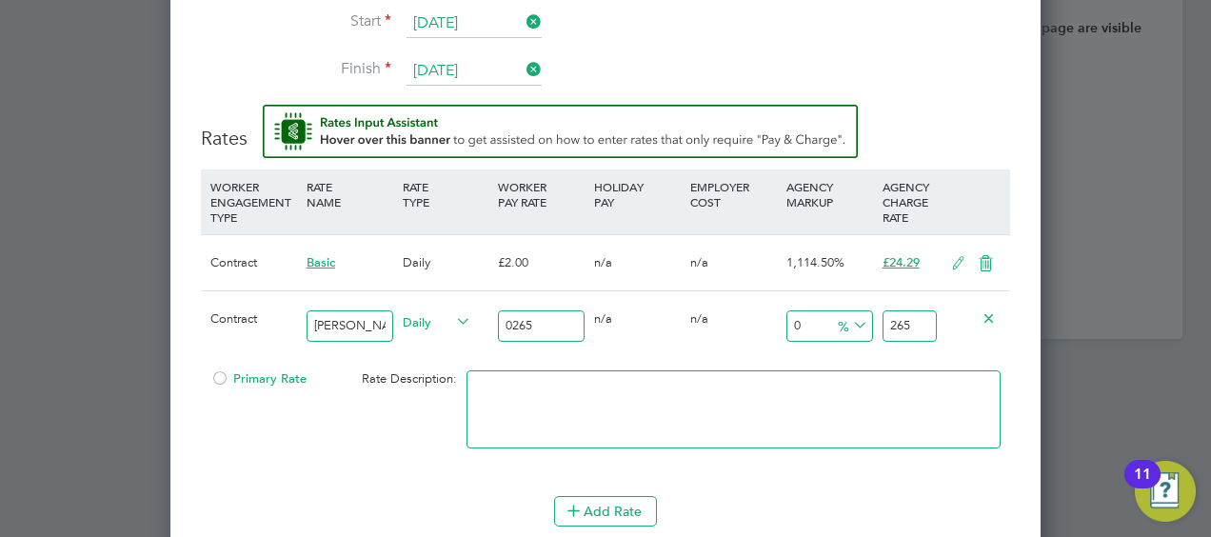
click at [806, 320] on input "0" at bounding box center [829, 325] width 87 height 31
type input "1"
type input "267.65"
type input "17"
type input "310.05"
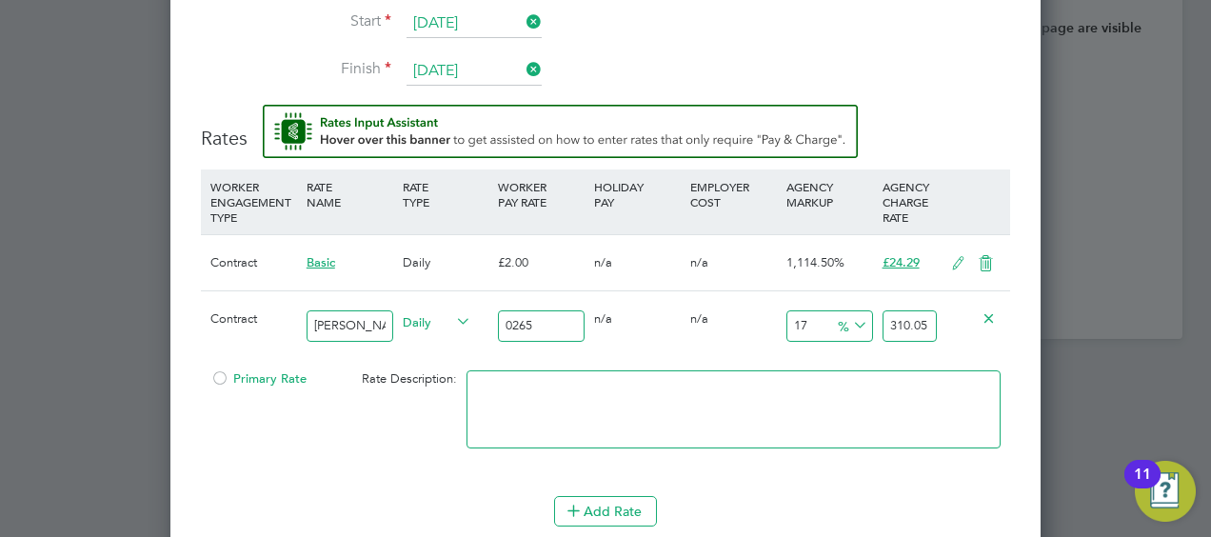
type input "17.5"
type input "311.375"
type input "17.5"
click at [899, 392] on textarea at bounding box center [734, 409] width 534 height 78
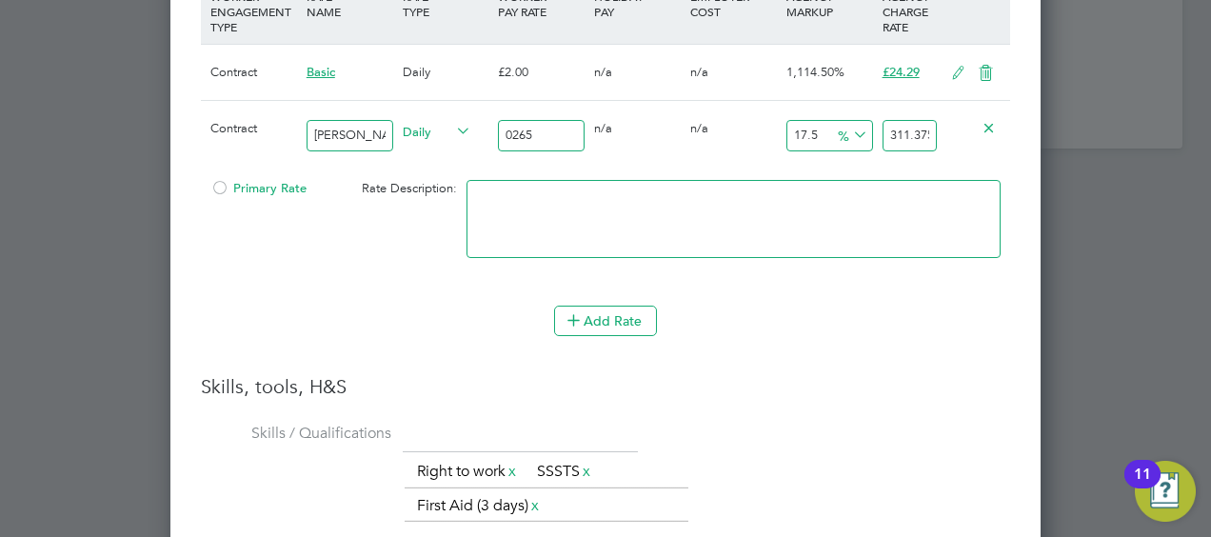
scroll to position [2536, 0]
click at [628, 308] on button "Add Rate" at bounding box center [605, 321] width 103 height 30
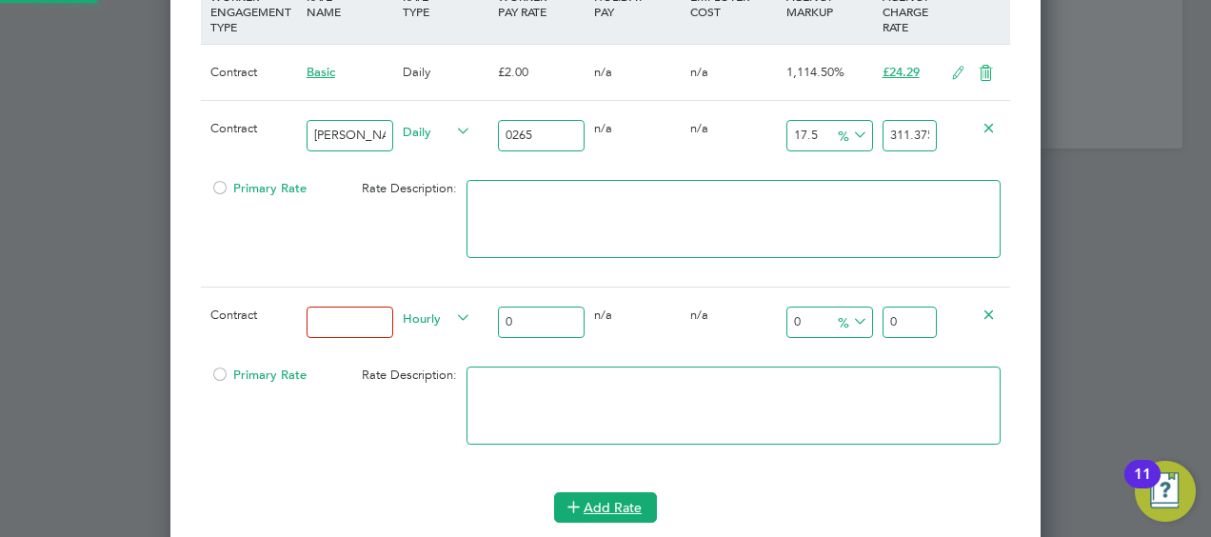
scroll to position [2090, 870]
click at [991, 307] on icon at bounding box center [989, 314] width 14 height 14
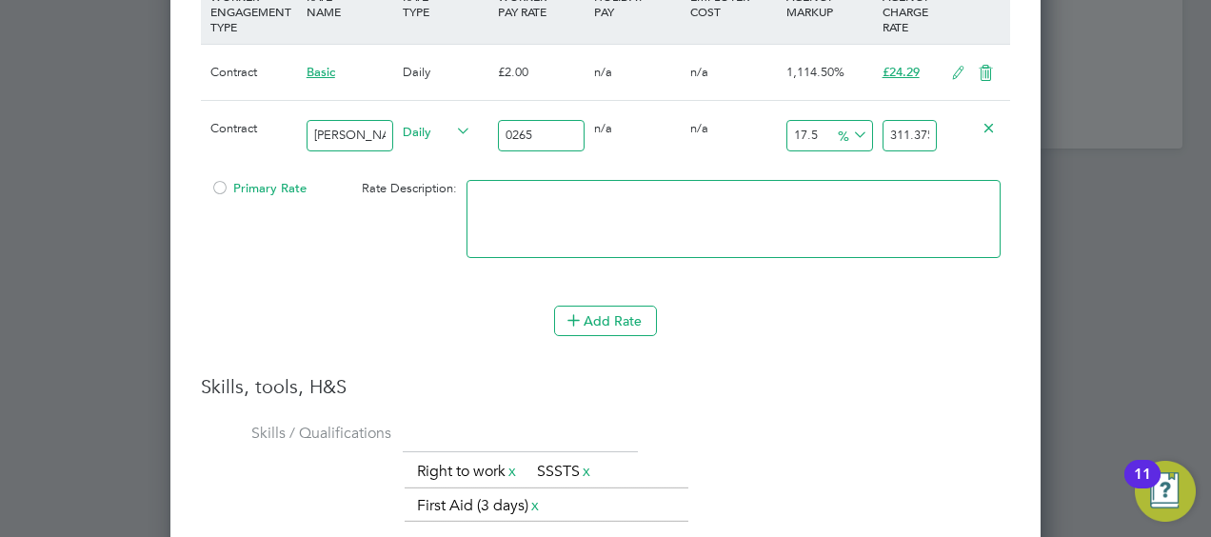
scroll to position [2346, 0]
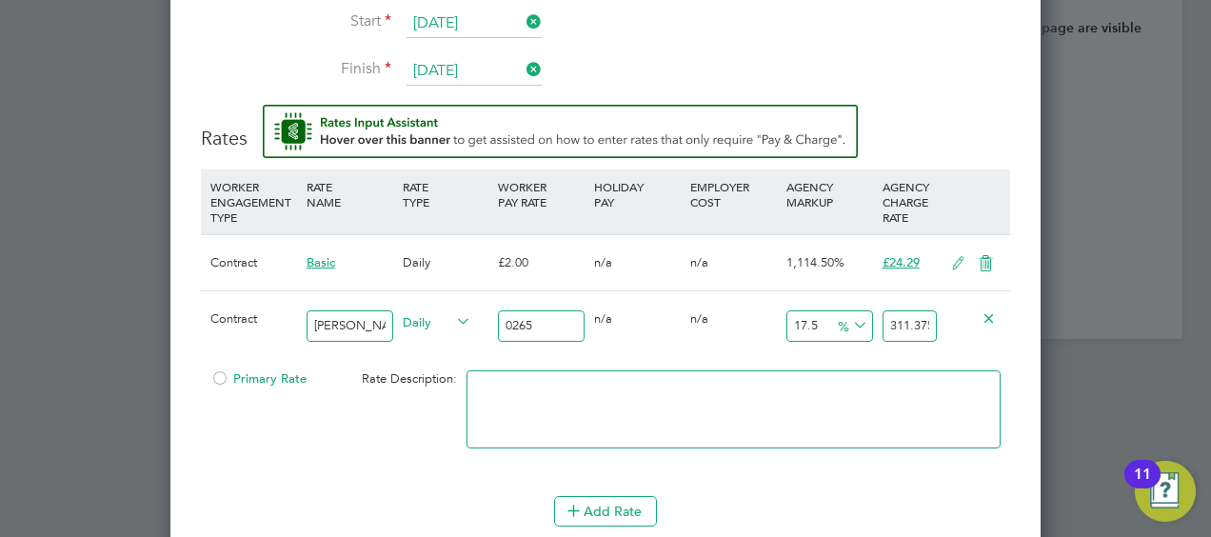
click at [838, 411] on textarea at bounding box center [734, 409] width 534 height 78
click at [299, 464] on div "Primary Rate Rate Description:" at bounding box center [605, 419] width 809 height 116
click at [223, 474] on li "WORKER ENGAGEMENT TYPE RATE NAME RATE TYPE WORKER PAY RATE HOLIDAY PAY EMPLOYER…" at bounding box center [605, 332] width 809 height 327
click at [957, 256] on icon at bounding box center [958, 263] width 24 height 15
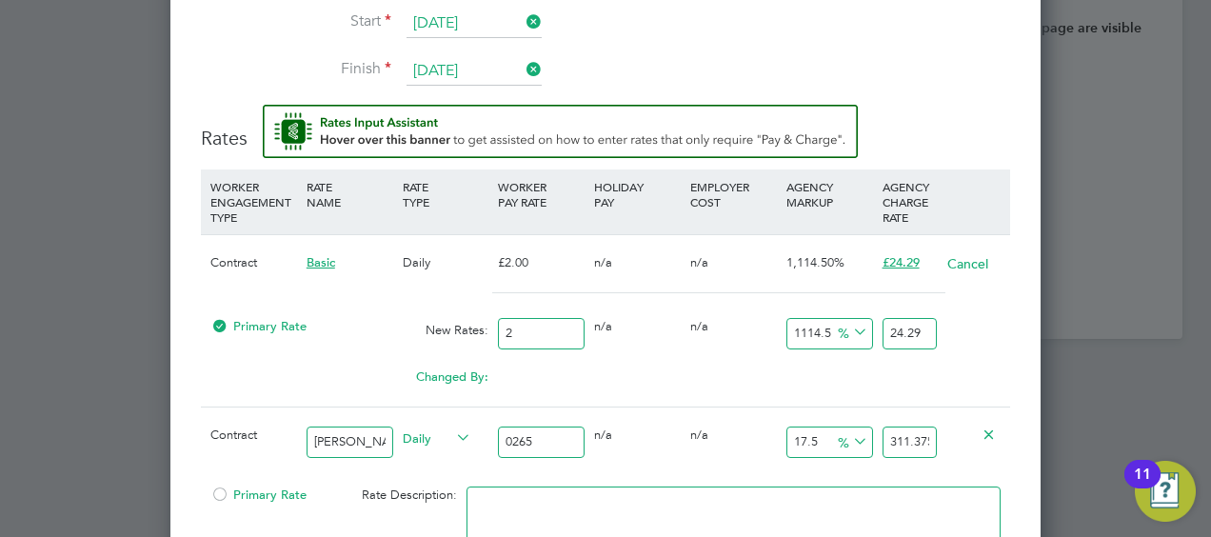
scroll to position [2019, 870]
drag, startPoint x: 533, startPoint y: 329, endPoint x: 445, endPoint y: 344, distance: 89.7
click at [459, 333] on div "Primary Rate New Rates: 2 0 n/a 0 n/a 1114.5 0 % 24.29" at bounding box center [605, 333] width 809 height 50
type input "26"
type input "315.77"
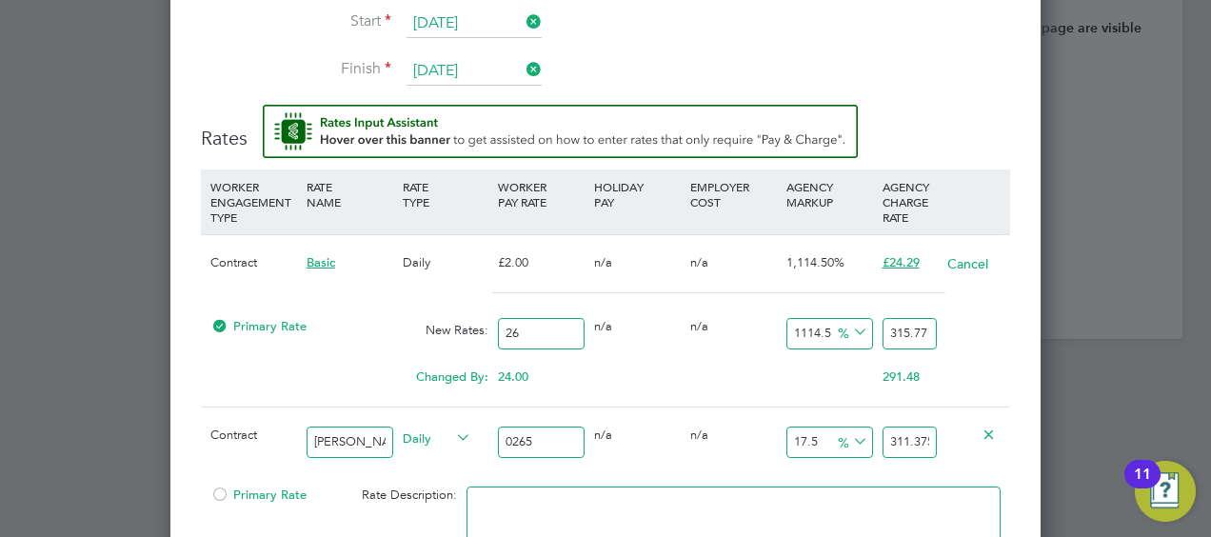
type input "265"
type input "3218.425"
type input "265"
click at [849, 322] on icon at bounding box center [849, 332] width 0 height 27
click at [823, 322] on input "1114.5" at bounding box center [829, 333] width 87 height 31
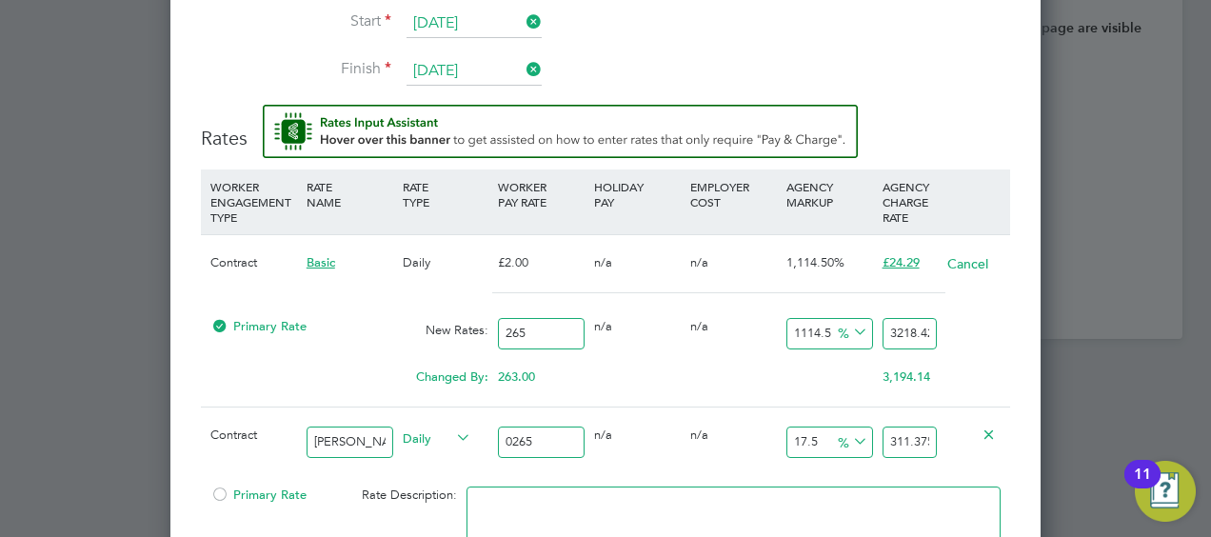
drag, startPoint x: 825, startPoint y: 322, endPoint x: 764, endPoint y: 333, distance: 62.0
click at [756, 333] on div "Primary Rate New Rates: 265 0 n/a 0 n/a 1114.5 2953.425 % 3218.425" at bounding box center [605, 333] width 809 height 50
type input "15"
type input "304.75"
type input "175"
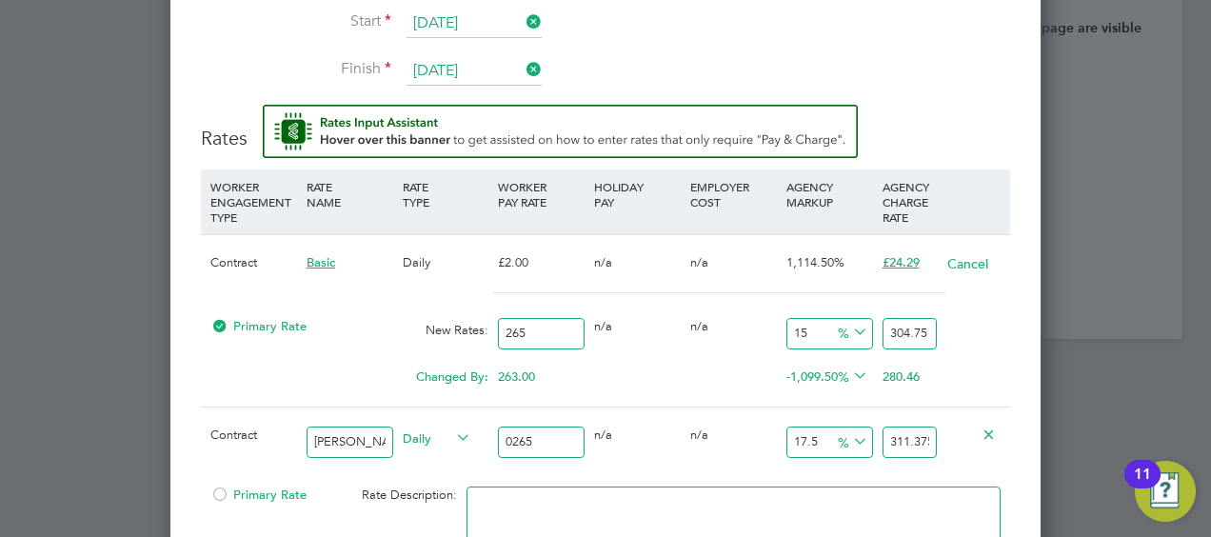
type input "728.75"
type input "17.5"
type input "311.375"
type input "17.5"
click at [986, 312] on div "Primary Rate New Rates: 265 0 n/a 0 n/a 17.5 46.375 % 311.375" at bounding box center [605, 333] width 809 height 50
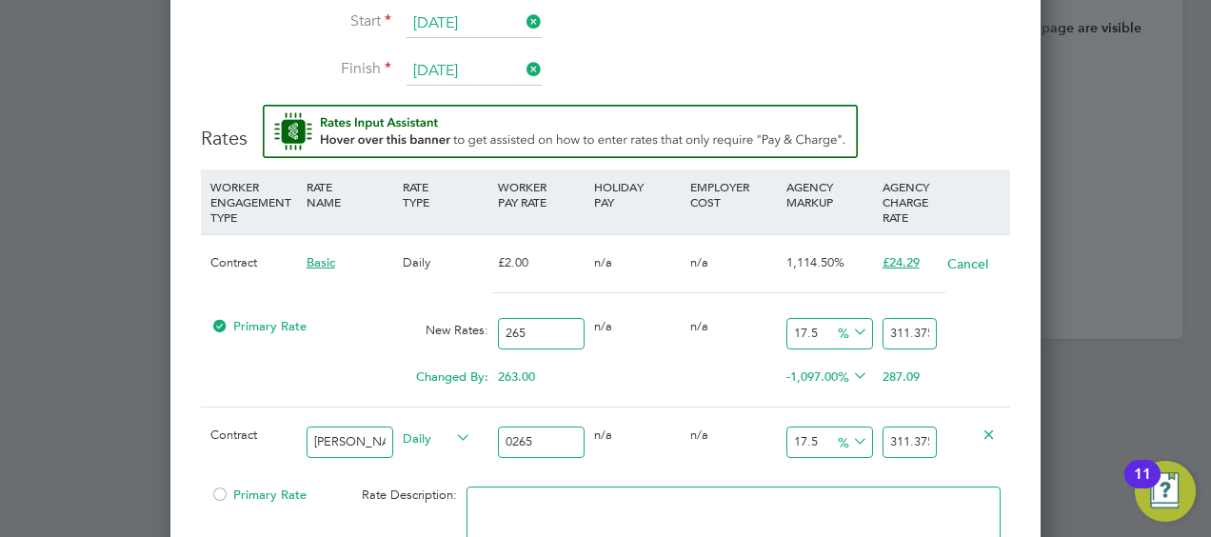
click at [990, 427] on icon at bounding box center [989, 434] width 14 height 14
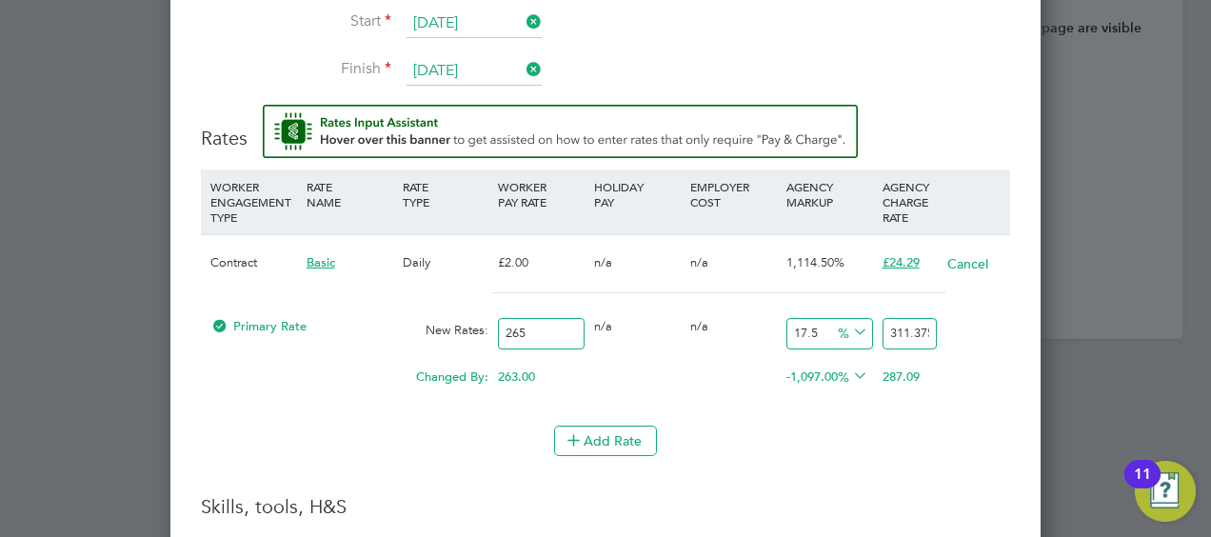
click at [859, 454] on li "Add Rate" at bounding box center [605, 451] width 809 height 50
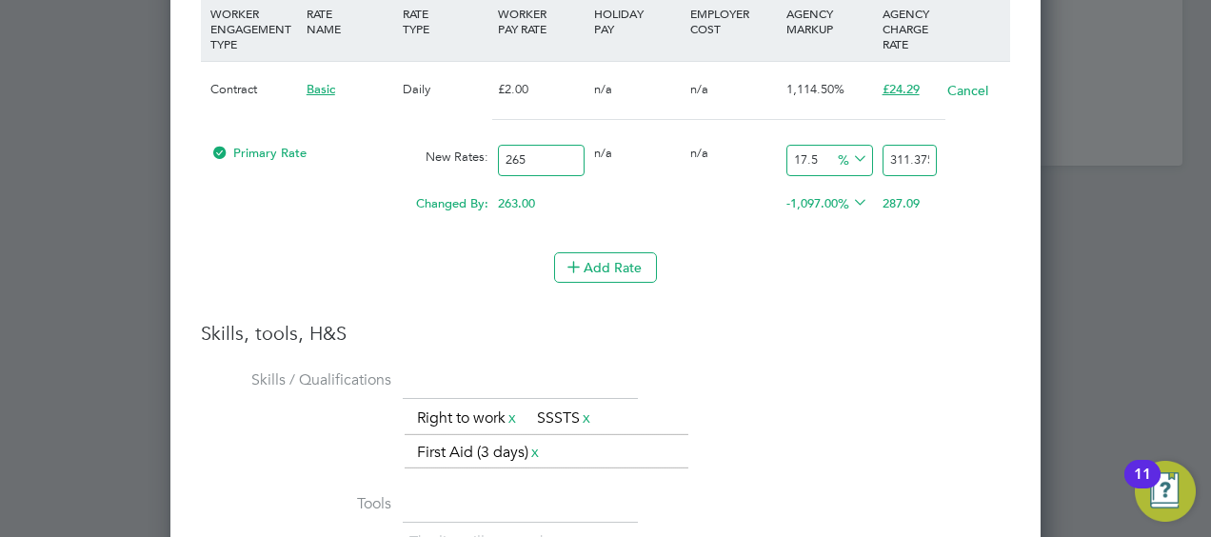
scroll to position [2536, 0]
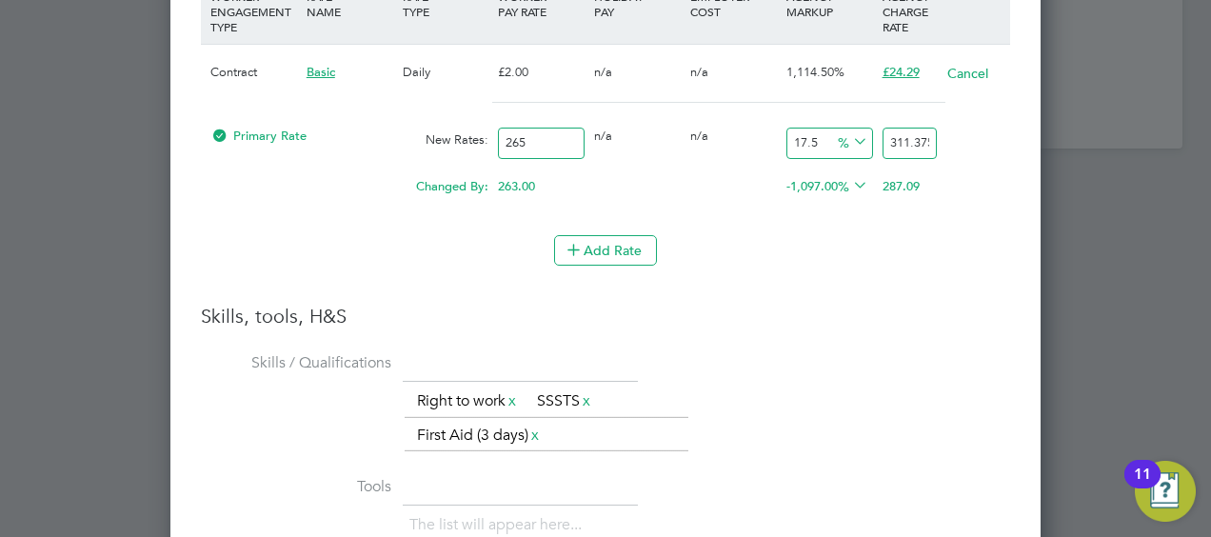
click at [878, 311] on h3 "Skills, tools, H&S" at bounding box center [605, 316] width 809 height 25
click at [800, 425] on div "The list will appear here... Right to work x SSSTS x First Aid (3 days) x" at bounding box center [708, 419] width 606 height 69
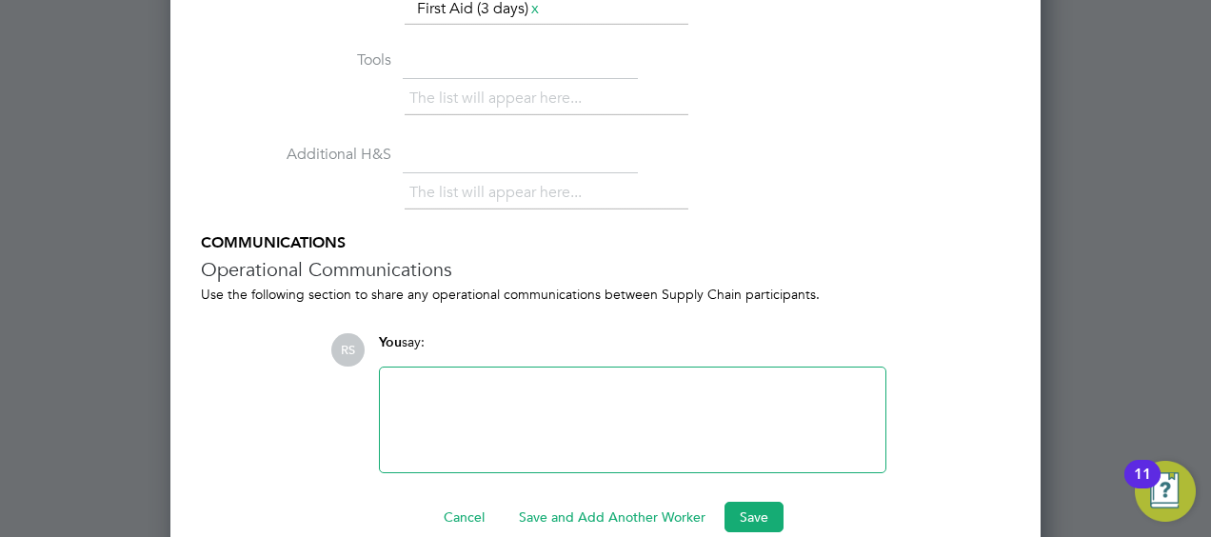
scroll to position [2987, 0]
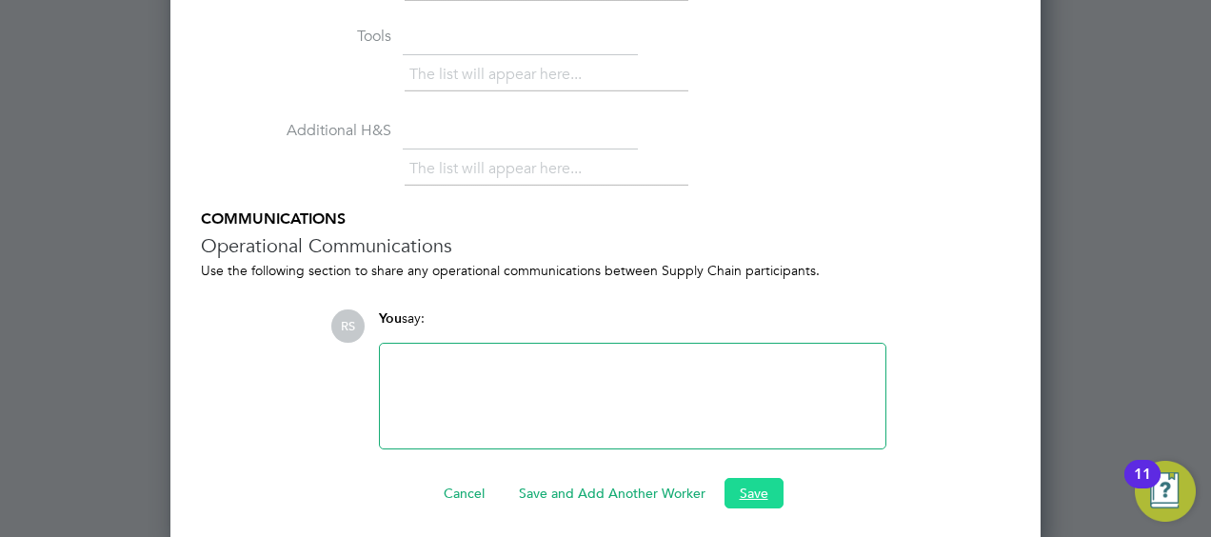
click at [745, 489] on button "Save" at bounding box center [754, 493] width 59 height 30
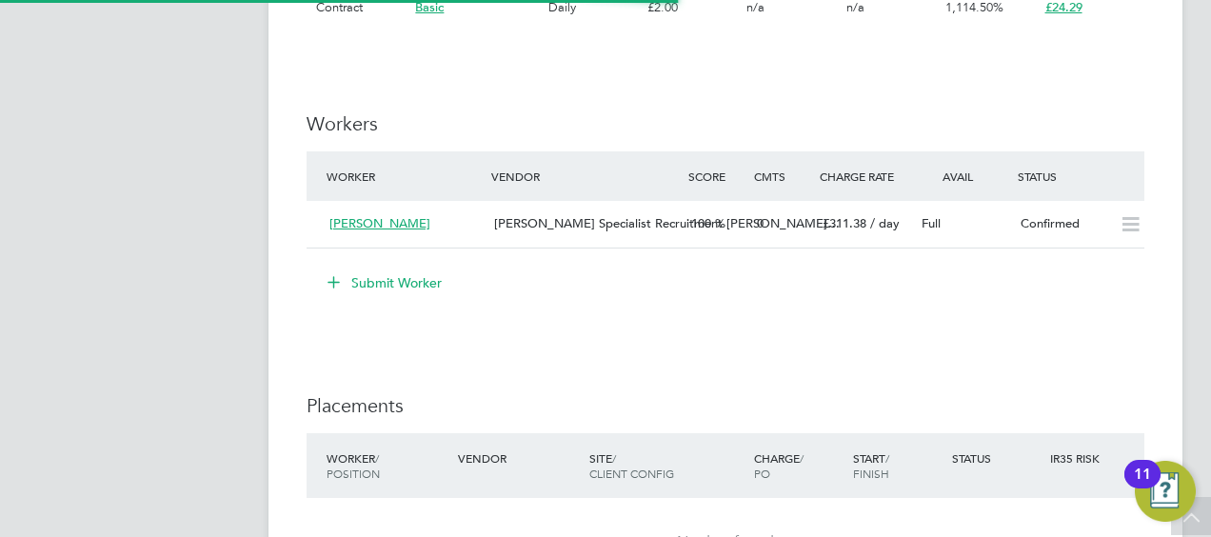
scroll to position [1619, 0]
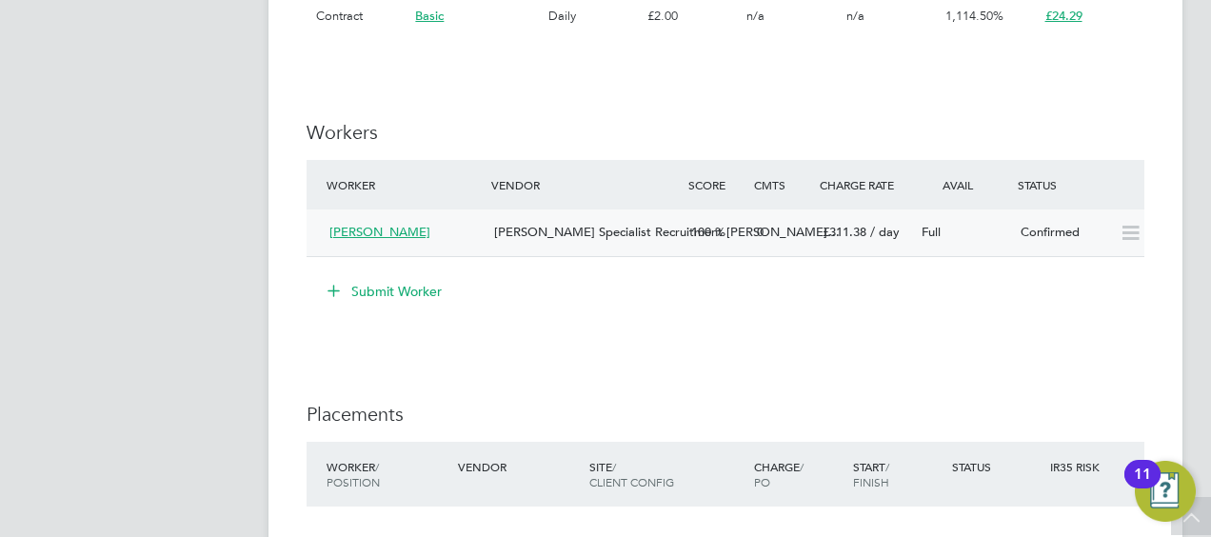
click at [373, 232] on span "Neil Zwartouw" at bounding box center [379, 232] width 101 height 16
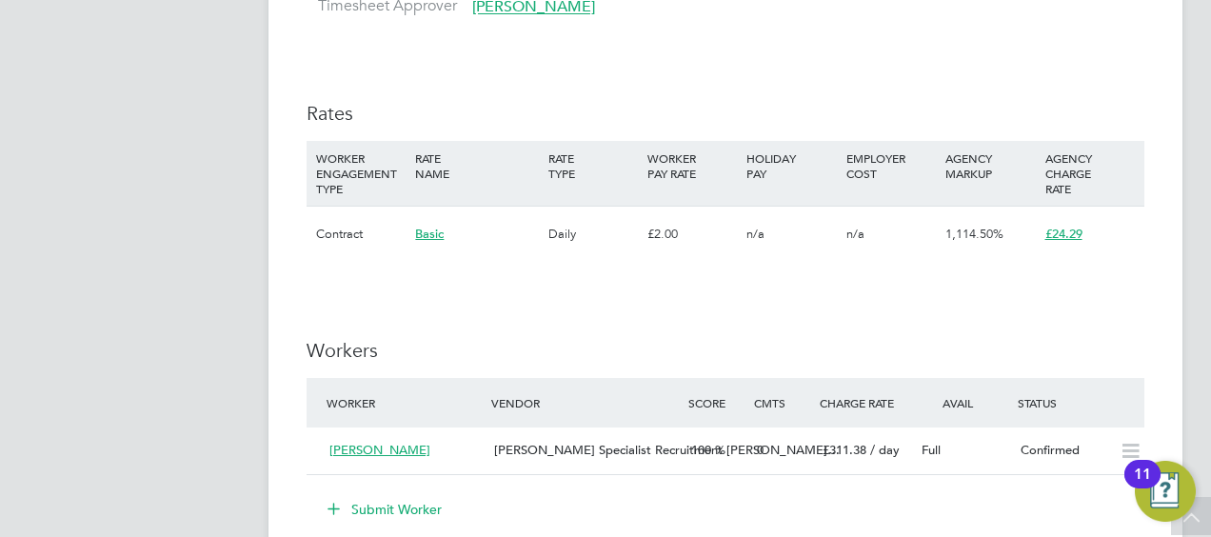
scroll to position [1428, 0]
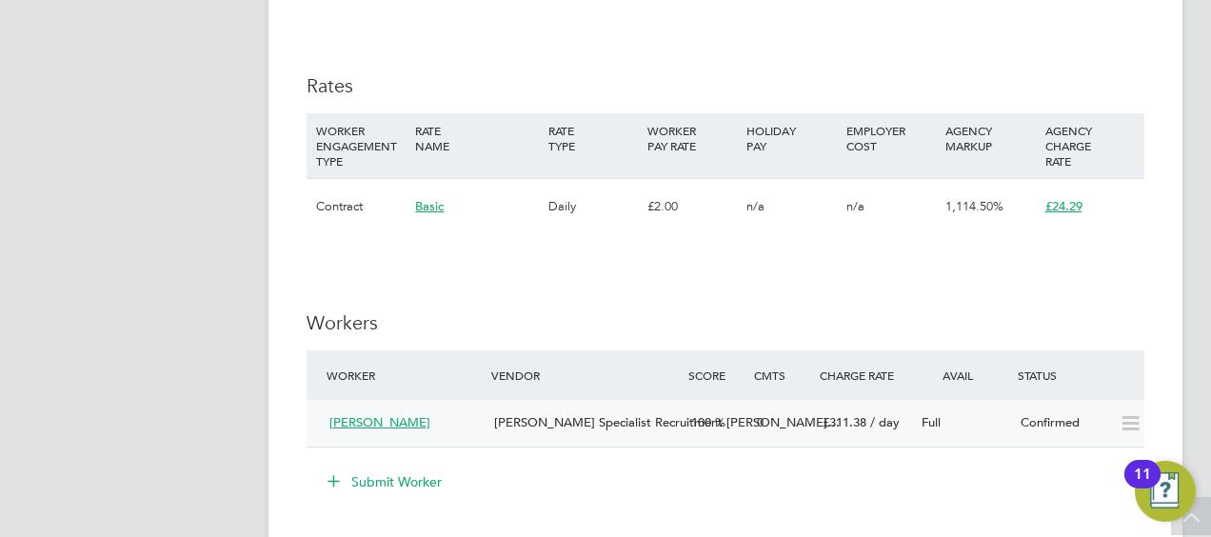
click at [1129, 424] on icon at bounding box center [1131, 423] width 24 height 15
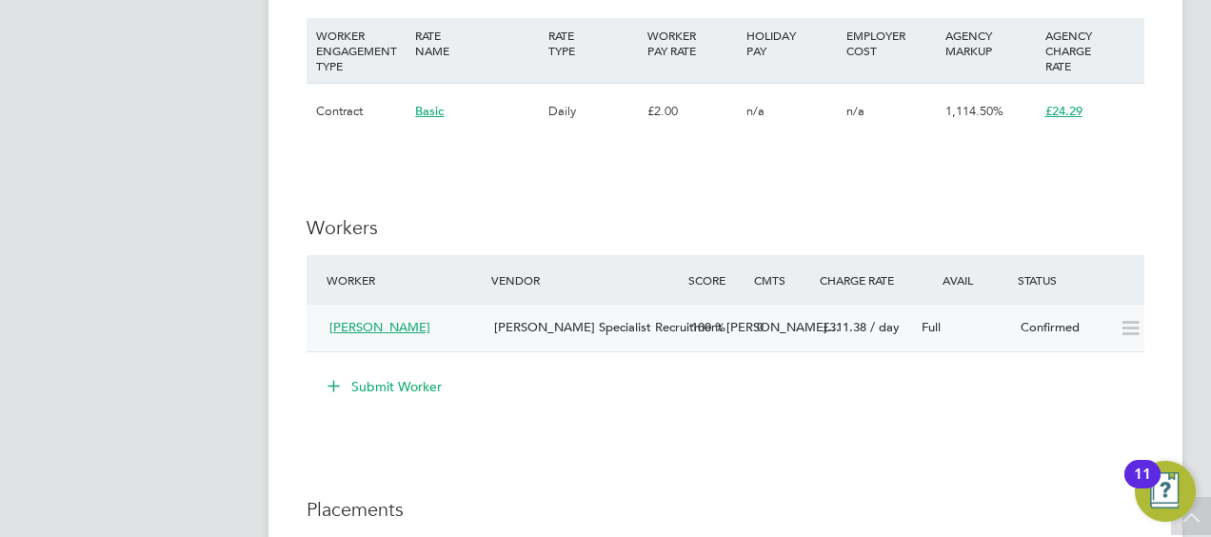
click at [1130, 333] on icon at bounding box center [1131, 328] width 24 height 15
click at [1129, 322] on icon at bounding box center [1131, 328] width 24 height 15
click at [389, 329] on span "Neil Zwartouw" at bounding box center [379, 327] width 101 height 16
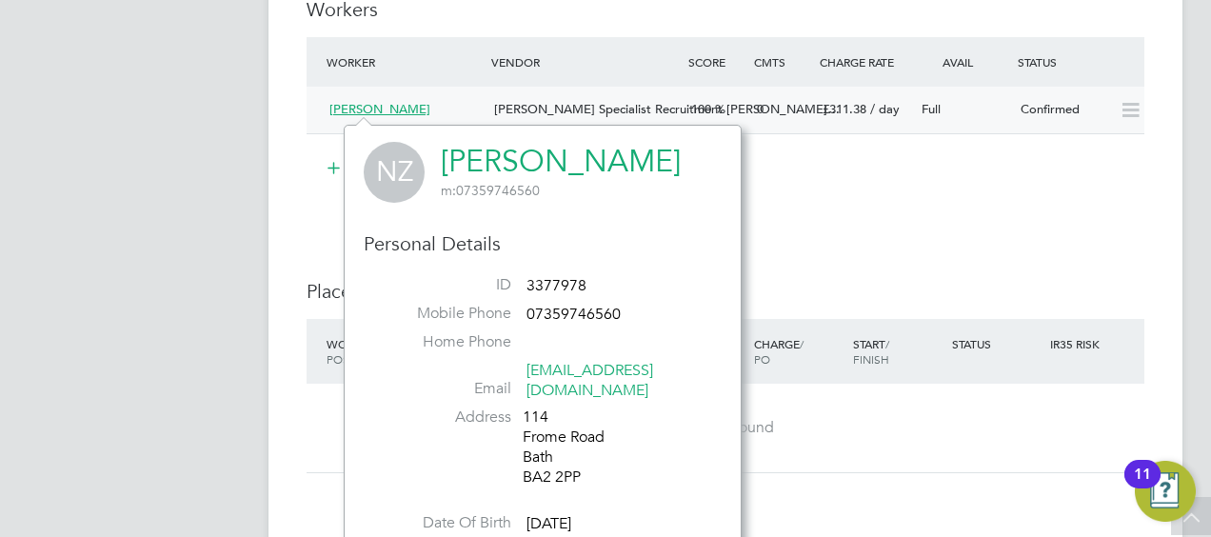
scroll to position [1714, 0]
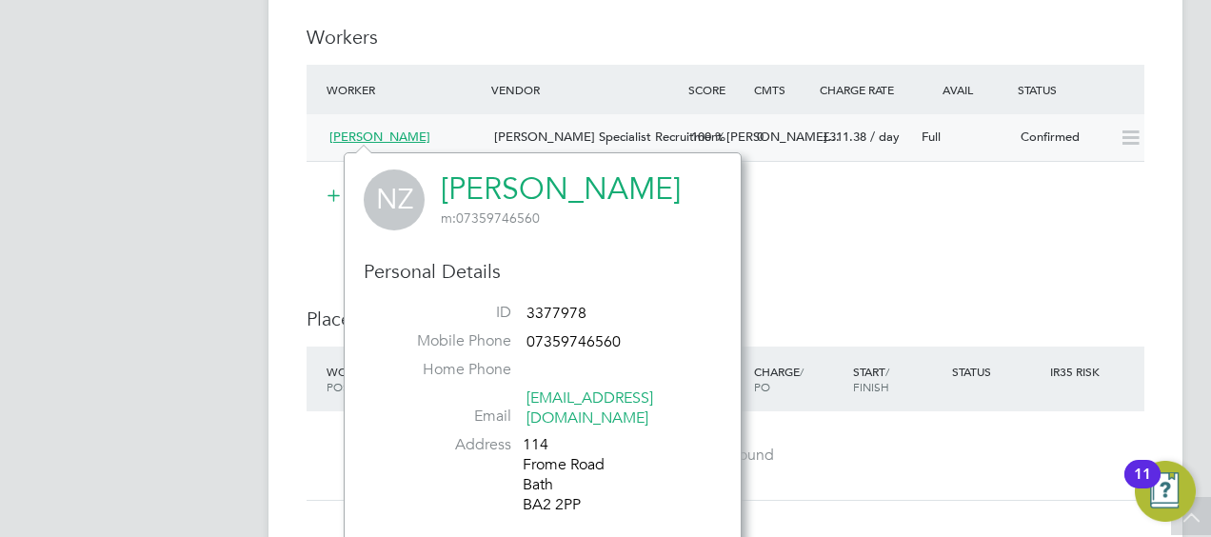
click at [1000, 176] on li "Worker Vendor Score Cmts Charge Rate Avail Status Neil Zwartouw Hays Specialist…" at bounding box center [726, 123] width 838 height 116
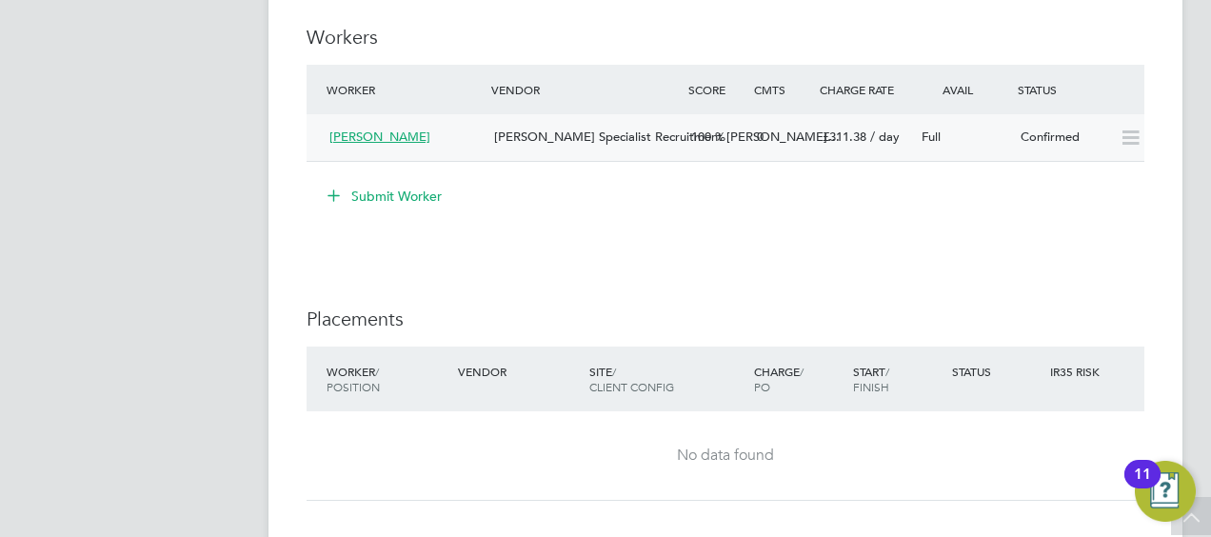
click at [1132, 141] on icon at bounding box center [1131, 137] width 24 height 15
click at [1138, 142] on icon at bounding box center [1131, 137] width 24 height 15
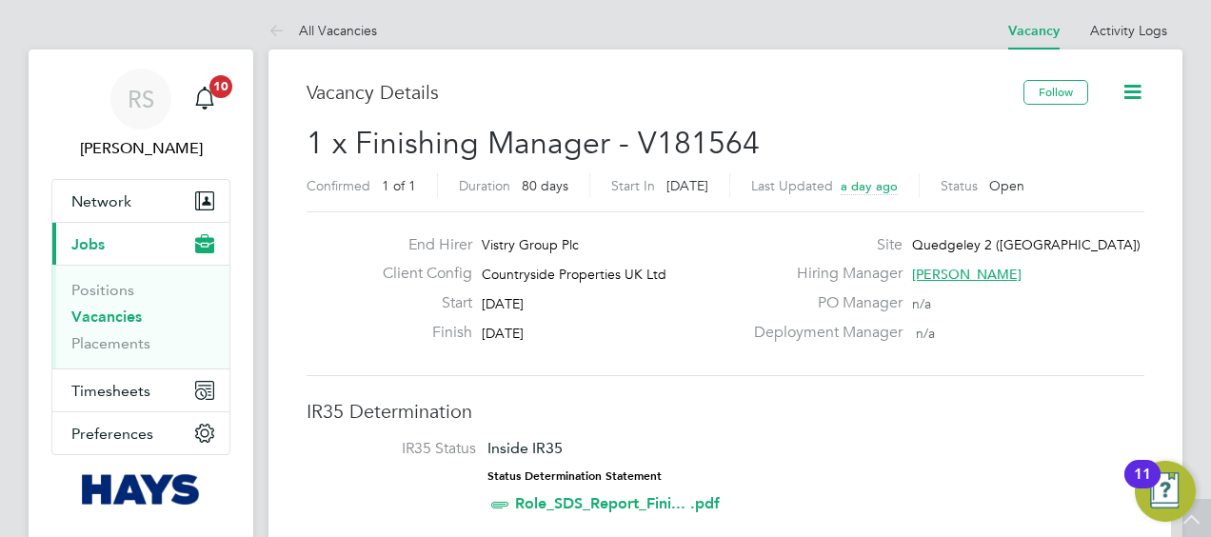
scroll to position [0, 0]
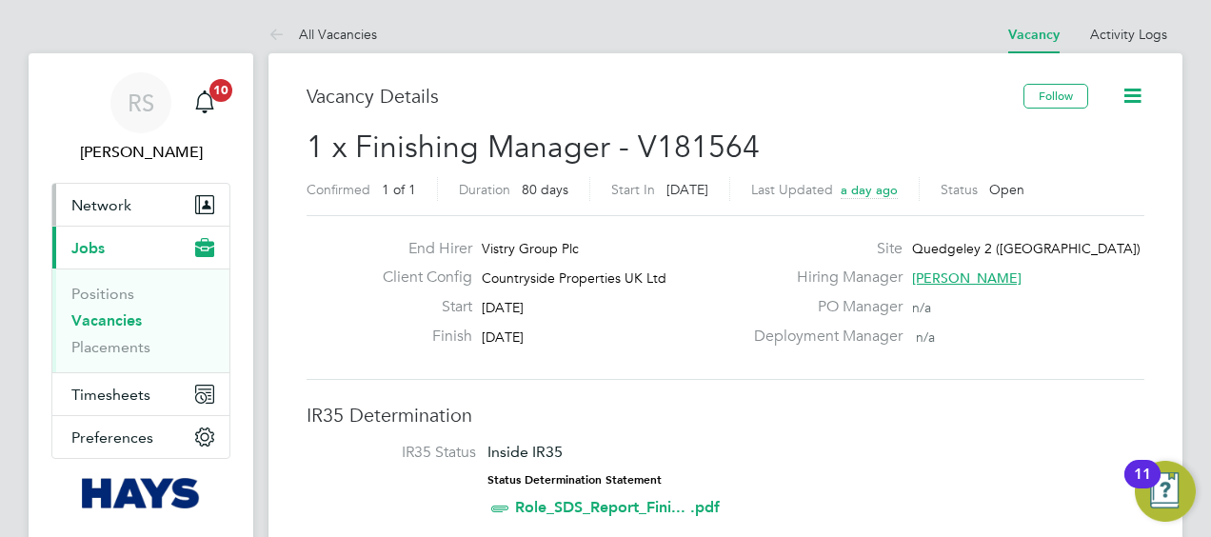
click at [116, 205] on span "Network" at bounding box center [101, 205] width 60 height 18
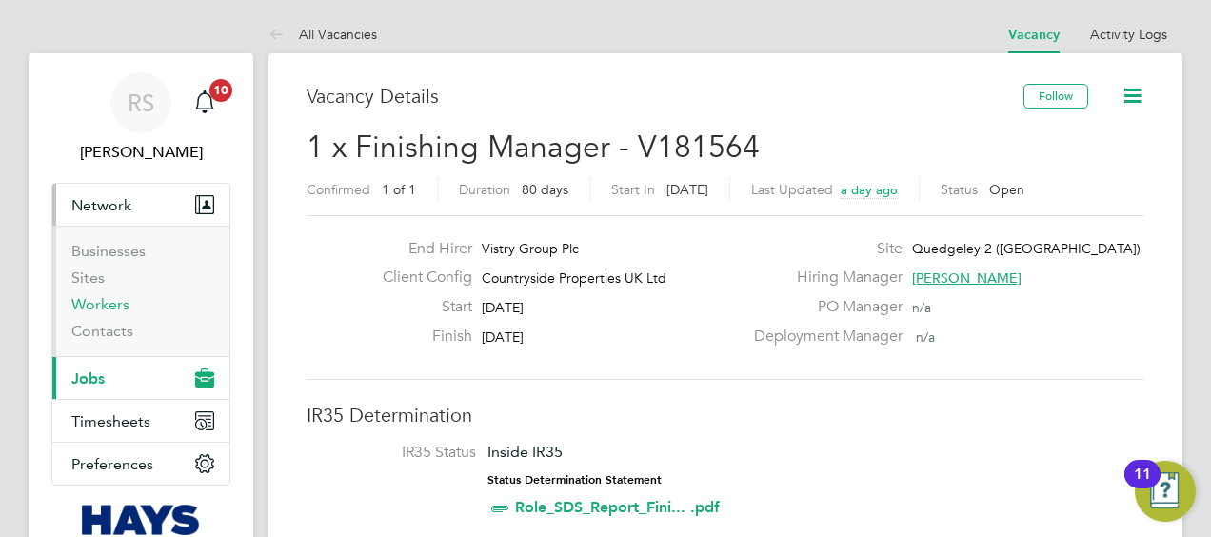
click at [82, 308] on link "Workers" at bounding box center [100, 304] width 58 height 18
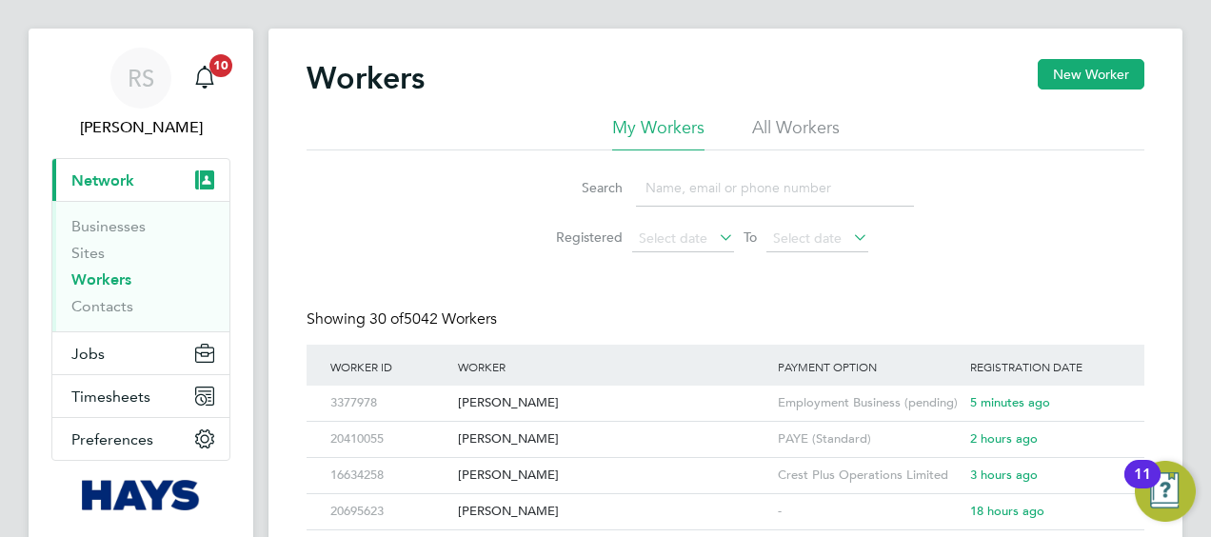
scroll to position [95, 0]
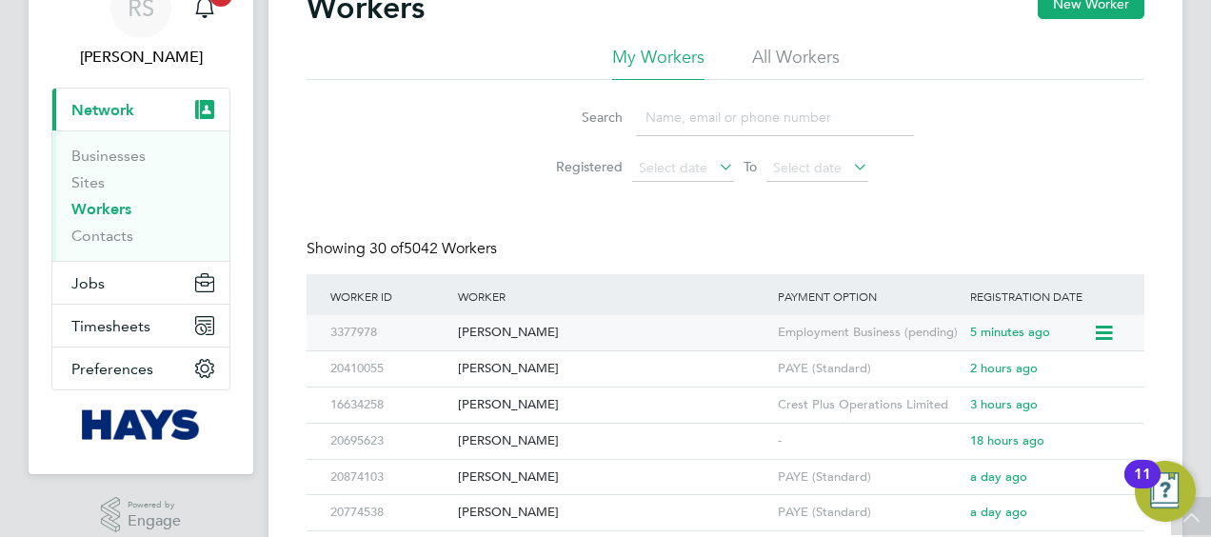
click at [507, 336] on div "Neil Zwartouw" at bounding box center [613, 332] width 320 height 35
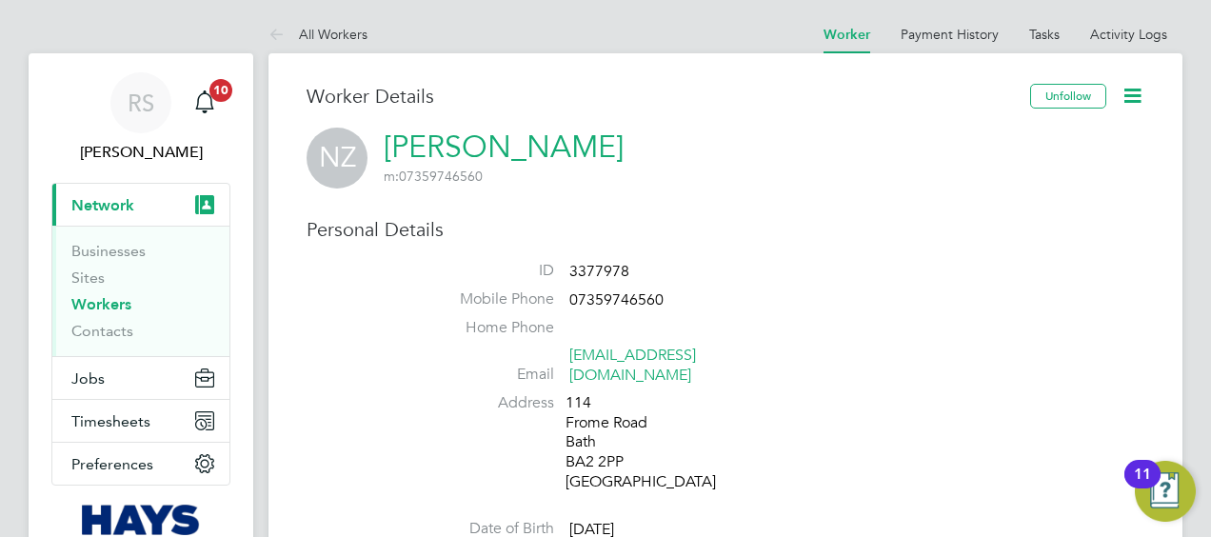
scroll to position [476, 0]
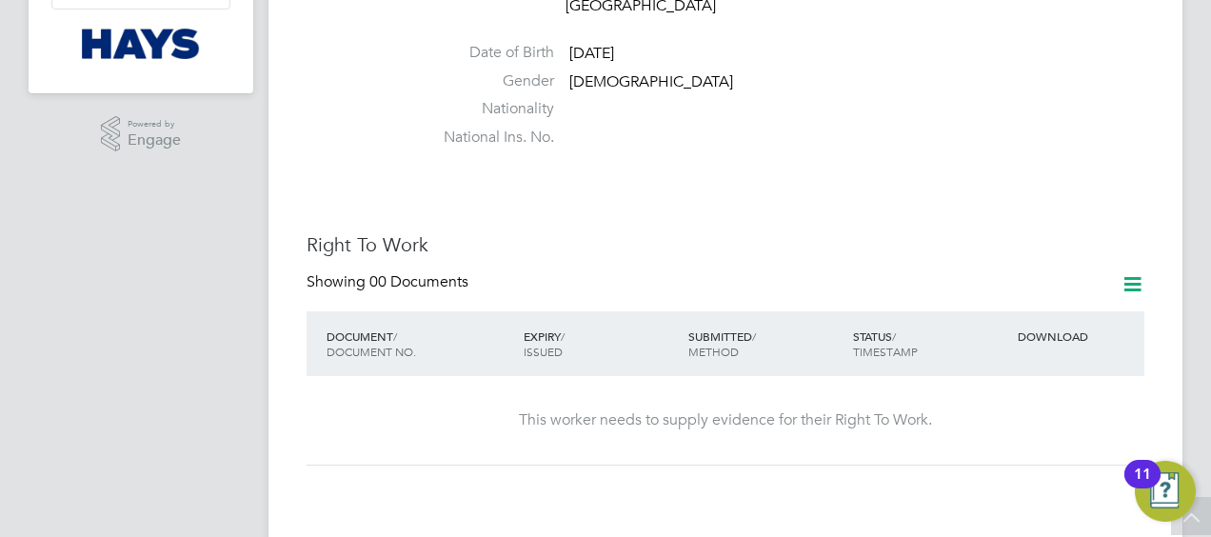
click at [1133, 272] on icon at bounding box center [1133, 284] width 24 height 24
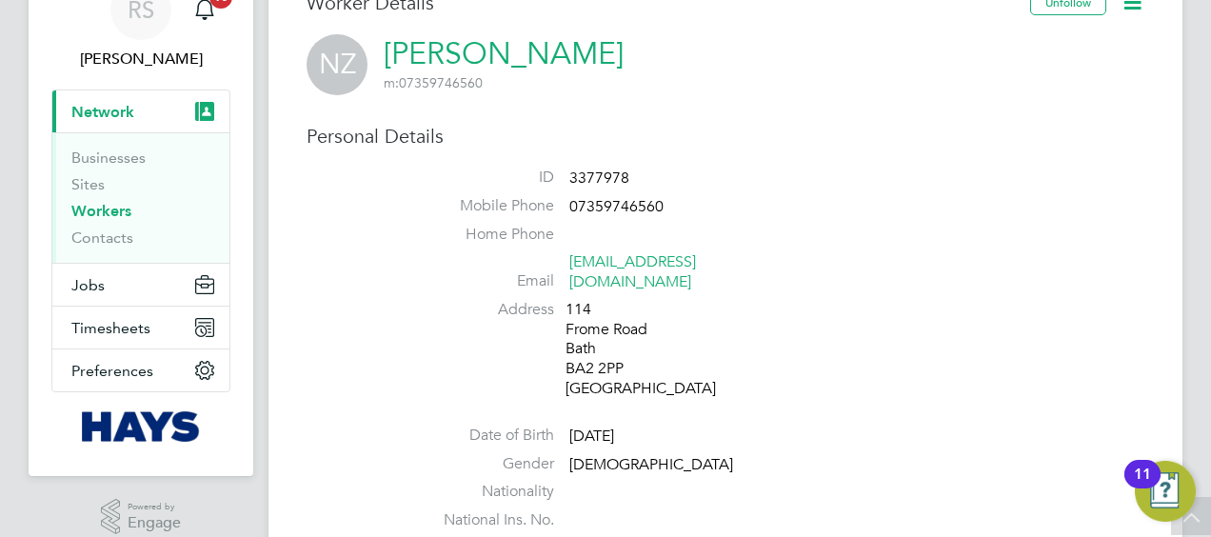
scroll to position [0, 0]
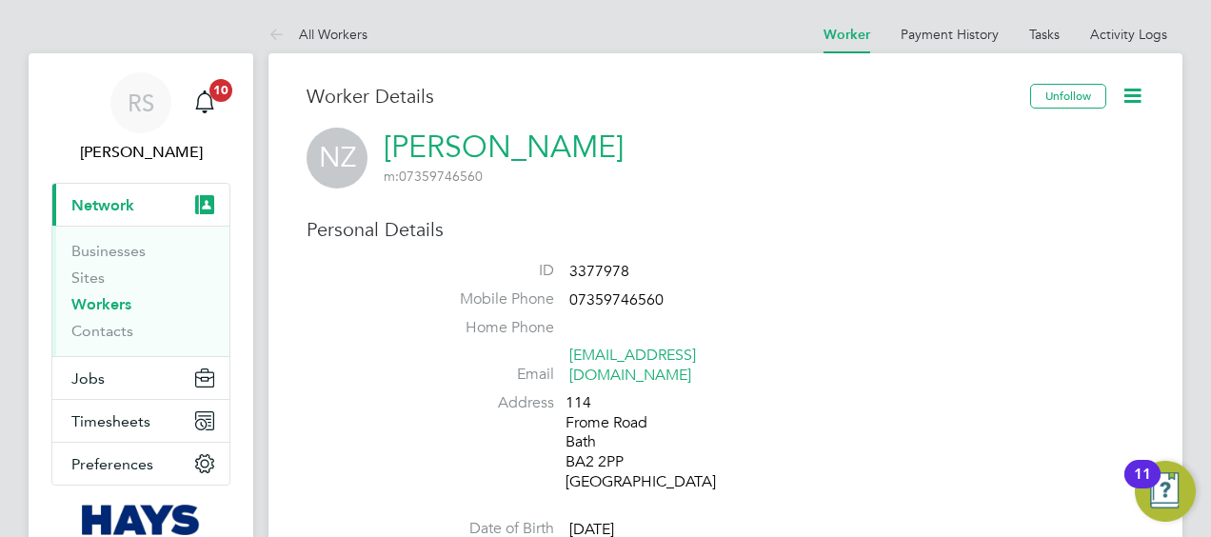
click at [1133, 103] on icon at bounding box center [1133, 96] width 24 height 24
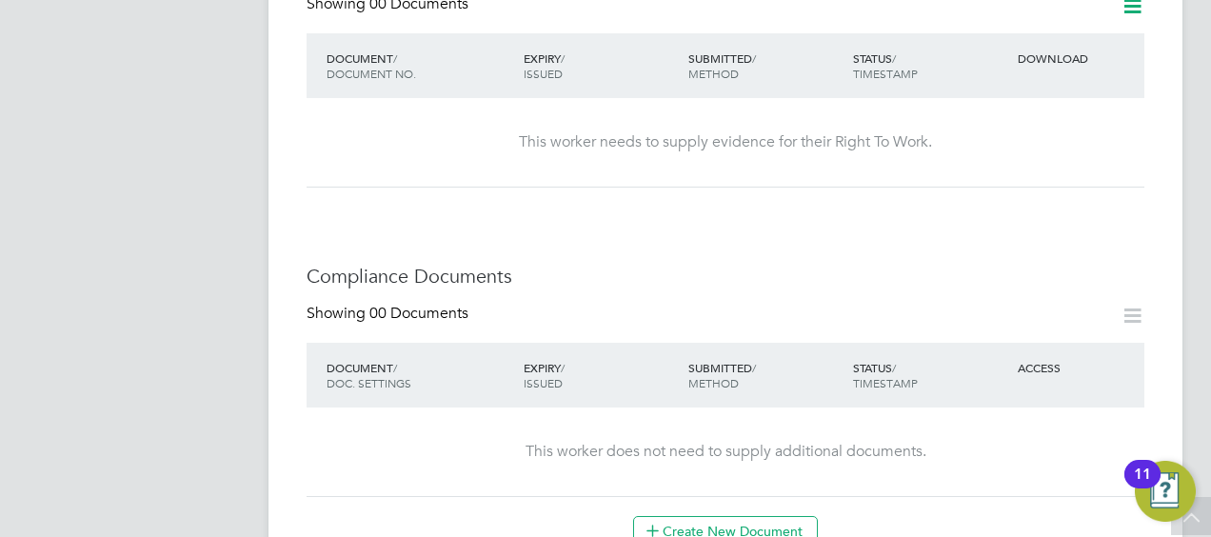
scroll to position [952, 0]
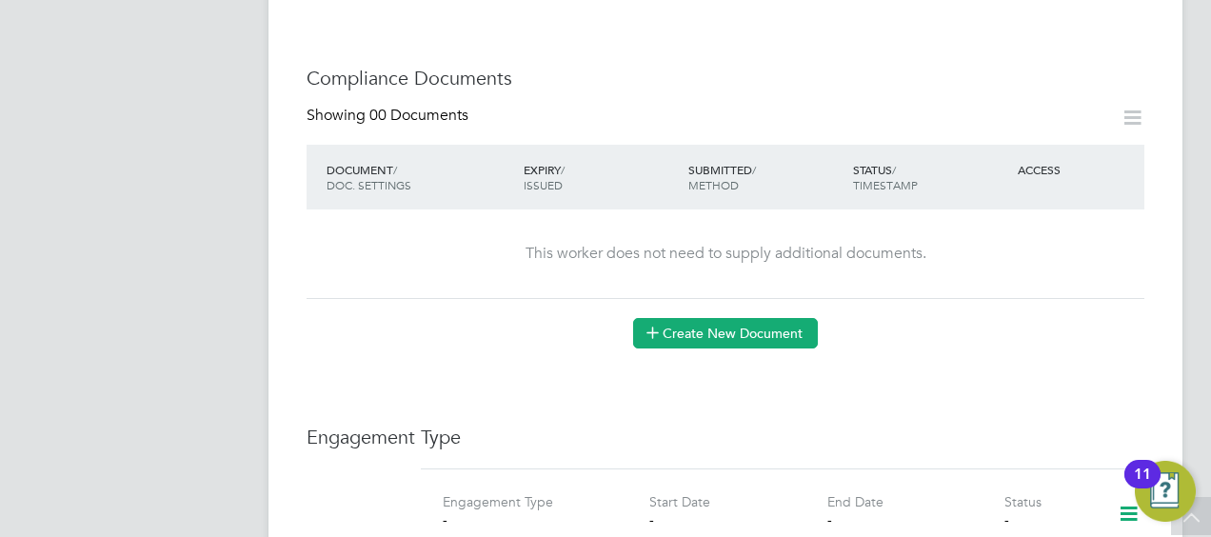
click at [756, 318] on button "Create New Document" at bounding box center [725, 333] width 185 height 30
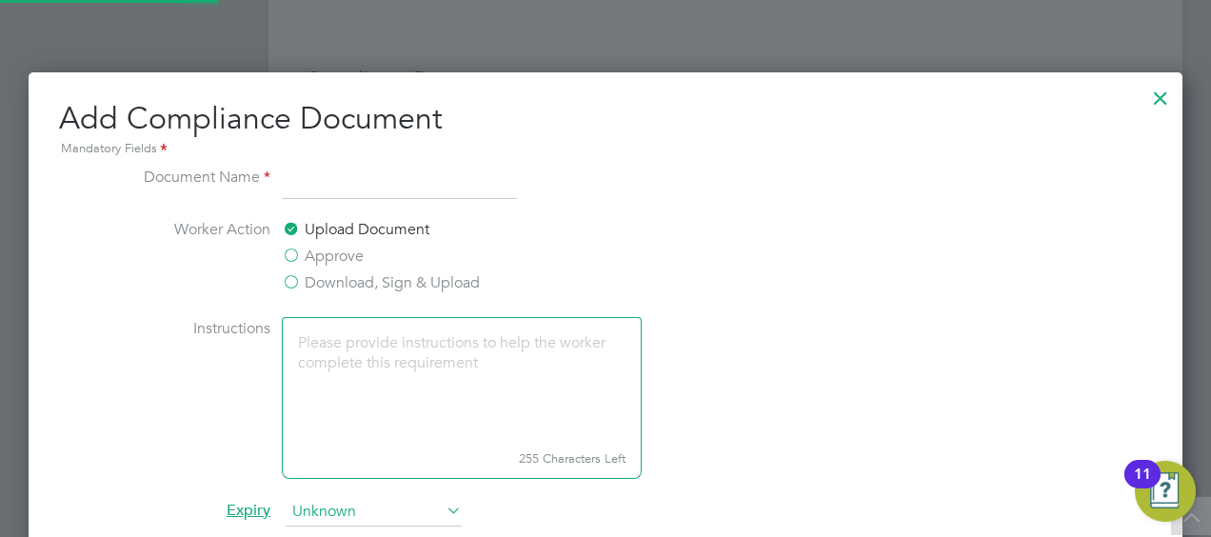
scroll to position [995, 1154]
click at [320, 183] on input at bounding box center [399, 183] width 235 height 34
type input "CV"
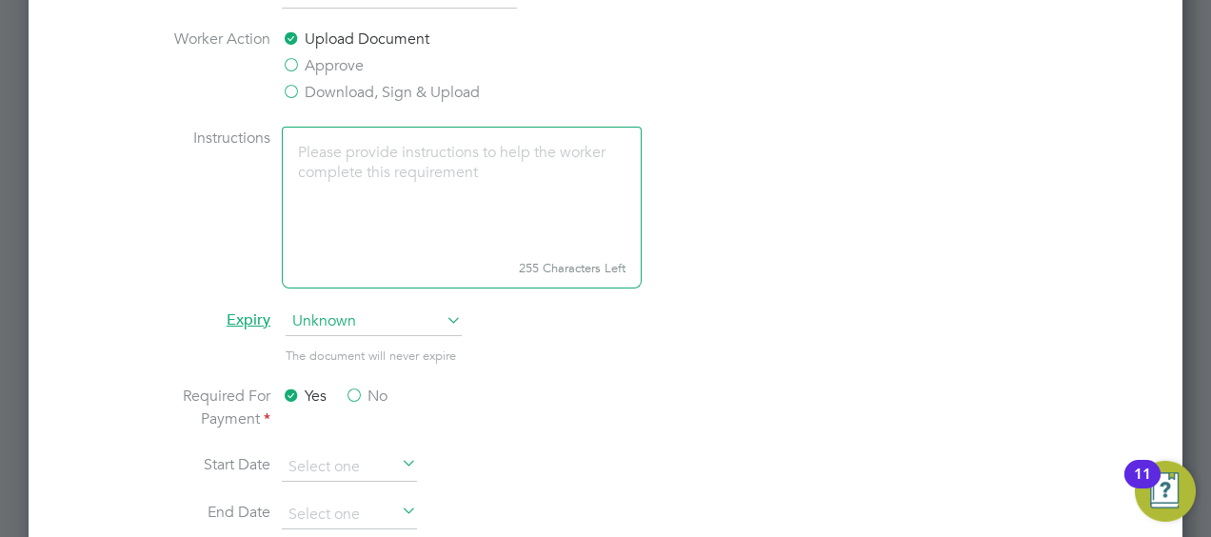
scroll to position [1047, 0]
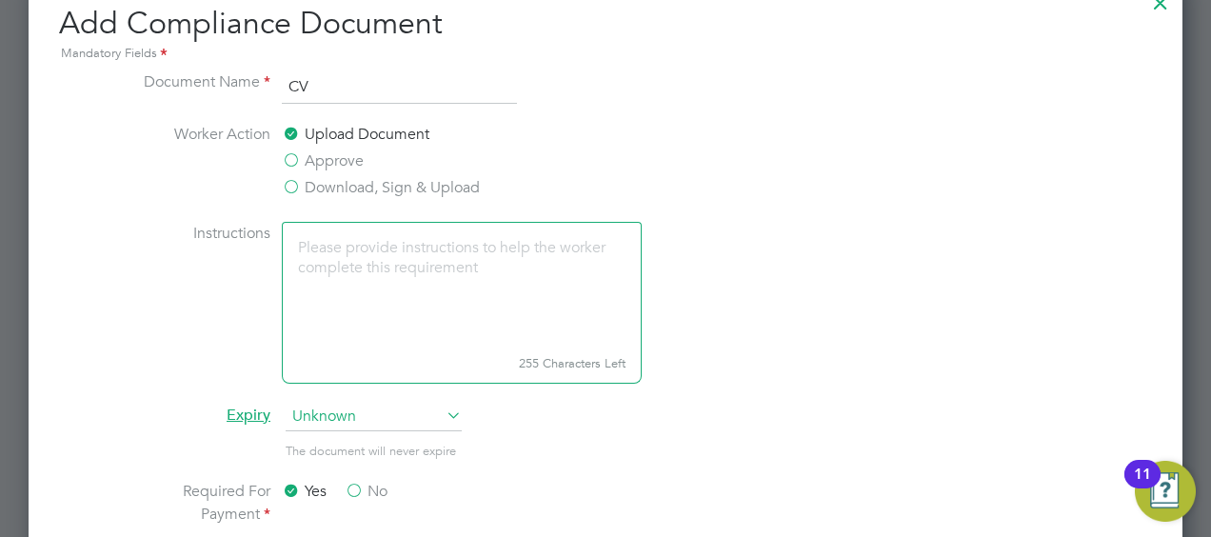
click at [865, 286] on li "Instructions 255 Characters Left" at bounding box center [606, 312] width 956 height 181
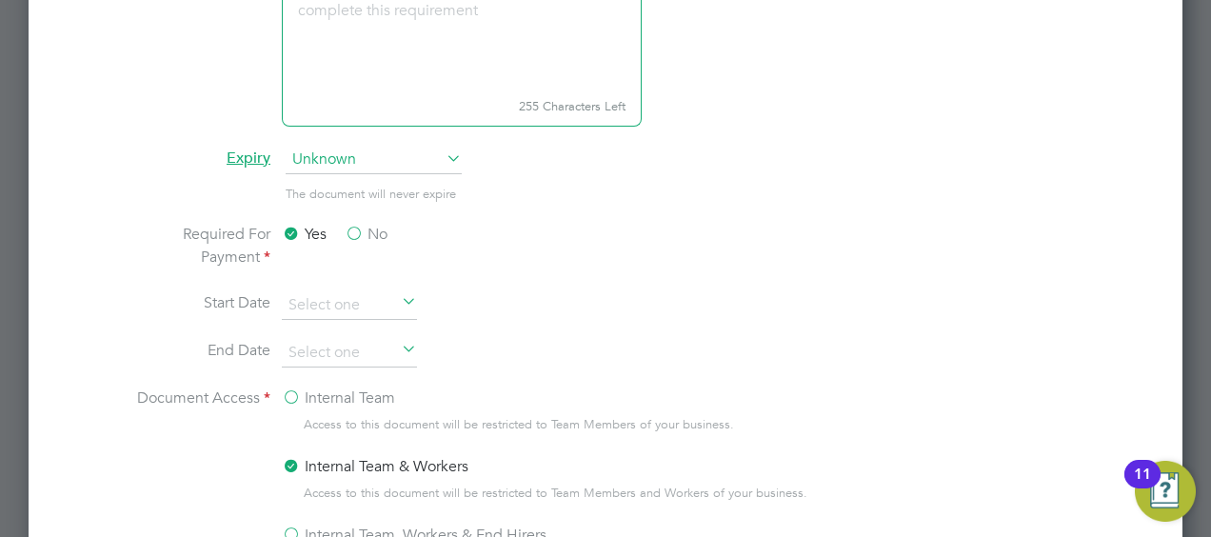
scroll to position [1143, 0]
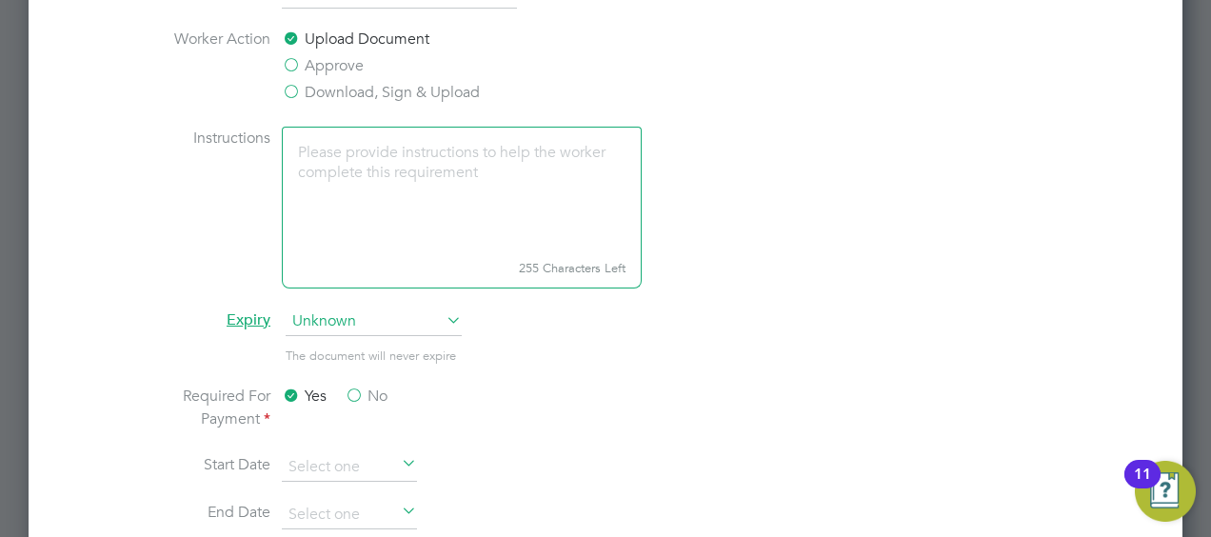
click at [377, 325] on span "Unknown" at bounding box center [374, 322] width 176 height 29
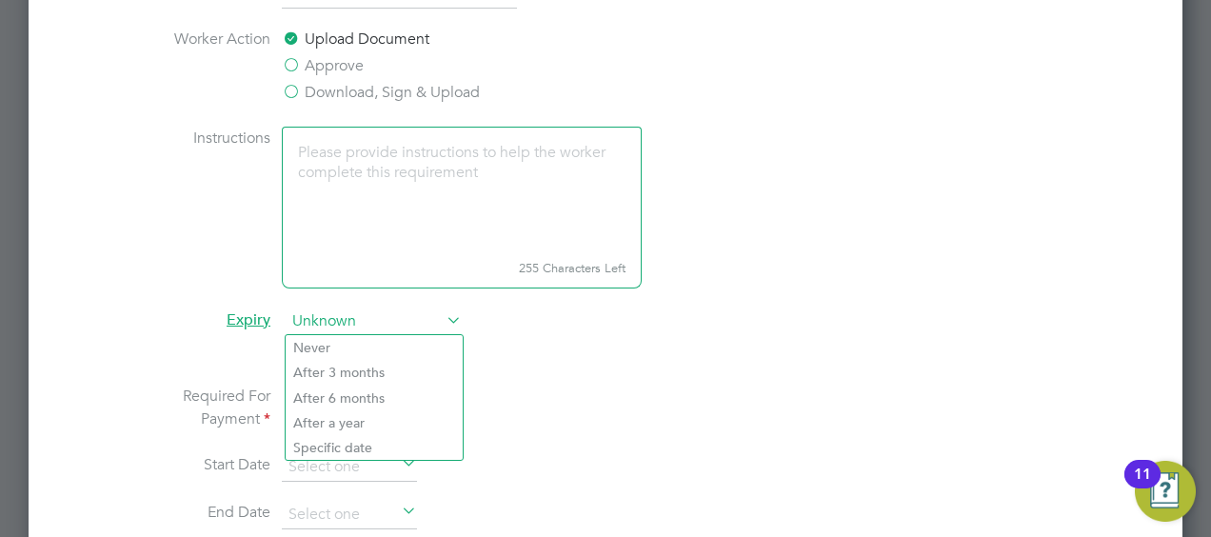
click at [377, 325] on span "Unknown" at bounding box center [374, 322] width 176 height 29
click at [408, 316] on span "Unknown" at bounding box center [374, 322] width 176 height 29
click at [338, 351] on li "Never" at bounding box center [374, 347] width 177 height 25
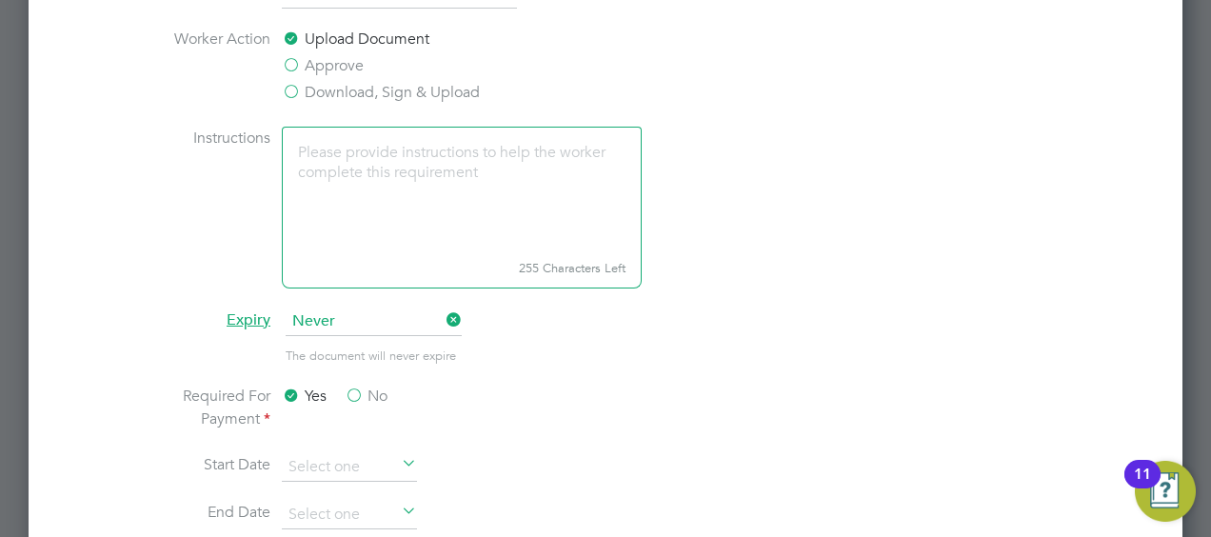
click at [739, 354] on li "The document will never expire" at bounding box center [606, 365] width 956 height 39
click at [343, 467] on input at bounding box center [349, 467] width 135 height 29
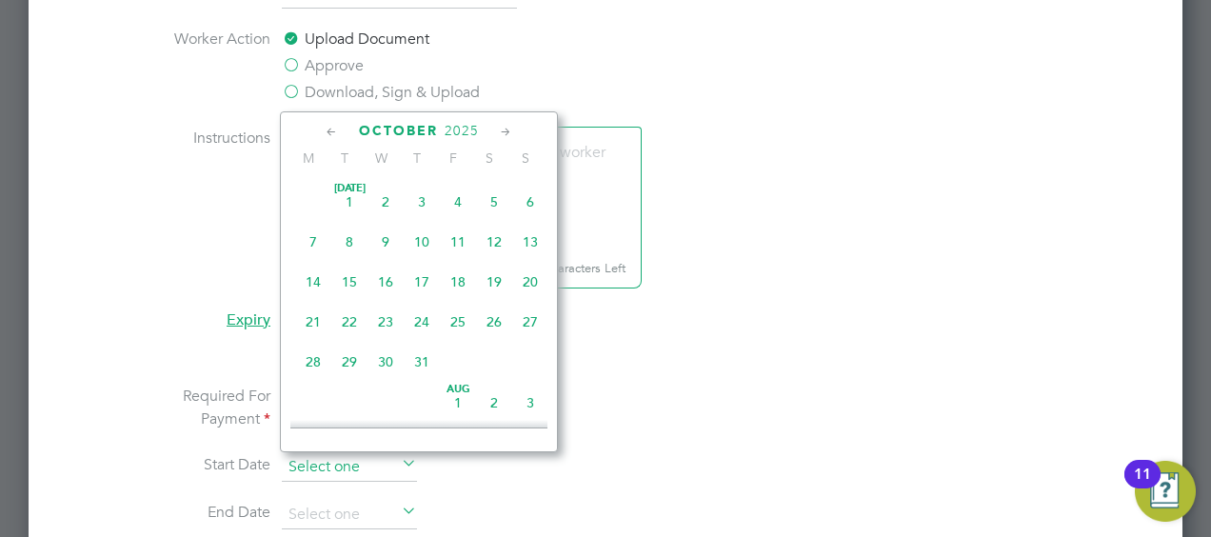
scroll to position [531, 0]
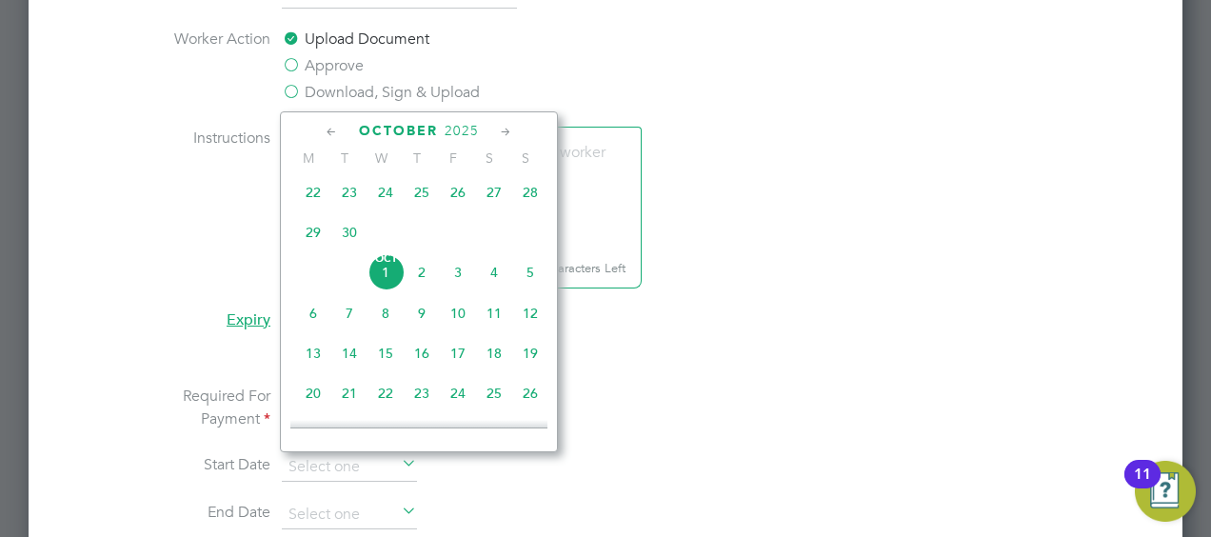
click at [454, 282] on span "3" at bounding box center [458, 272] width 36 height 36
type input "[DATE]"
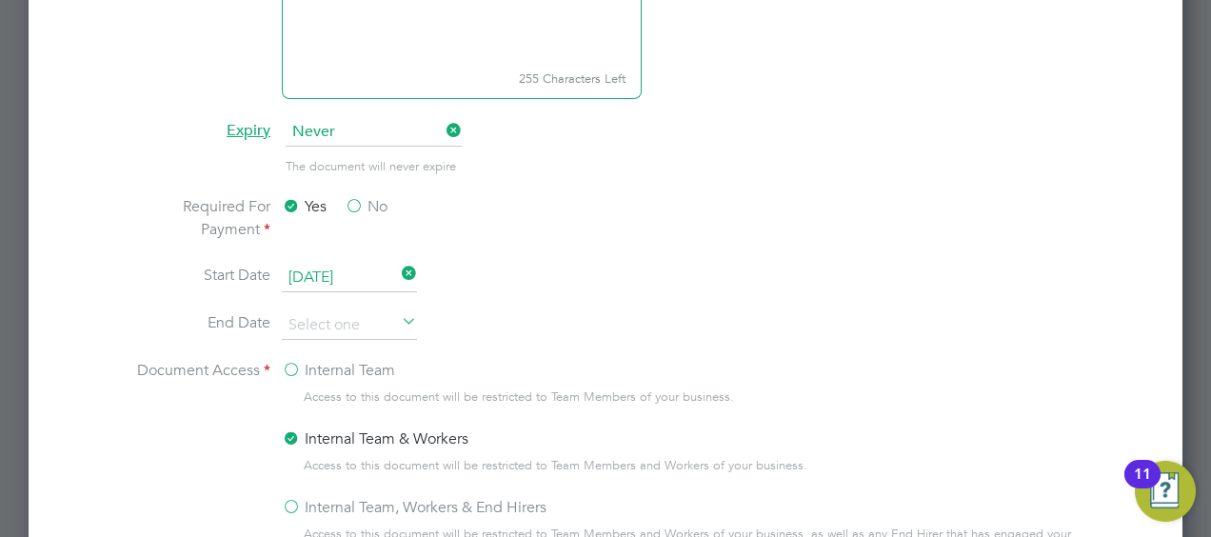
scroll to position [1333, 0]
click at [354, 330] on input at bounding box center [349, 324] width 135 height 29
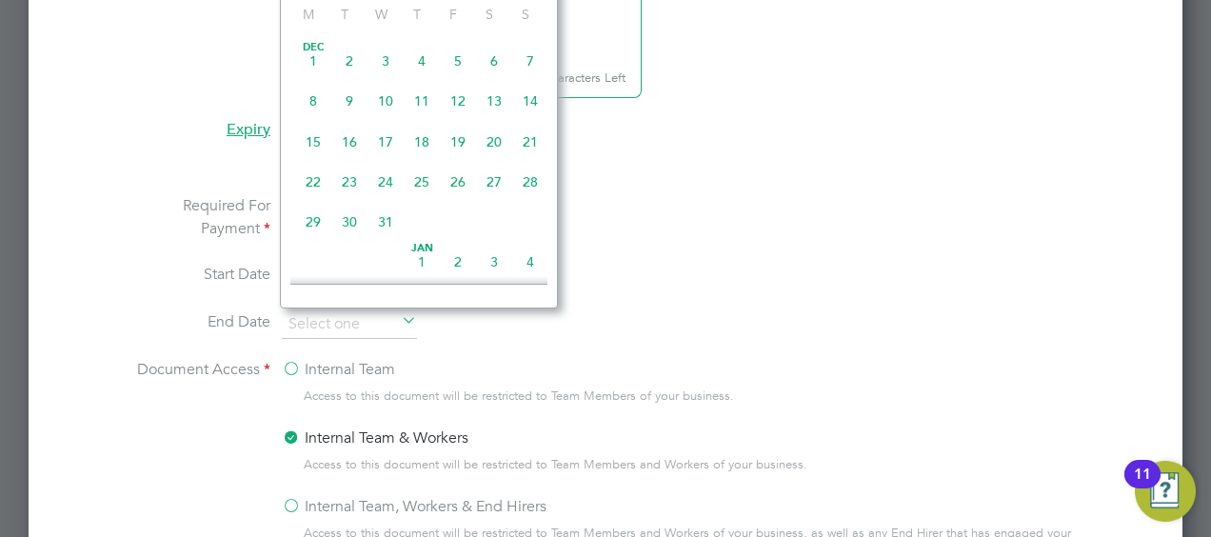
scroll to position [981, 0]
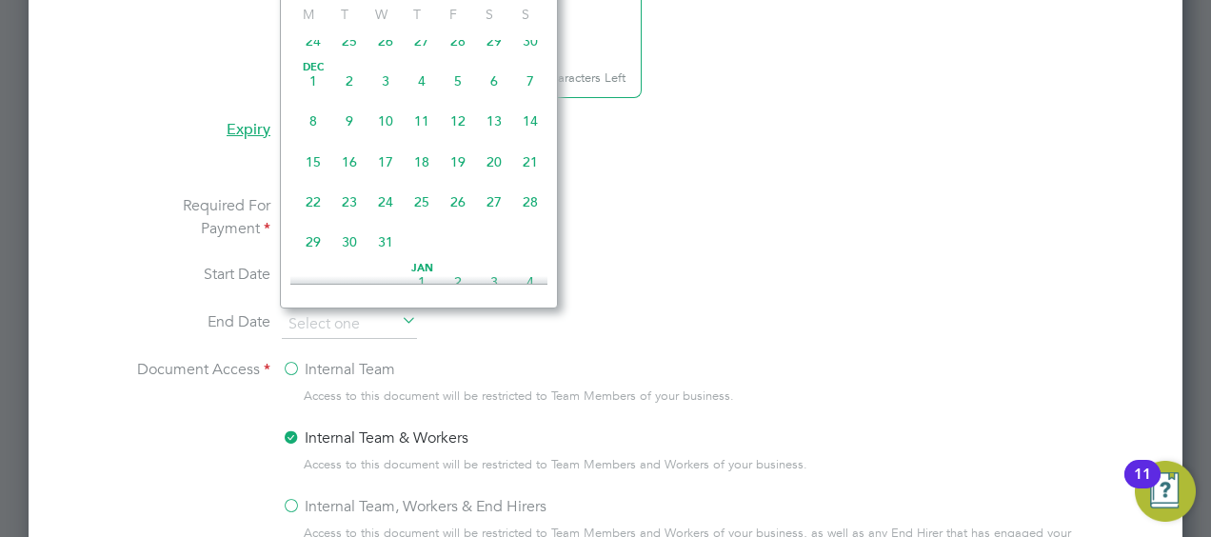
click at [423, 173] on span "18" at bounding box center [422, 162] width 36 height 36
type input "18 Dec 2025"
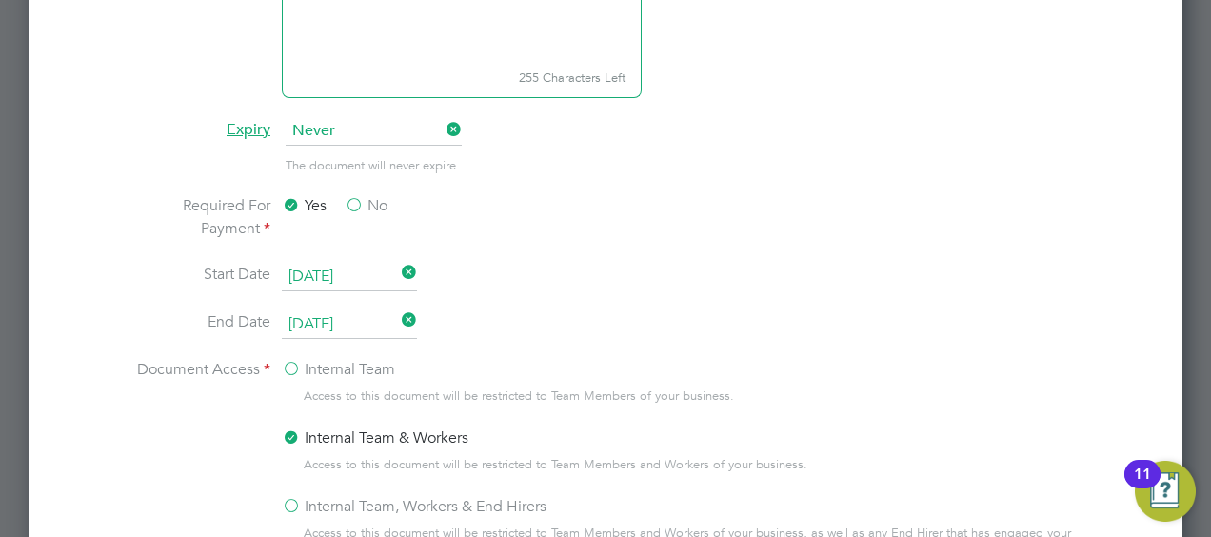
click at [307, 267] on input "[DATE]" at bounding box center [349, 277] width 135 height 29
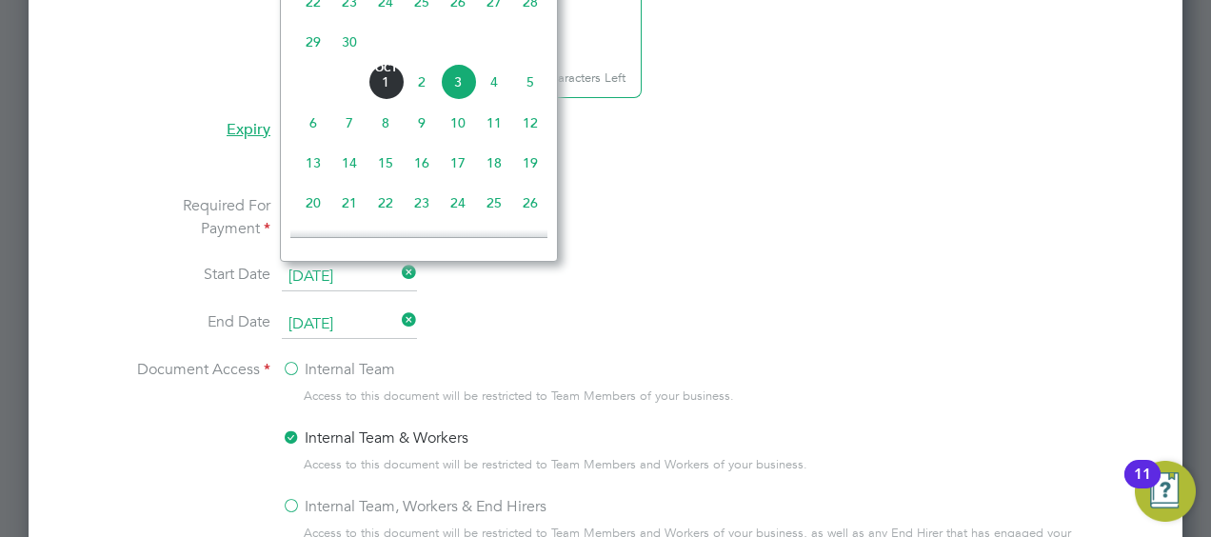
click at [388, 92] on span "Oct 1" at bounding box center [386, 82] width 36 height 36
type input "[DATE]"
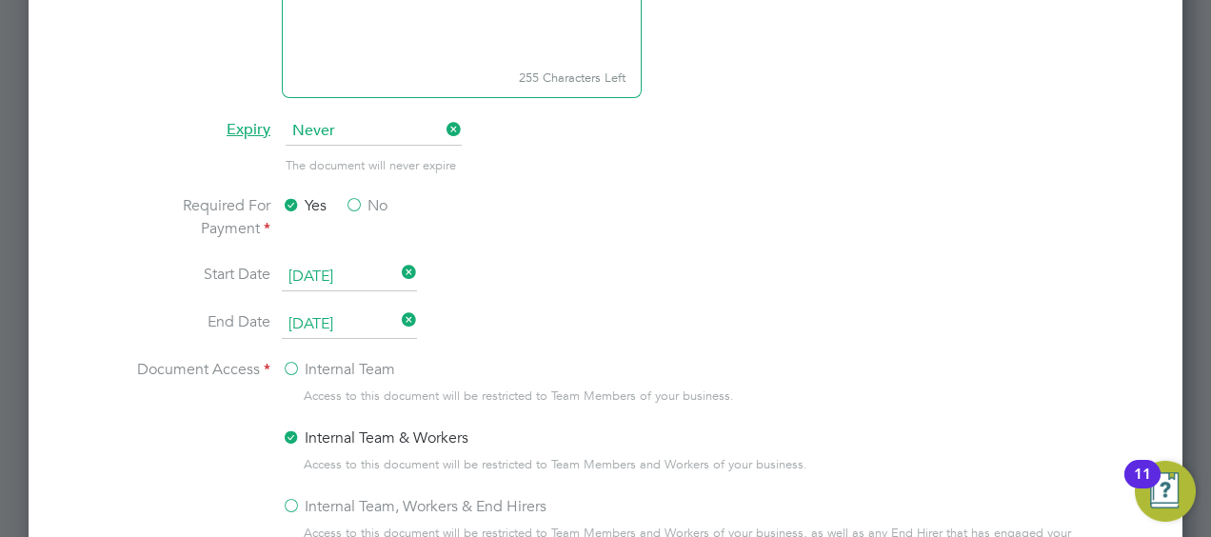
click at [689, 338] on li "End Date 18 Dec 2025" at bounding box center [606, 334] width 956 height 48
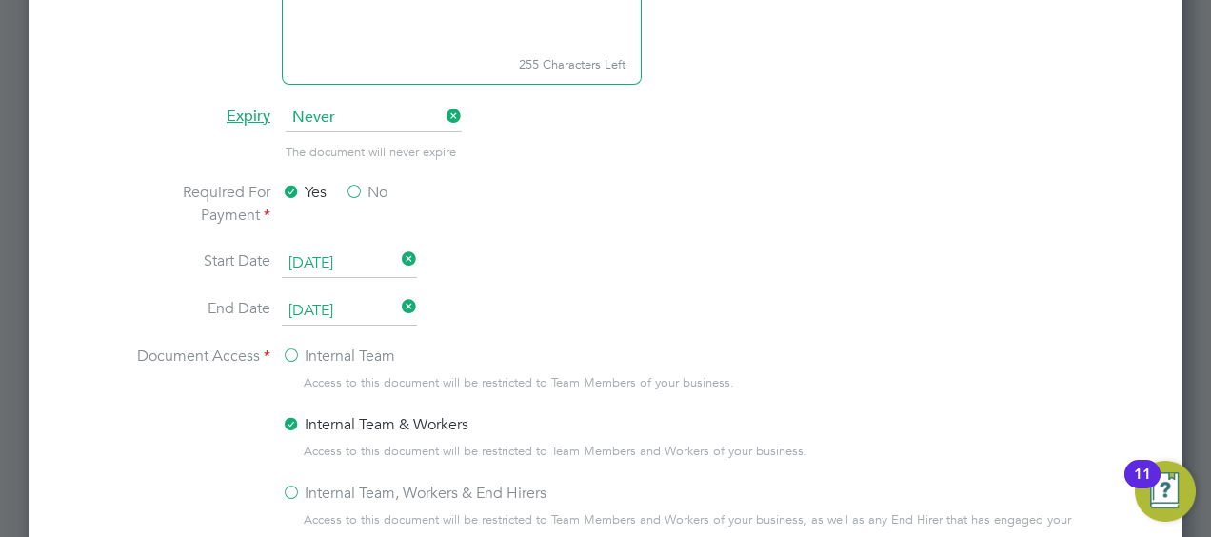
scroll to position [1428, 0]
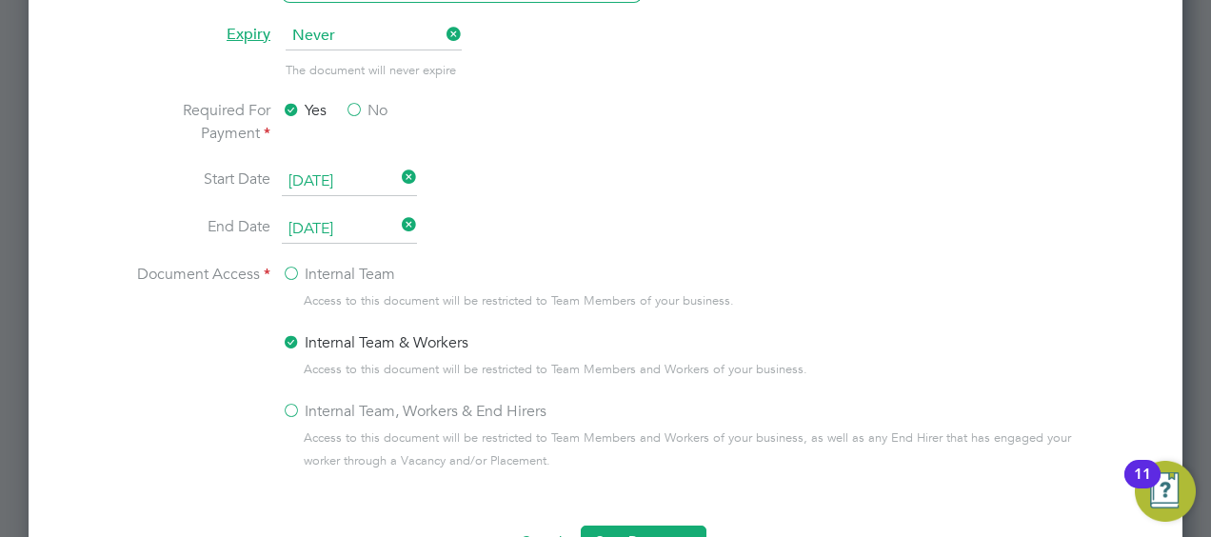
click at [292, 409] on label "Internal Team, Workers & End Hirers" at bounding box center [414, 411] width 265 height 23
click at [0, 0] on input "Internal Team, Workers & End Hirers" at bounding box center [0, 0] width 0 height 0
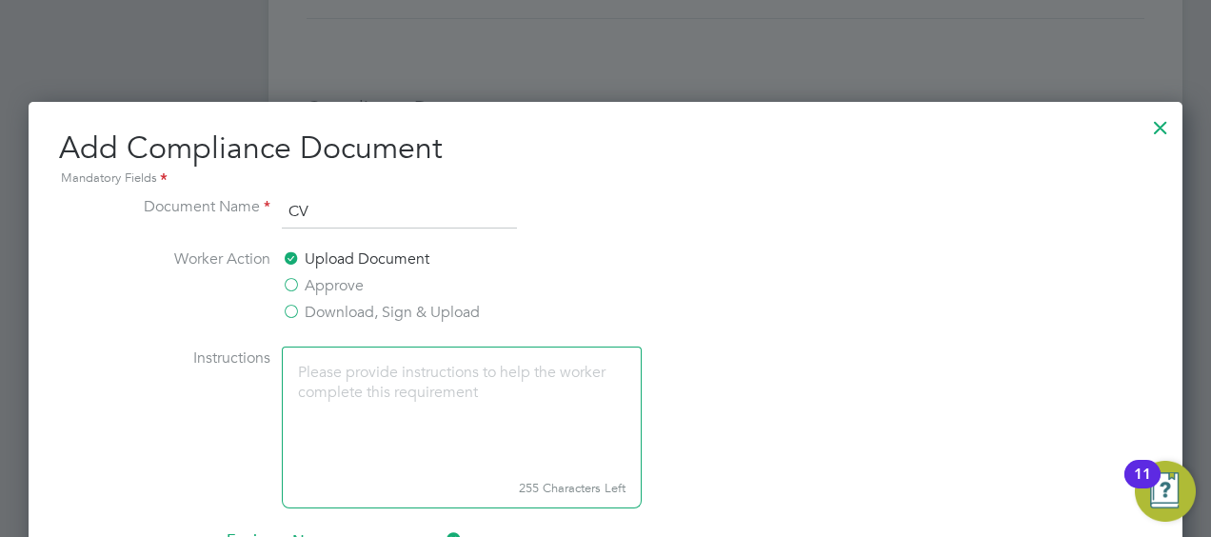
scroll to position [952, 0]
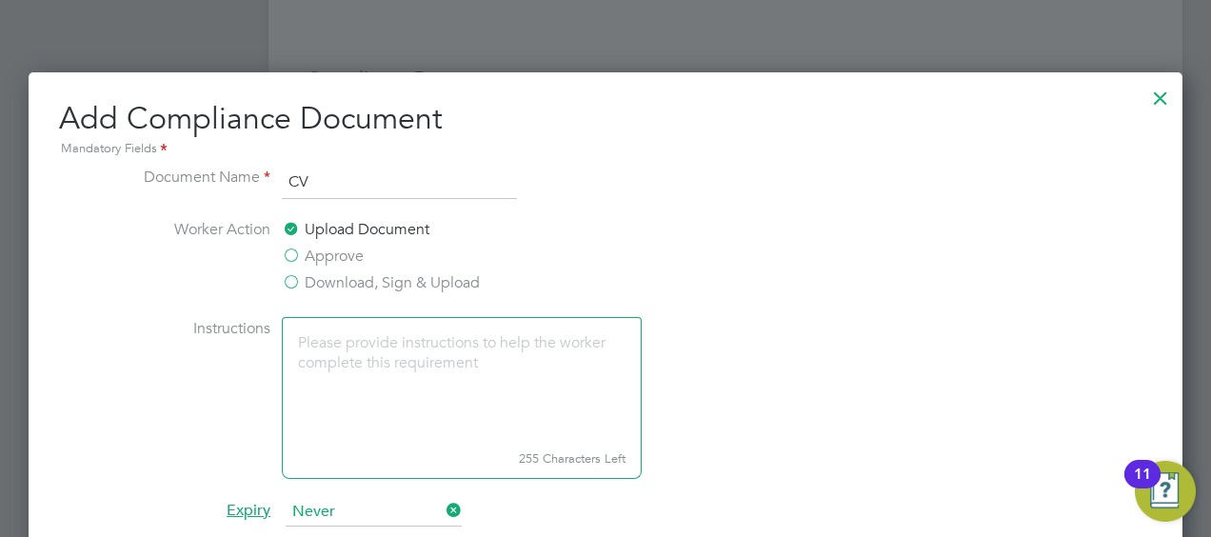
click at [411, 354] on textarea at bounding box center [462, 380] width 360 height 127
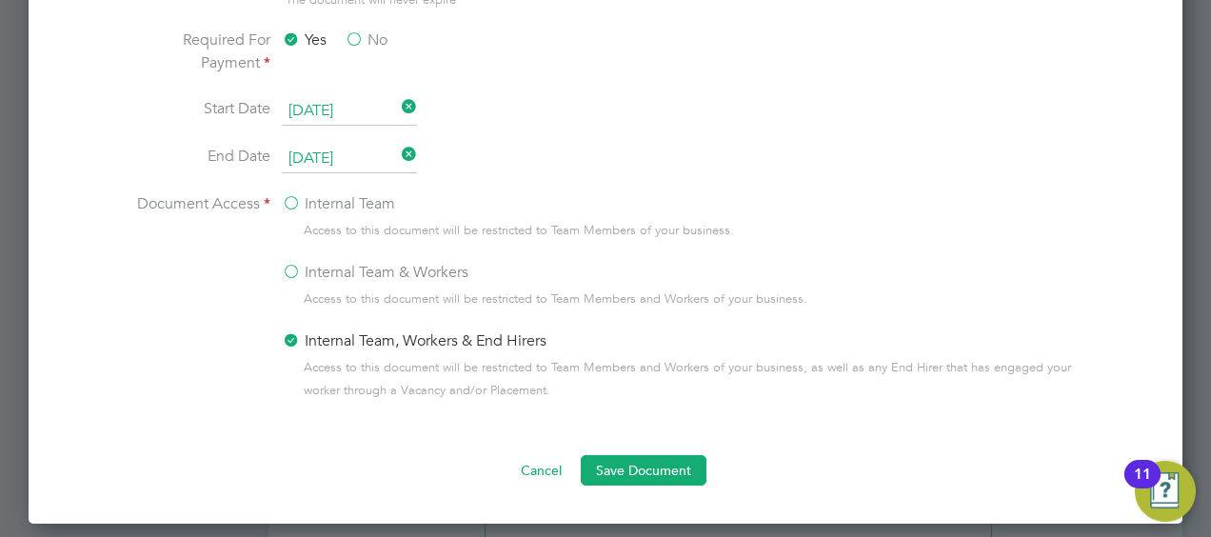
scroll to position [1388, 0]
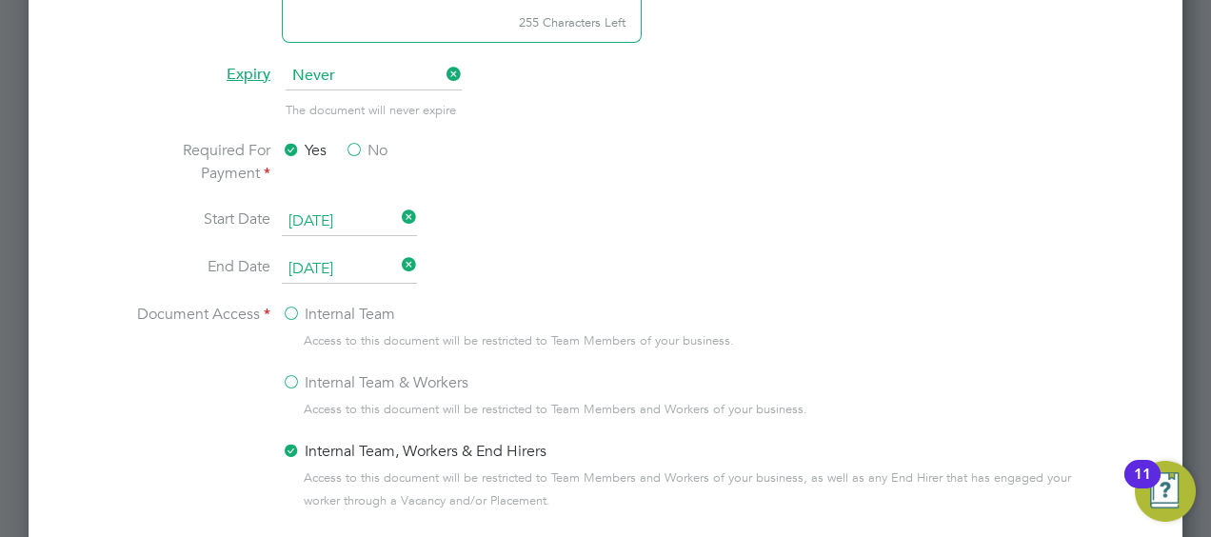
click at [362, 147] on label "No" at bounding box center [366, 150] width 43 height 23
click at [0, 0] on input "No" at bounding box center [0, 0] width 0 height 0
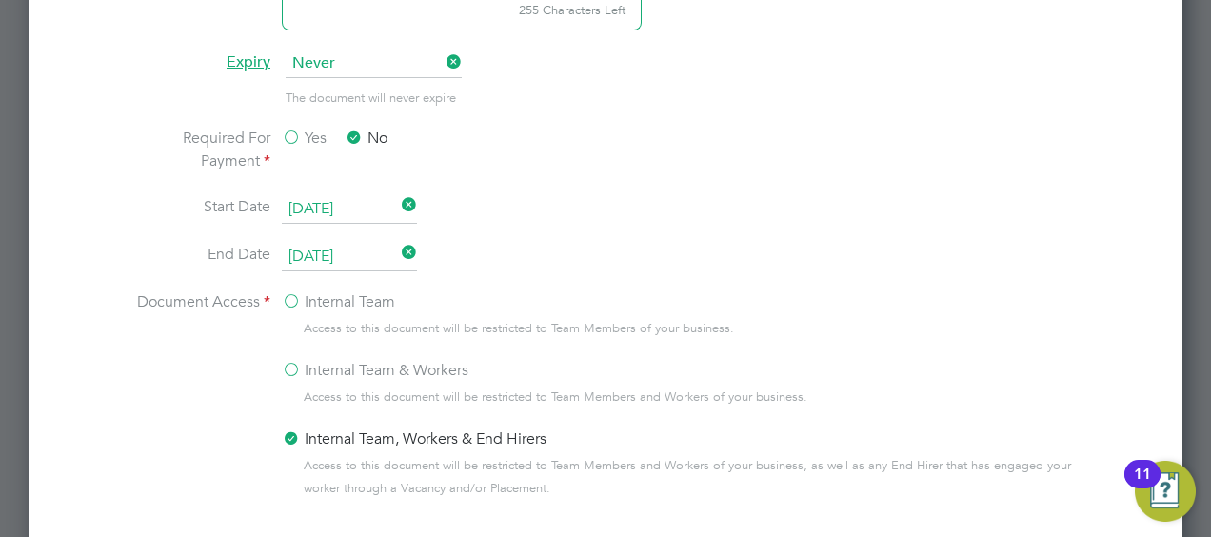
scroll to position [1483, 0]
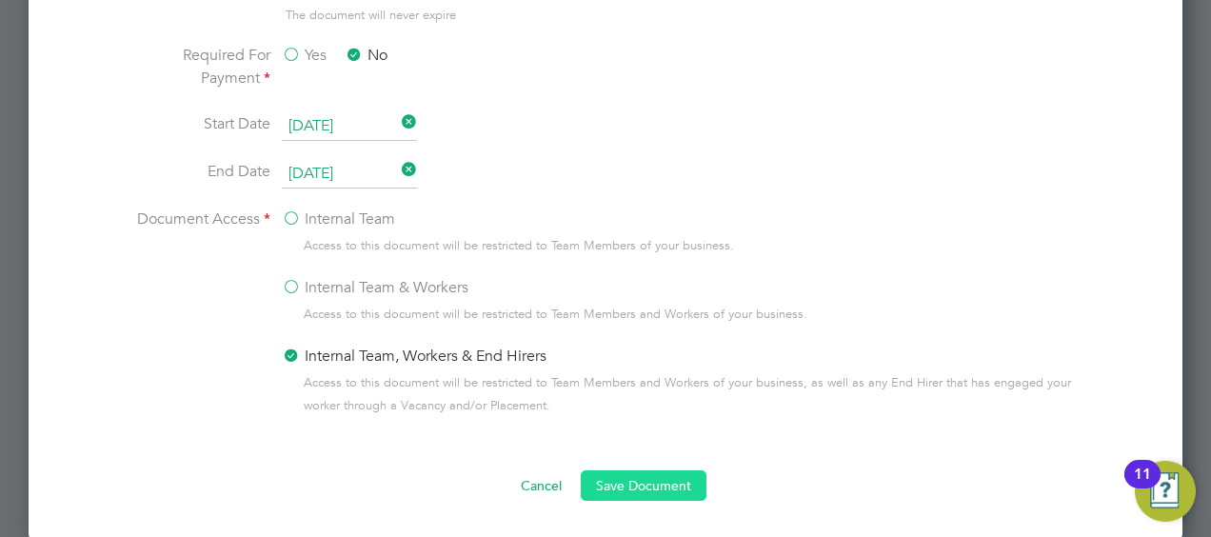
click at [660, 483] on button "Save Document" at bounding box center [644, 485] width 126 height 30
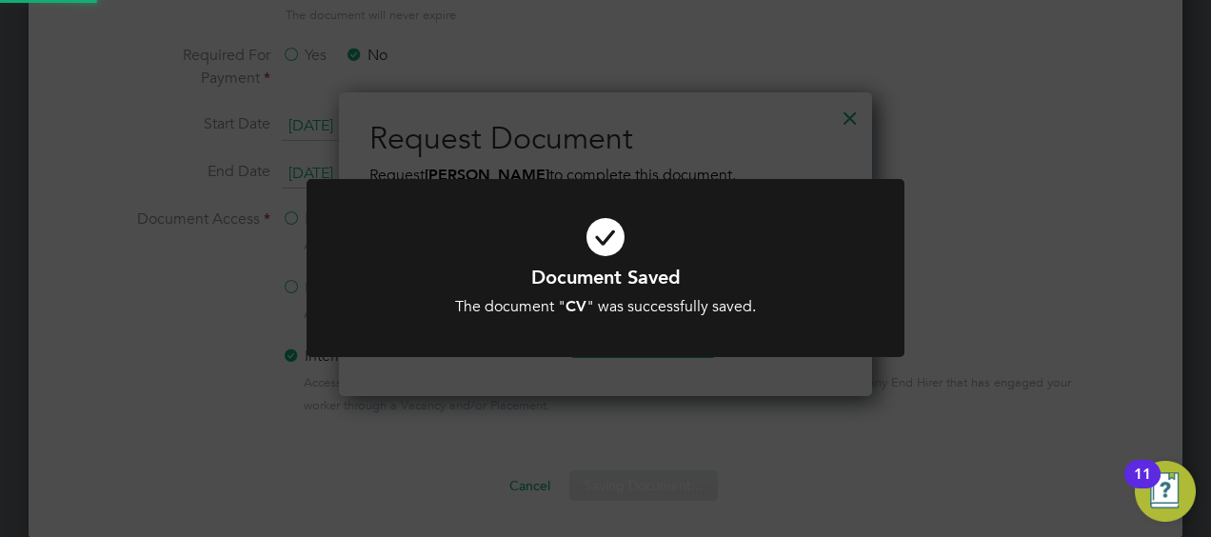
scroll to position [305, 533]
click at [996, 247] on div "Document Saved The document " CV " was successfully saved. Cancel Okay" at bounding box center [605, 268] width 1211 height 537
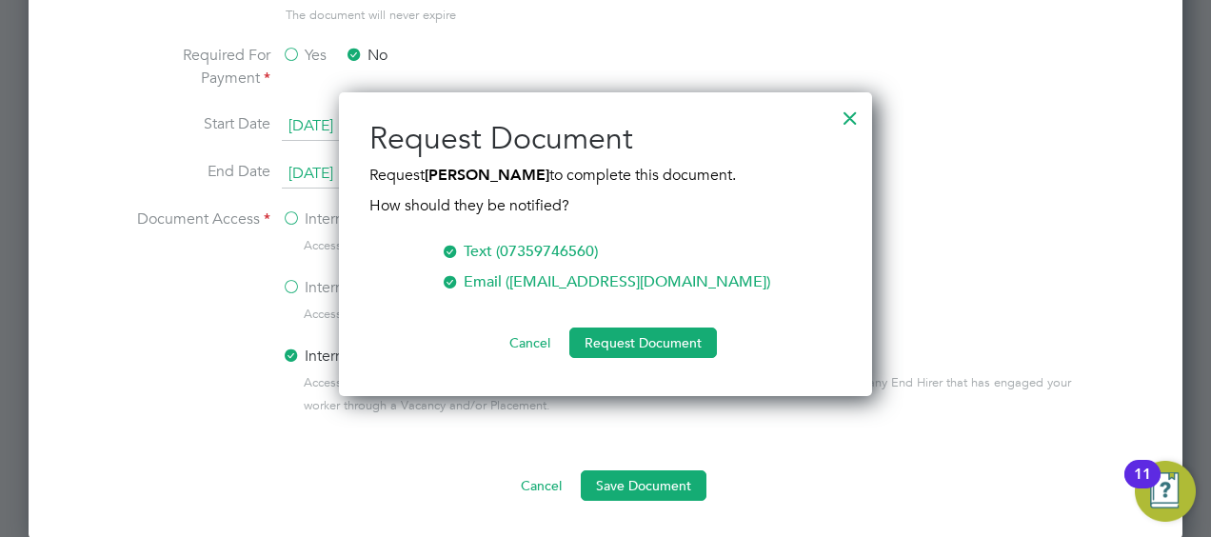
click at [851, 114] on div at bounding box center [850, 113] width 34 height 34
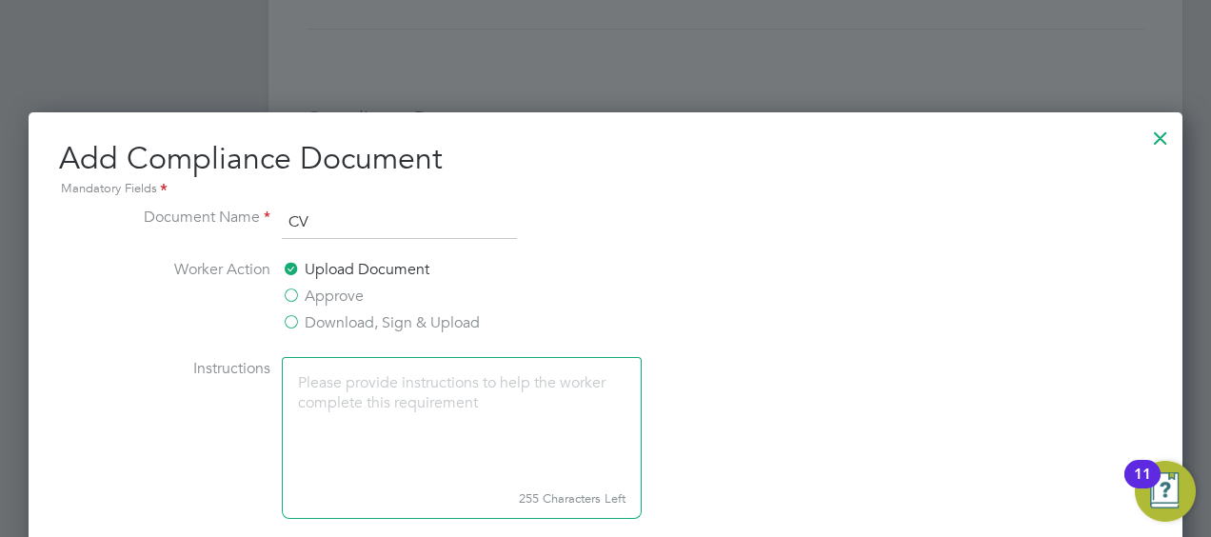
scroll to position [722, 0]
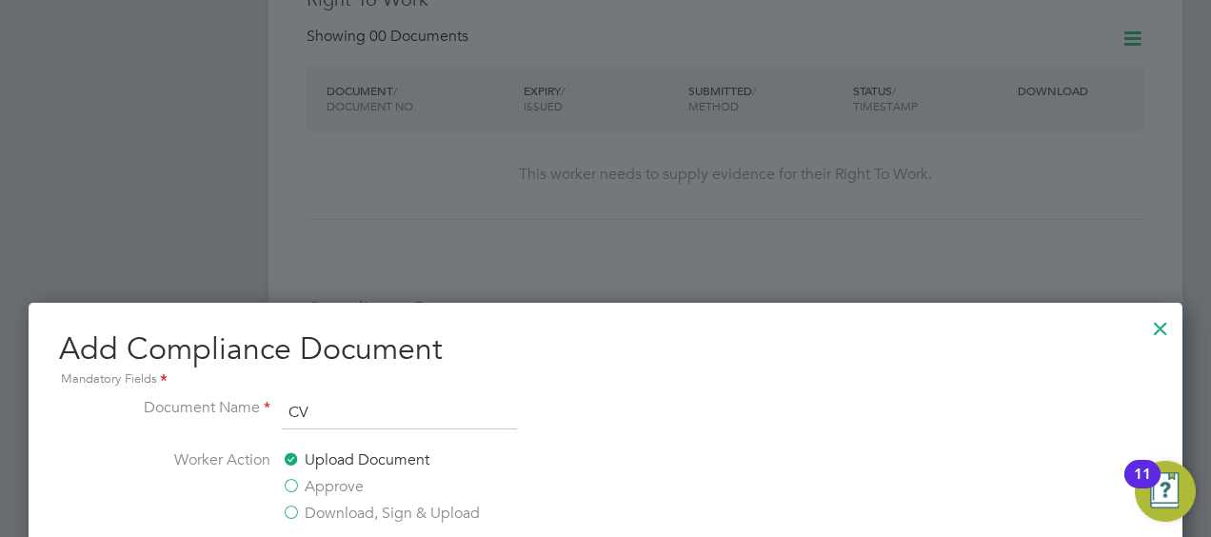
click at [1162, 326] on div at bounding box center [1161, 324] width 34 height 34
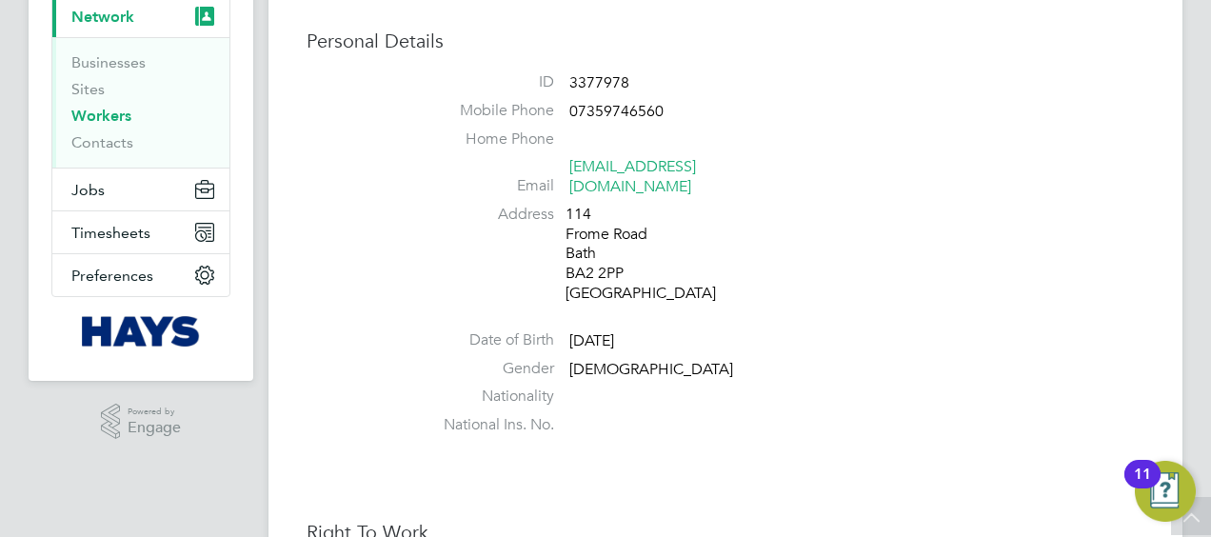
scroll to position [0, 0]
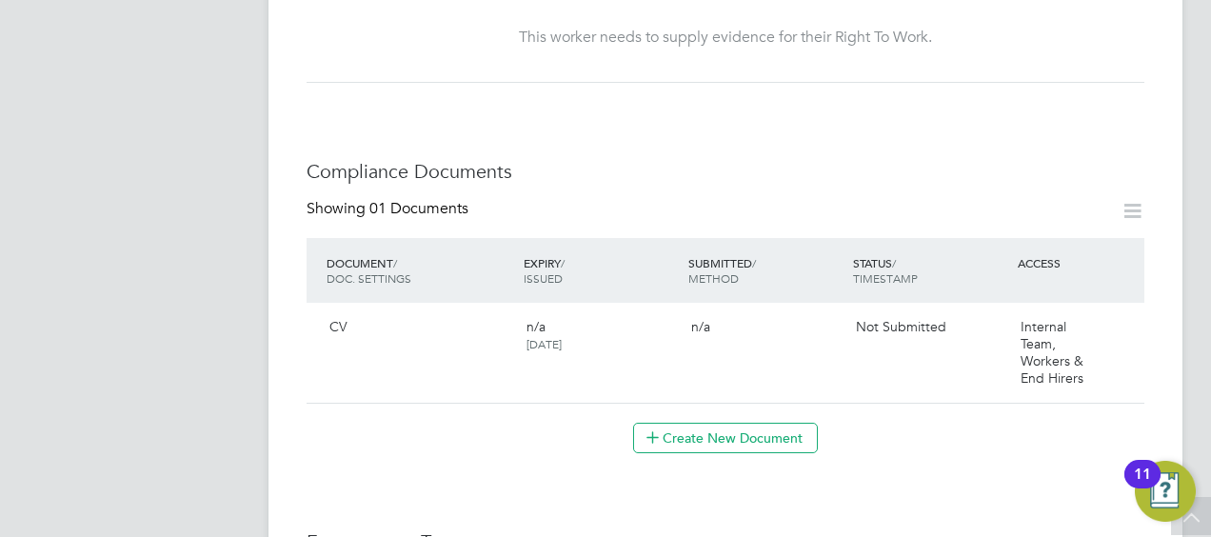
scroll to position [1047, 0]
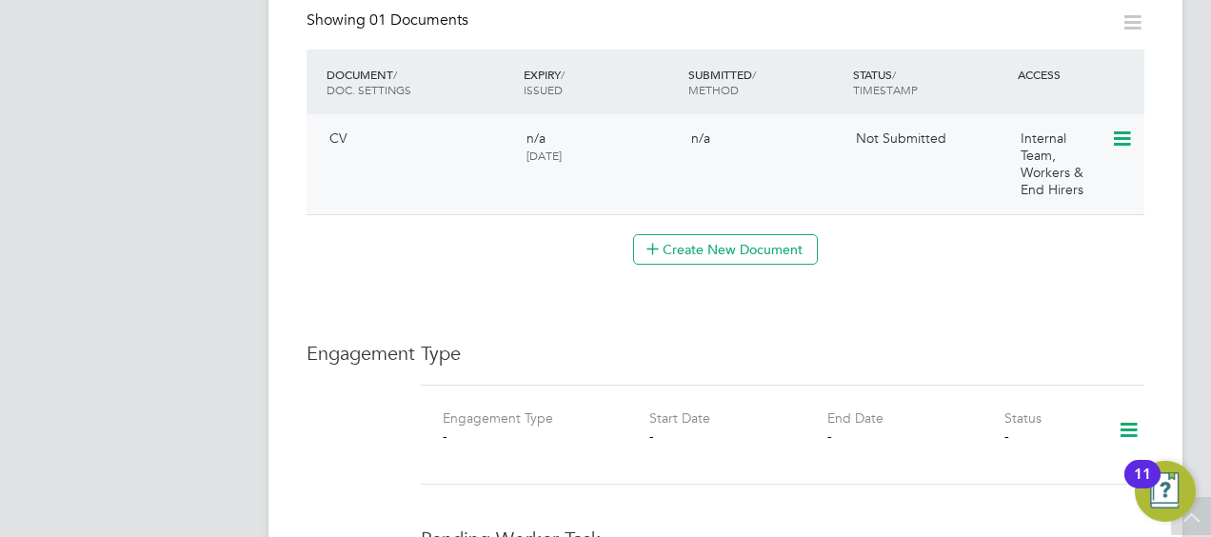
click at [1122, 128] on icon at bounding box center [1120, 139] width 19 height 23
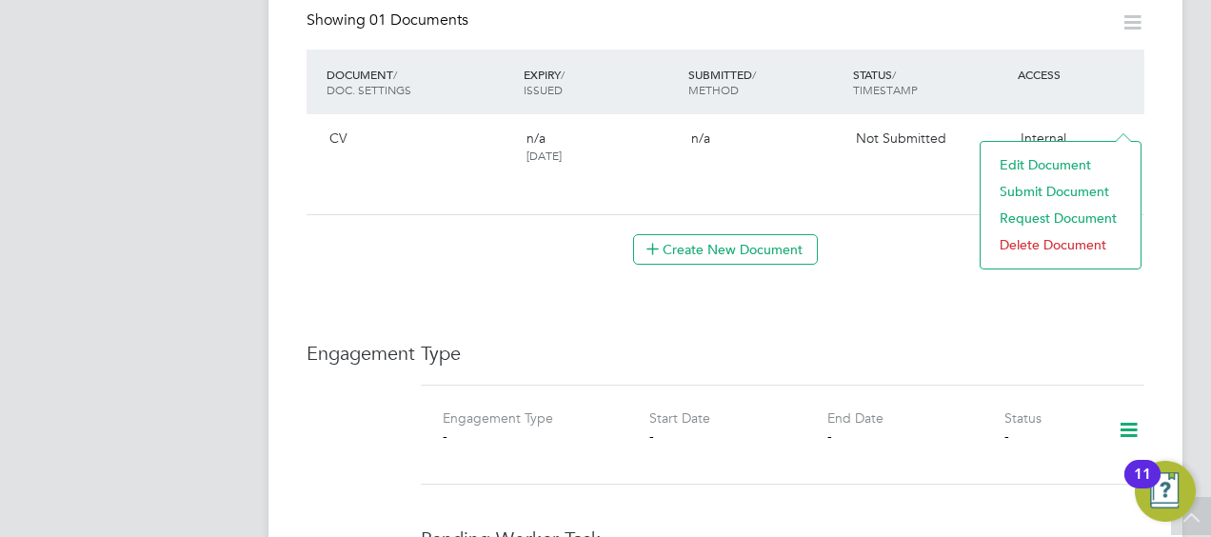
click at [1068, 162] on li "Edit Document" at bounding box center [1060, 164] width 141 height 27
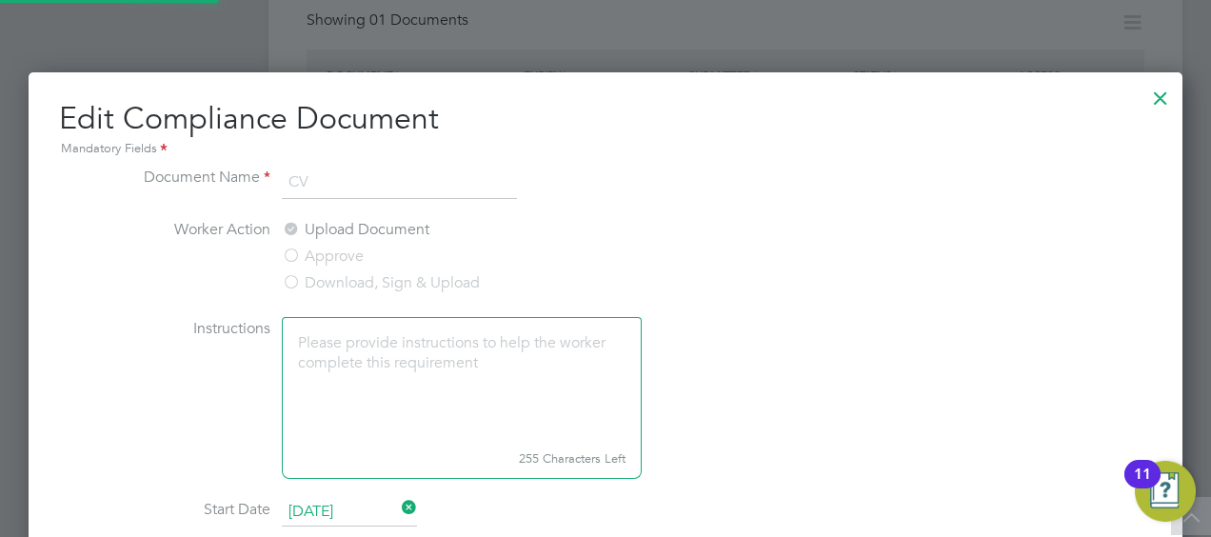
scroll to position [849, 1154]
click at [1158, 89] on div at bounding box center [1161, 93] width 34 height 34
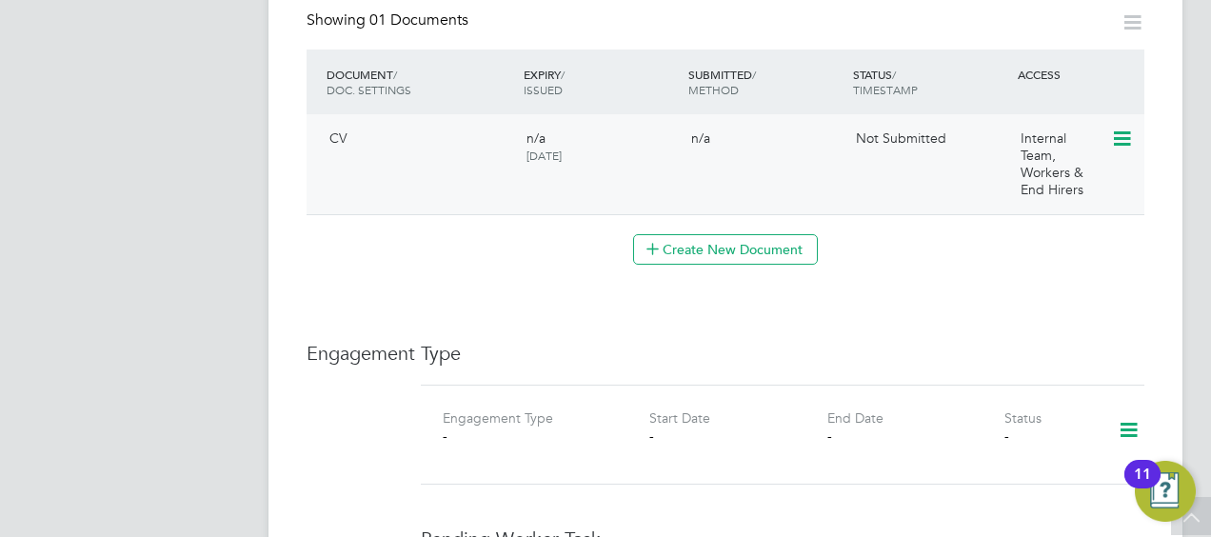
click at [1122, 128] on icon at bounding box center [1120, 139] width 19 height 23
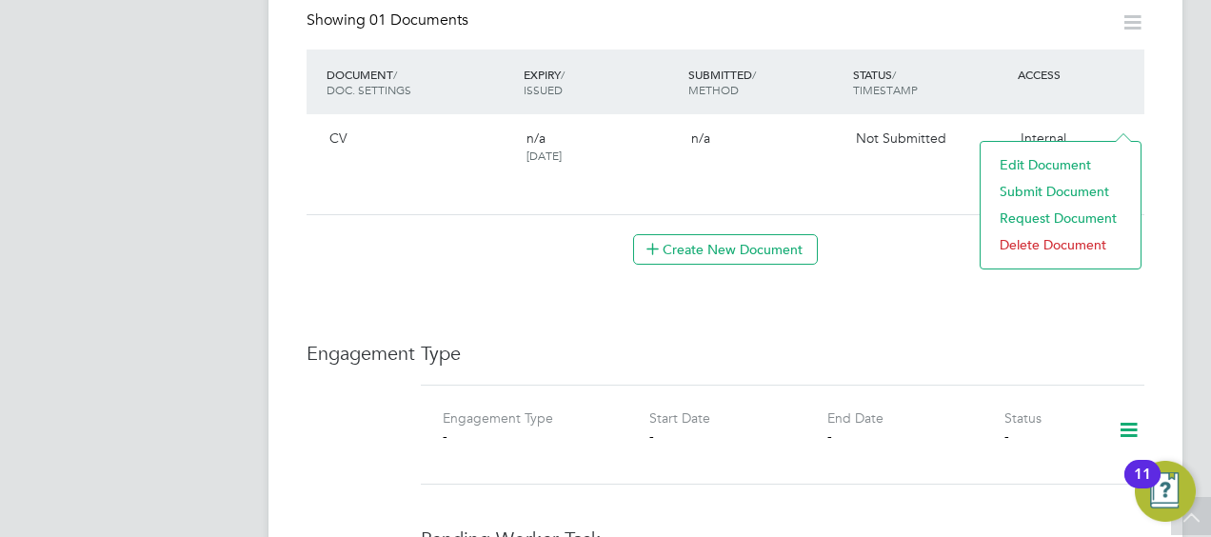
click at [1046, 189] on li "Submit Document" at bounding box center [1060, 191] width 141 height 27
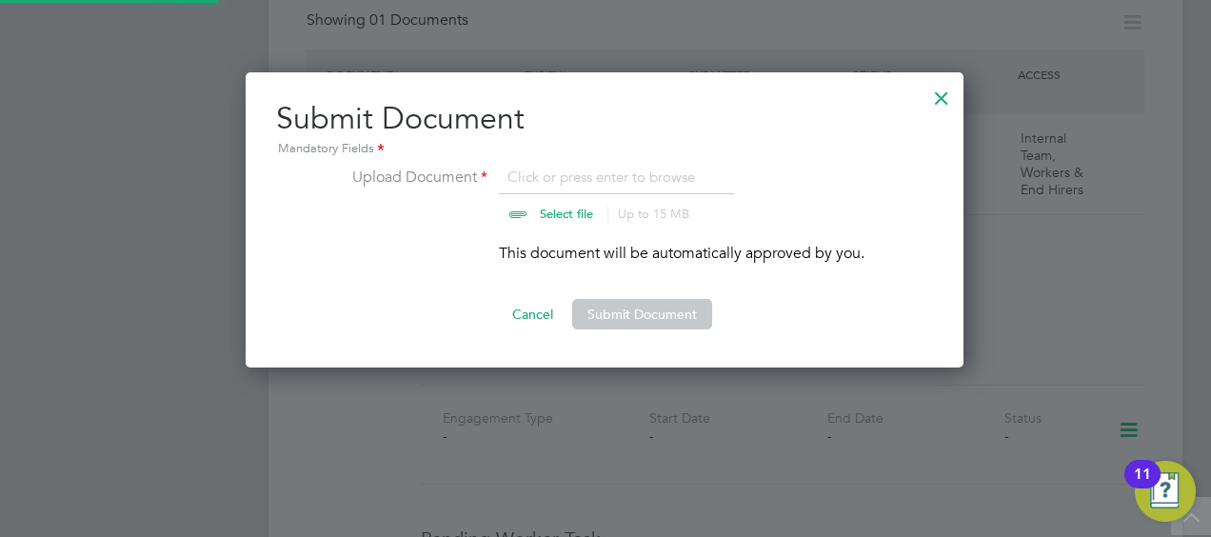
scroll to position [295, 720]
click at [648, 182] on input "file" at bounding box center [584, 194] width 299 height 57
type input "C:\fakepath\Neil CV.docx"
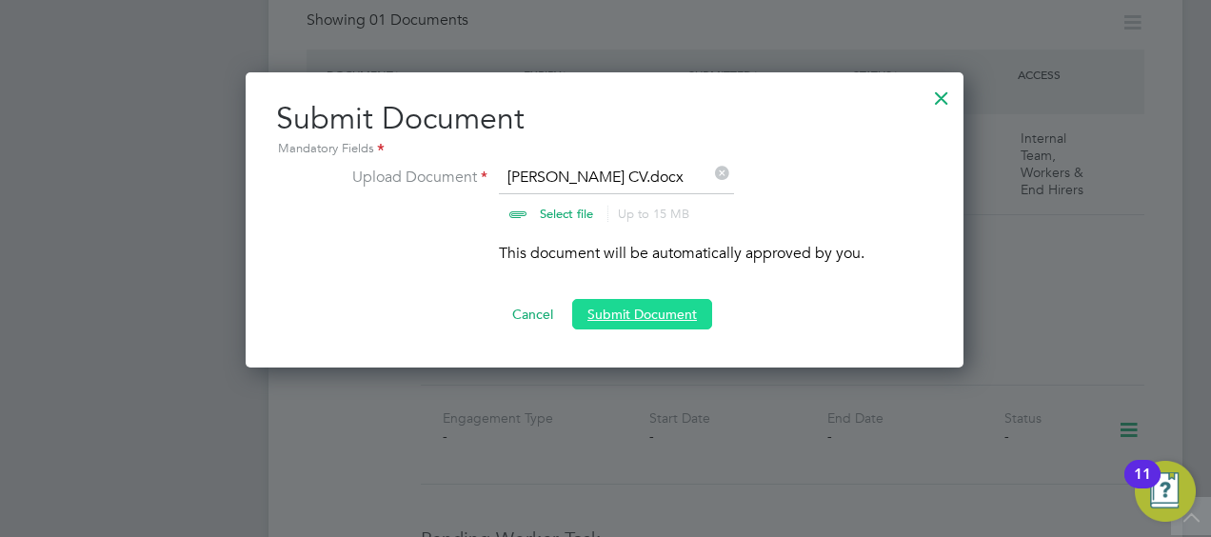
click at [680, 315] on button "Submit Document" at bounding box center [642, 314] width 140 height 30
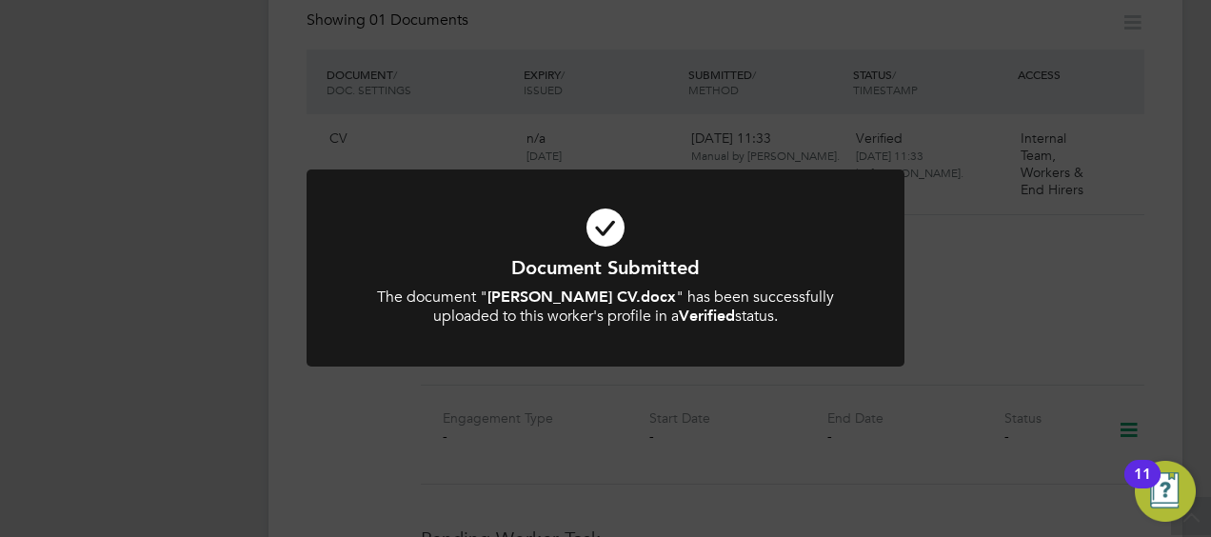
click at [1124, 276] on div "Document Submitted The document " Neil CV.docx " has been successfully uploaded…" at bounding box center [605, 268] width 1211 height 537
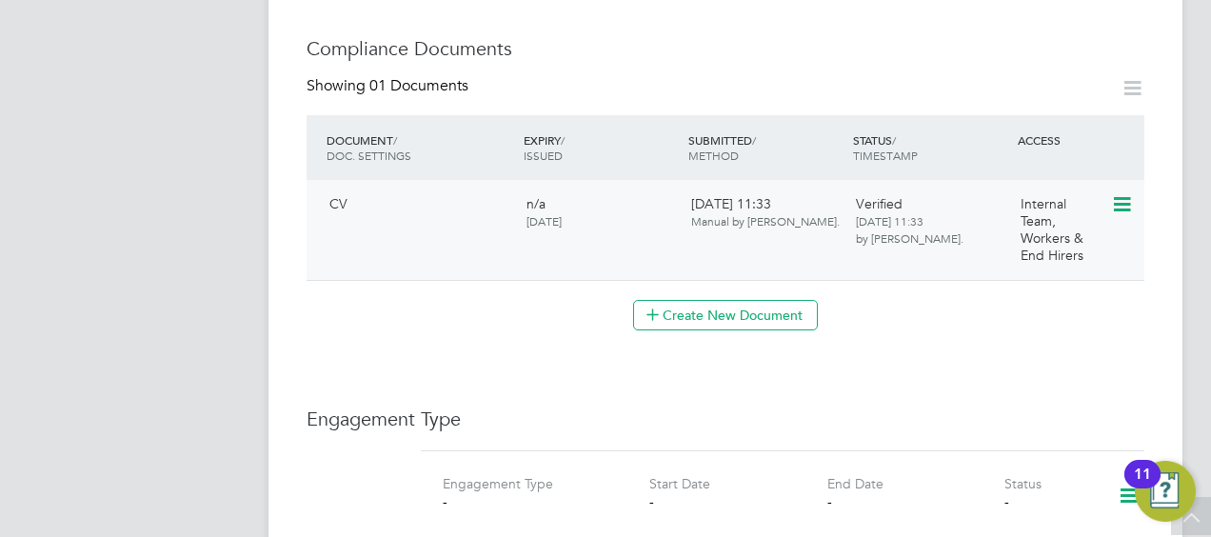
scroll to position [952, 0]
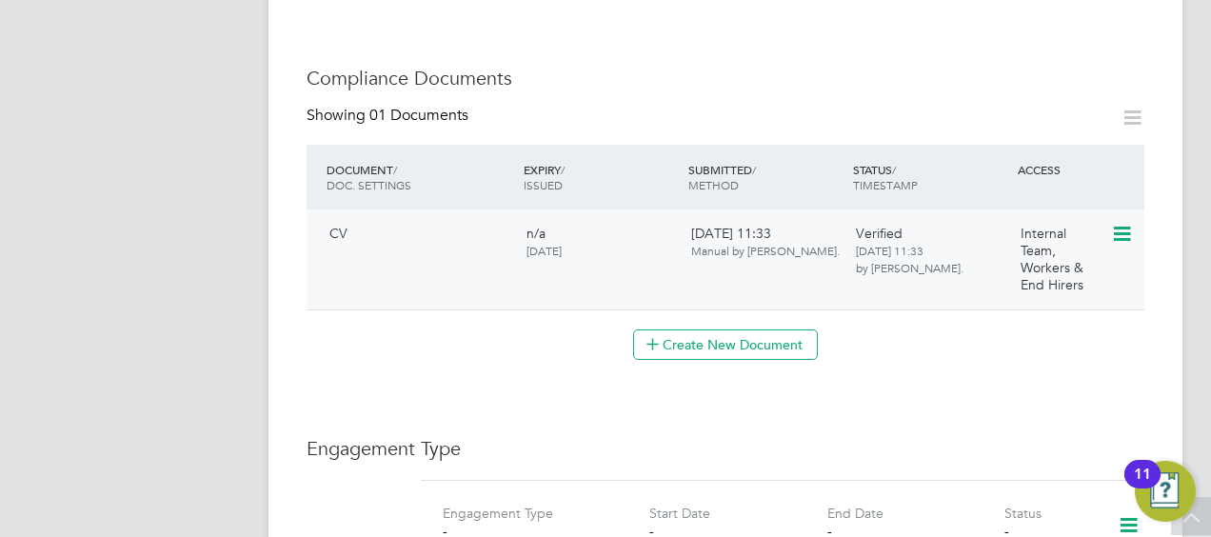
click at [1124, 223] on icon at bounding box center [1120, 234] width 19 height 23
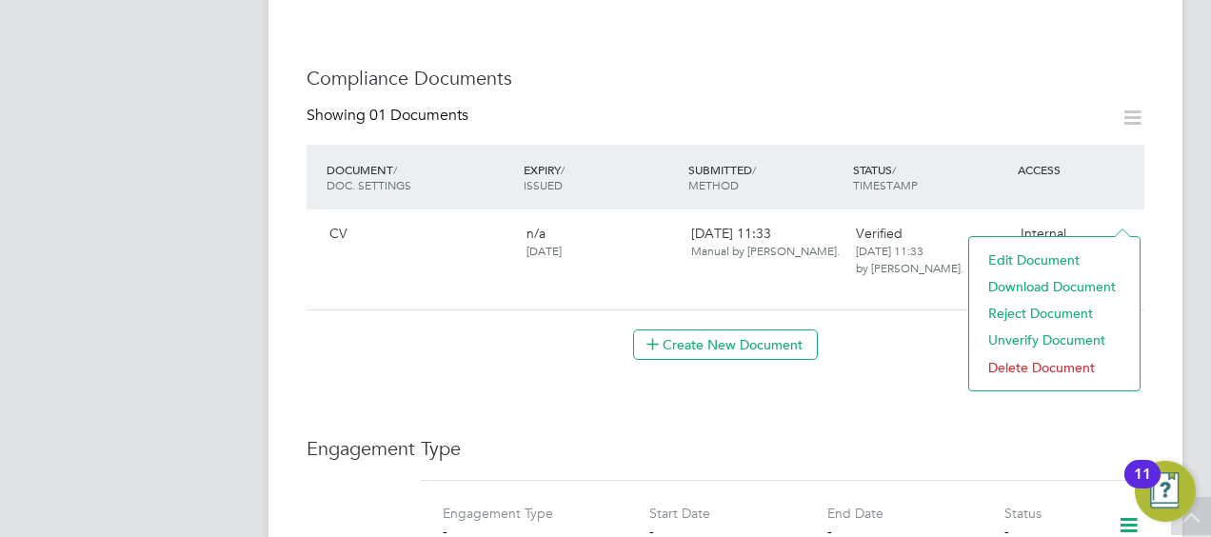
click at [930, 354] on div "Worker Details Unfollow NZ Neil Zwartouw m: 07359746560 Personal Details ID 337…" at bounding box center [726, 164] width 838 height 2065
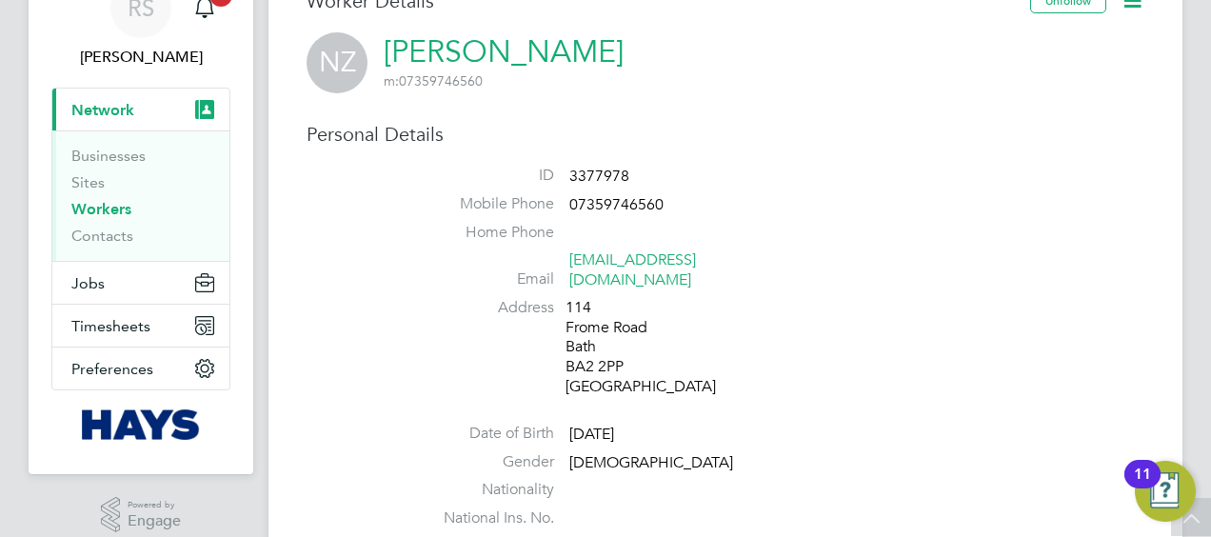
scroll to position [0, 0]
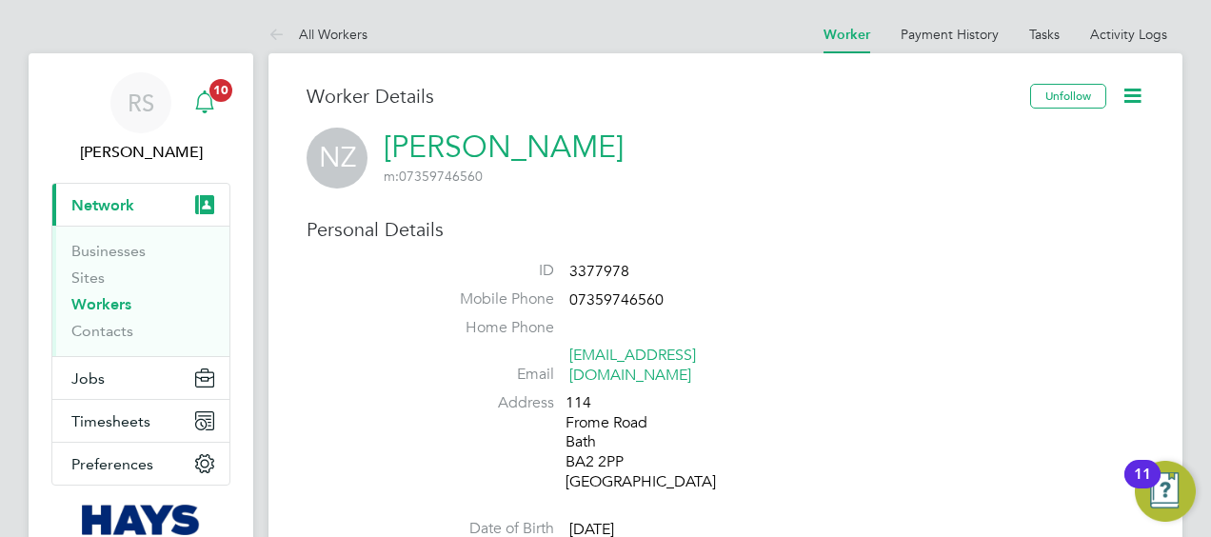
click at [211, 97] on span "10" at bounding box center [220, 90] width 23 height 23
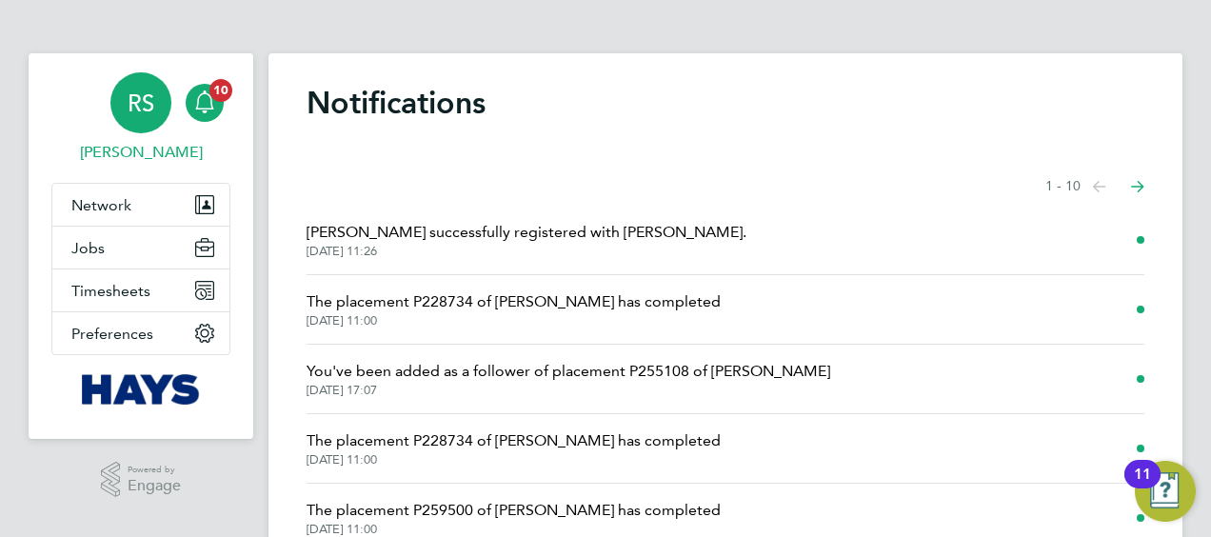
click at [224, 102] on link "RS Richard Spear" at bounding box center [140, 117] width 179 height 91
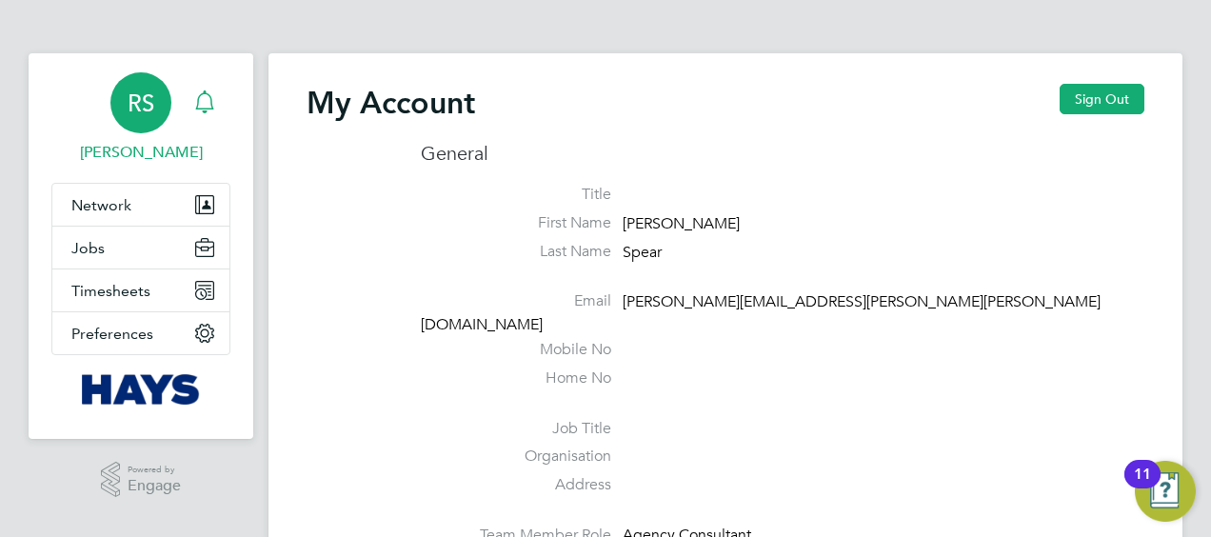
click at [209, 115] on div "Main navigation" at bounding box center [205, 103] width 38 height 38
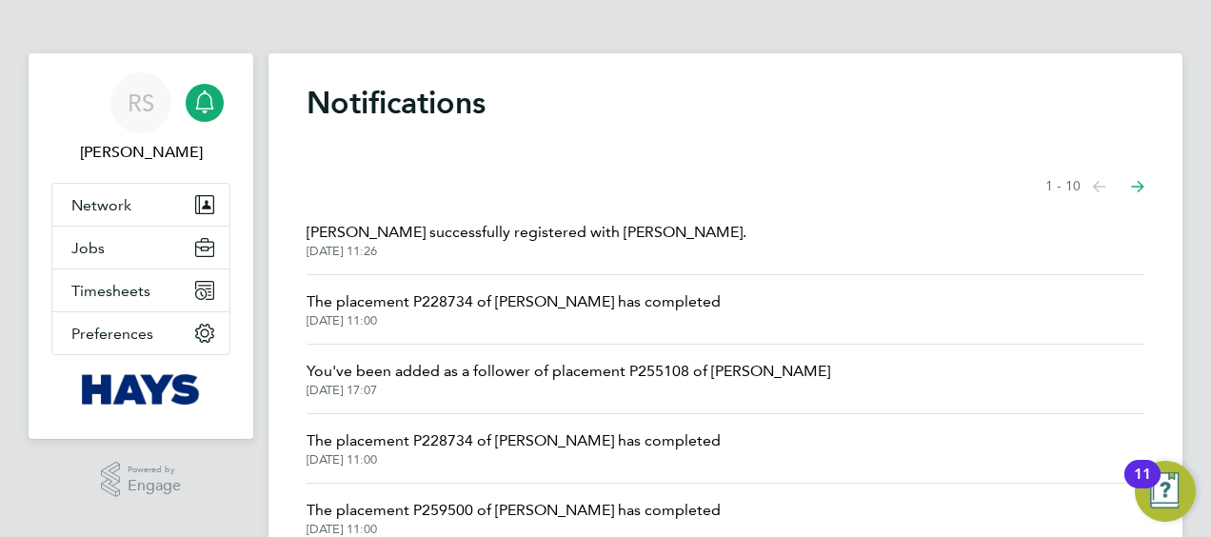
click at [444, 272] on li "Neil Zwartouw successfully registered with Hays. 01 Oct 2025, 11:26" at bounding box center [726, 241] width 838 height 70
click at [434, 240] on span "Neil Zwartouw successfully registered with Hays." at bounding box center [527, 232] width 440 height 23
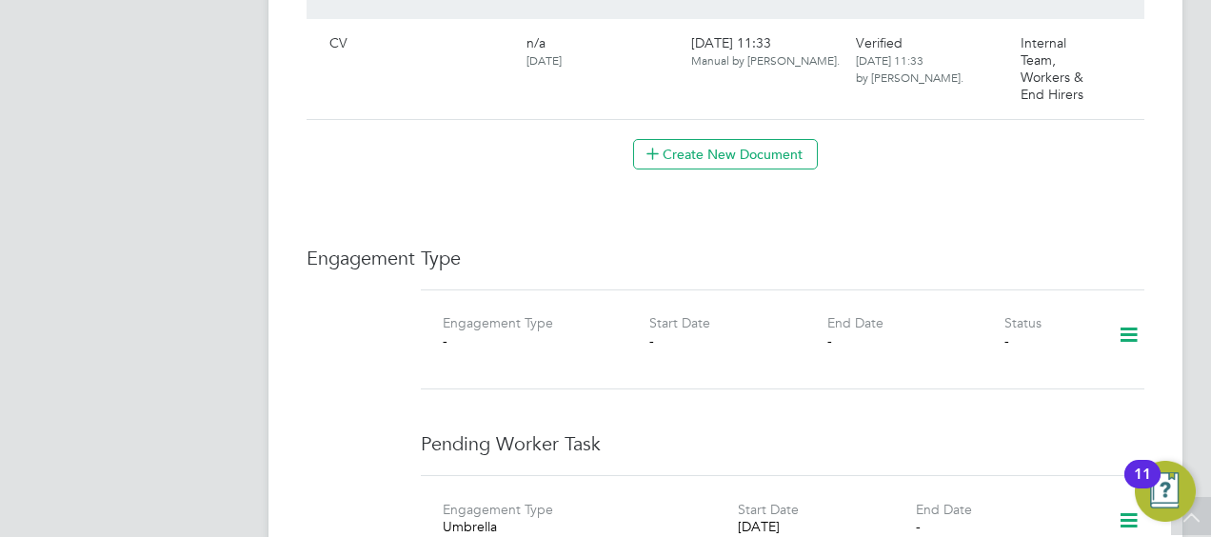
scroll to position [762, 0]
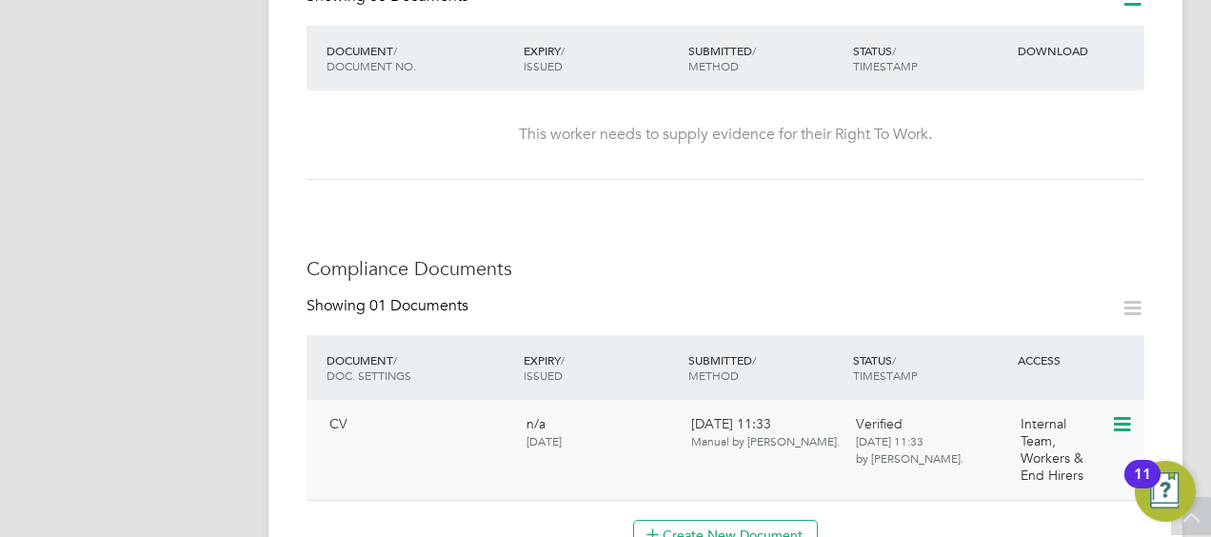
click at [1116, 413] on icon at bounding box center [1120, 424] width 19 height 23
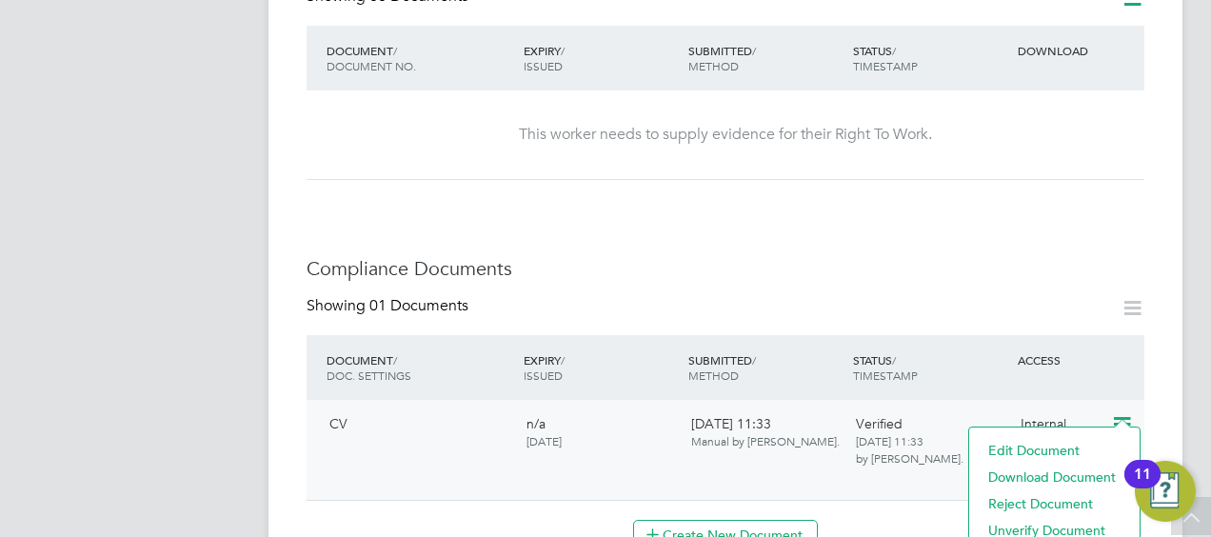
scroll to position [952, 0]
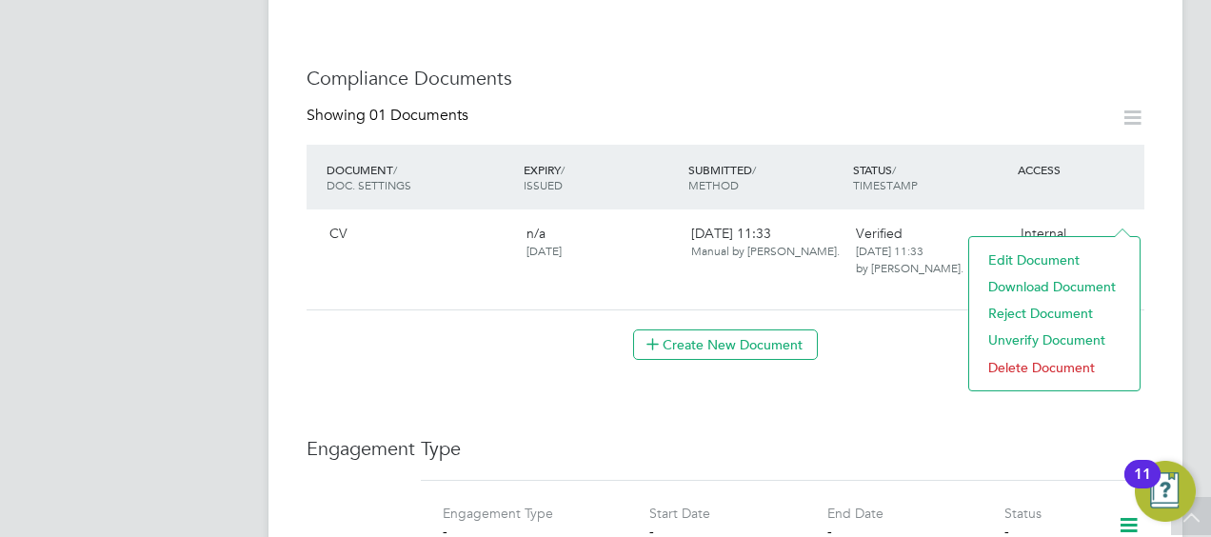
click at [876, 307] on div "Showing 01 Documents DOCUMENT / DOC. SETTINGS EXPIRY / ISSUED SUBMITTED / METHO…" at bounding box center [726, 233] width 838 height 254
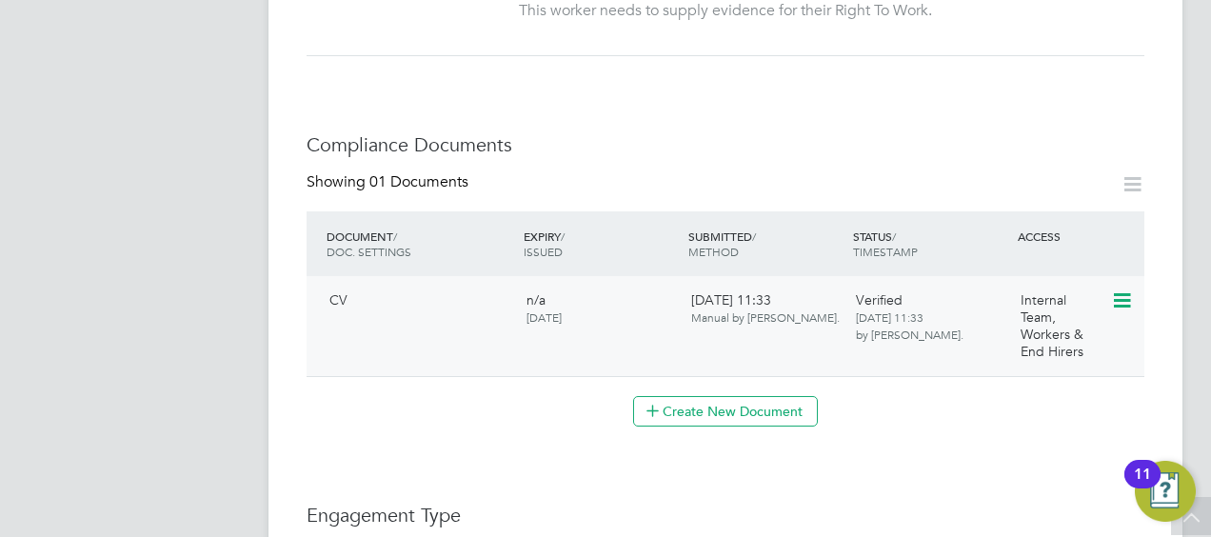
scroll to position [857, 0]
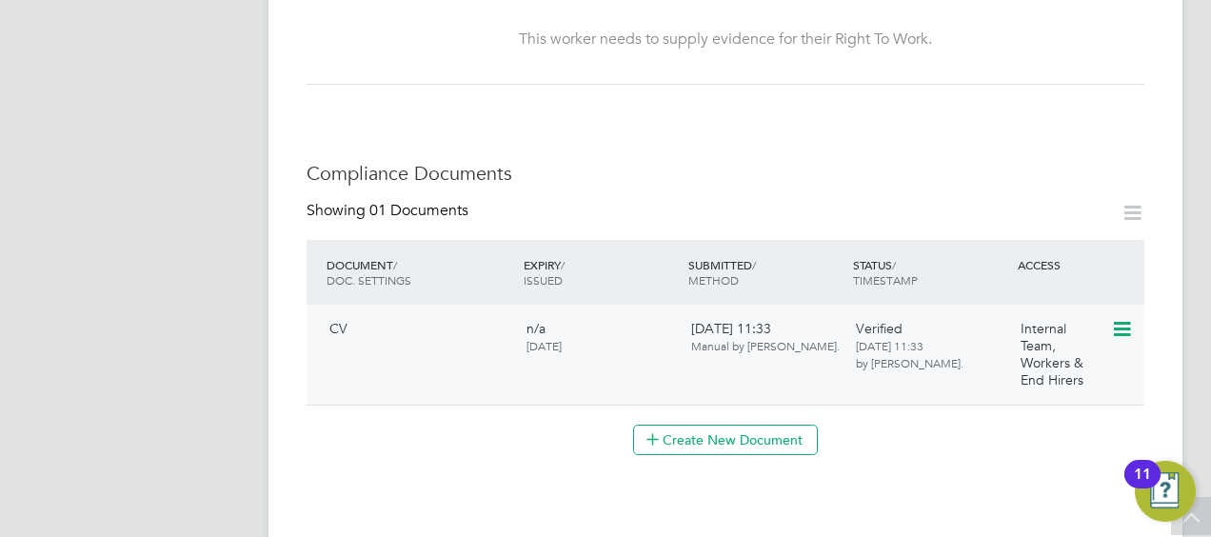
click at [1122, 318] on icon at bounding box center [1120, 329] width 19 height 23
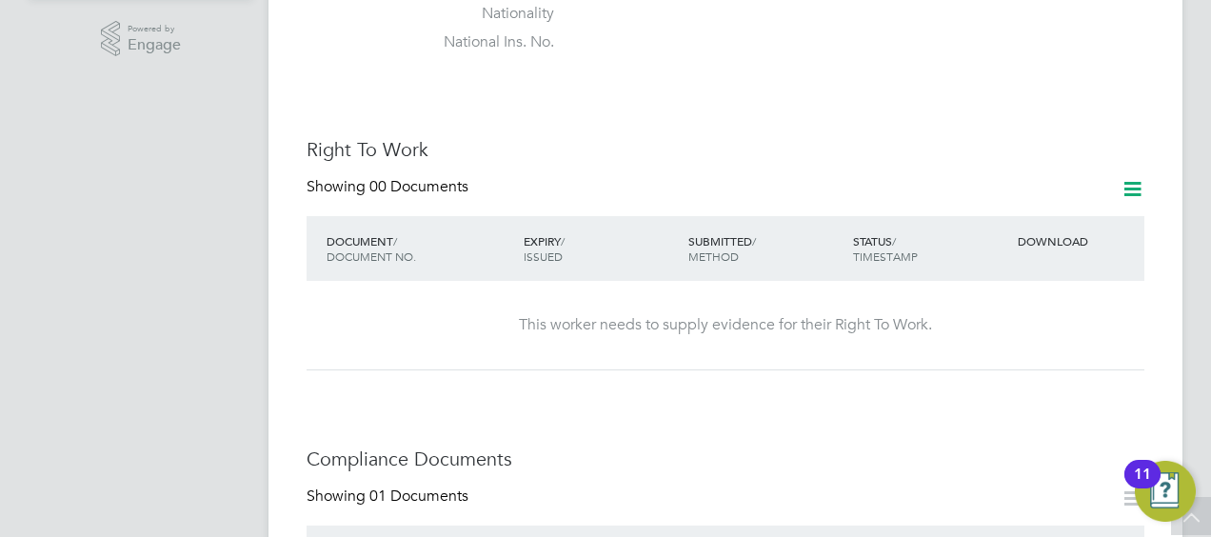
scroll to position [666, 0]
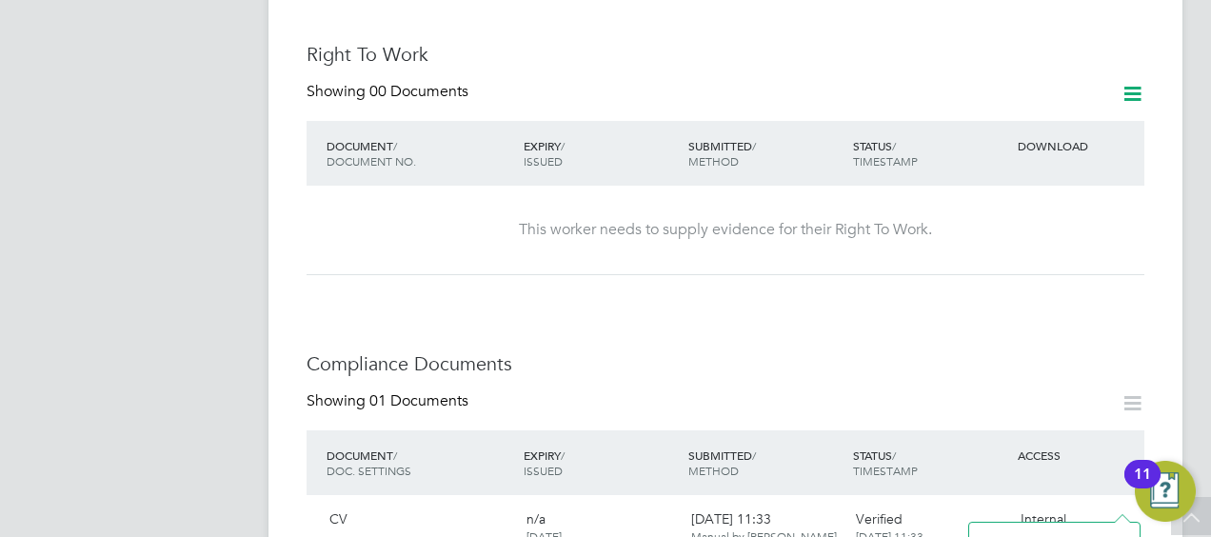
click at [571, 361] on div "Compliance Documents Showing 01 Documents DOCUMENT / DOC. SETTINGS EXPIRY / ISS…" at bounding box center [726, 498] width 838 height 294
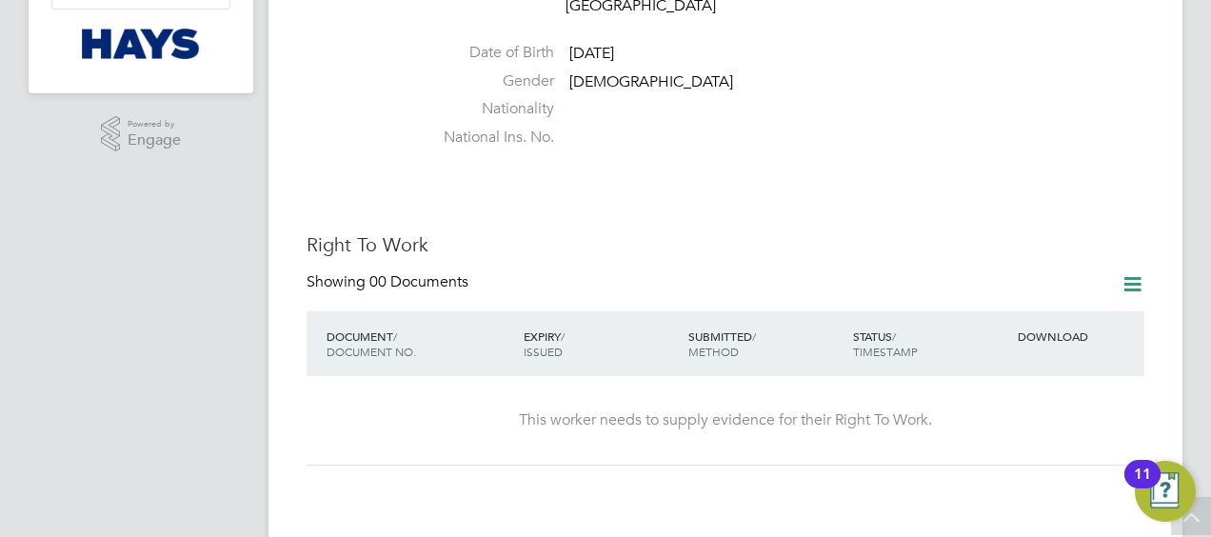
click at [1139, 128] on li "National Ins. No." at bounding box center [783, 142] width 724 height 29
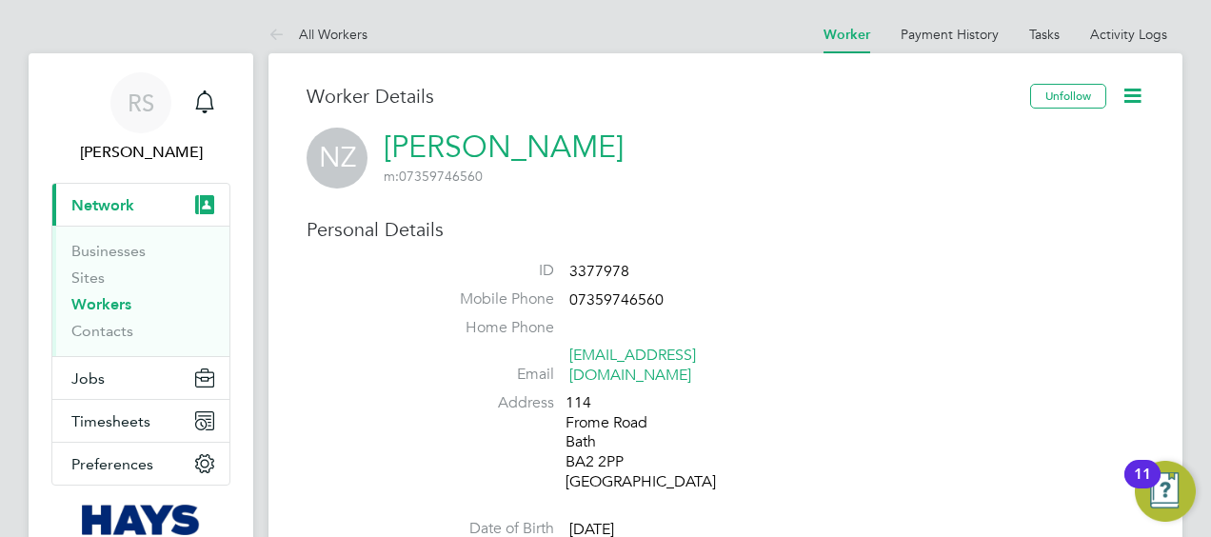
scroll to position [0, 0]
click at [204, 381] on icon "Main navigation" at bounding box center [204, 382] width 17 height 10
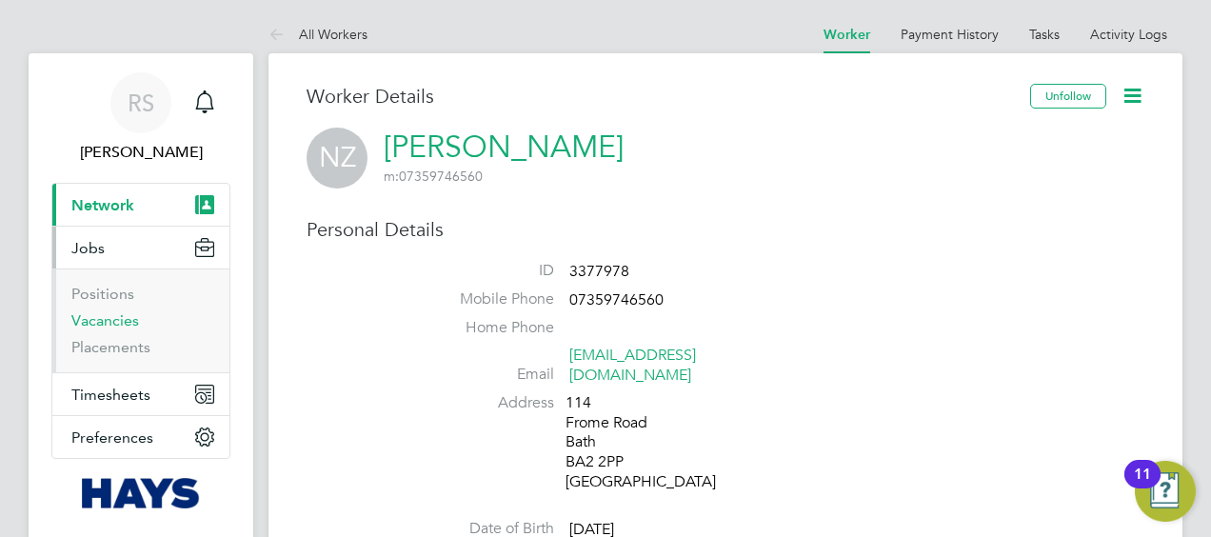
click at [132, 316] on link "Vacancies" at bounding box center [105, 320] width 68 height 18
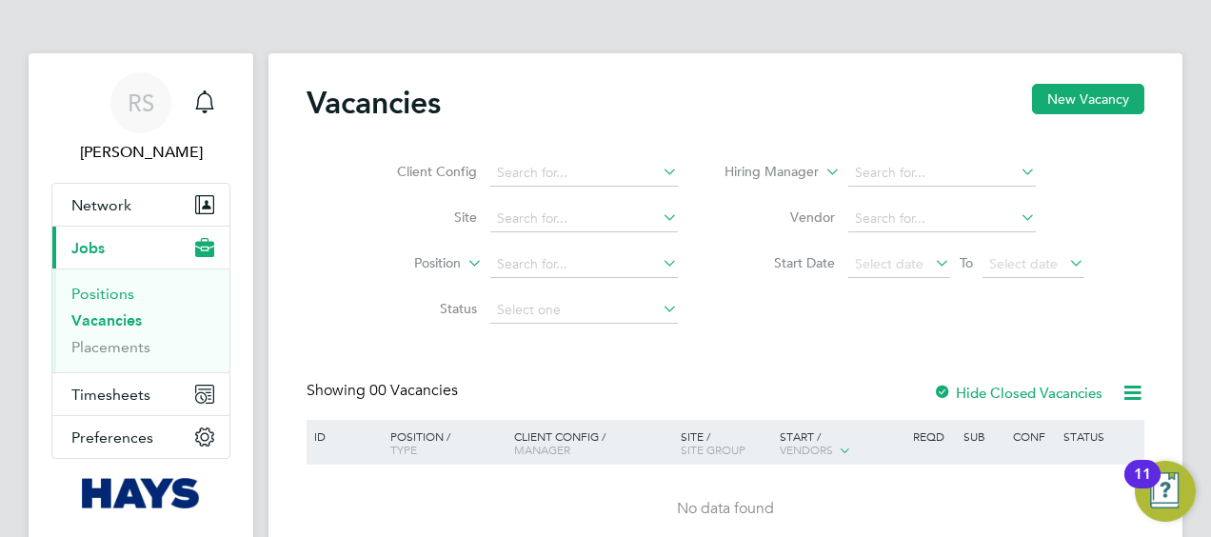
click at [118, 291] on link "Positions" at bounding box center [102, 294] width 63 height 18
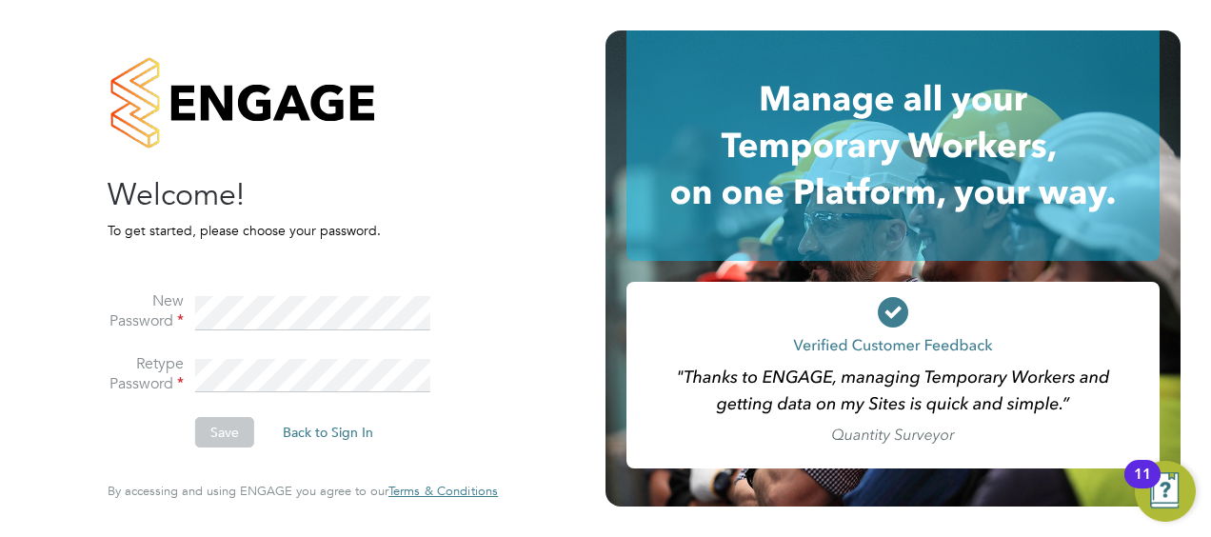
click at [234, 337] on li "New Password" at bounding box center [293, 322] width 371 height 63
click at [222, 432] on button "Save" at bounding box center [224, 432] width 59 height 30
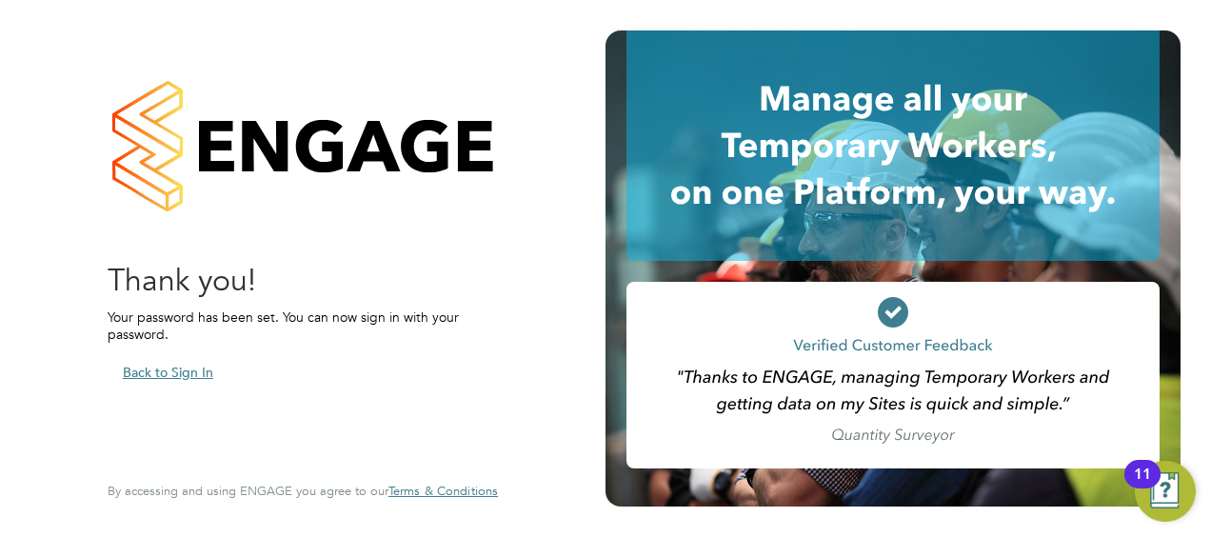
click at [169, 377] on button "Back to Sign In" at bounding box center [168, 372] width 121 height 30
